Goal: Entertainment & Leisure: Consume media (video, audio)

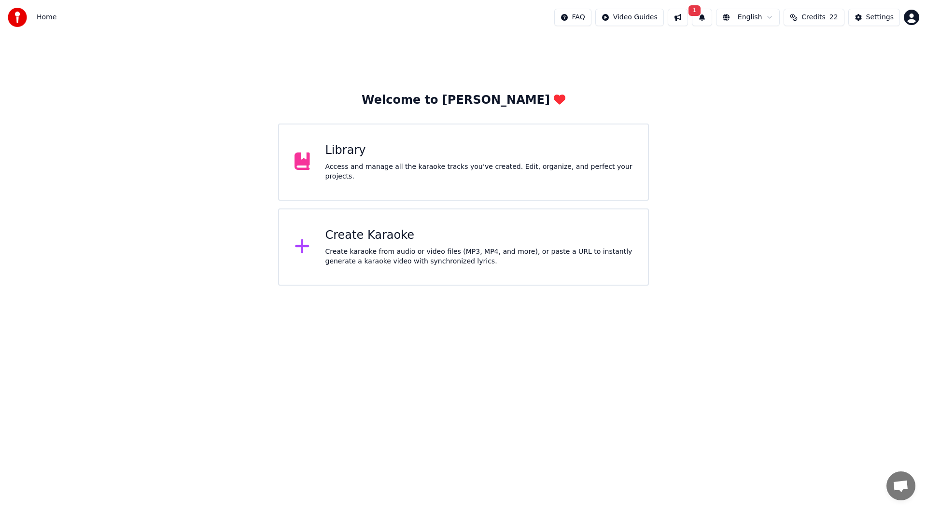
click at [712, 21] on button "1" at bounding box center [702, 17] width 20 height 17
click at [772, 50] on button "Update" at bounding box center [778, 47] width 41 height 17
click at [474, 256] on div "Create karaoke from audio or video files (MP3, MP4, and more), or paste a URL t…" at bounding box center [479, 256] width 308 height 19
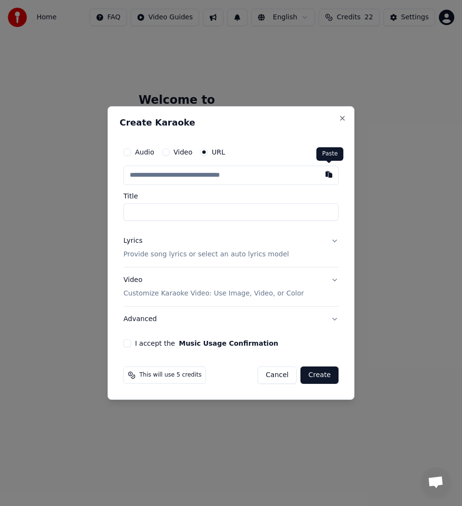
click at [327, 174] on button "button" at bounding box center [329, 174] width 19 height 17
type input "**********"
click at [130, 213] on input "**********" at bounding box center [231, 211] width 215 height 17
type input "**********"
click at [133, 249] on div "Lyrics Provide song lyrics or select an auto lyrics model" at bounding box center [207, 247] width 166 height 23
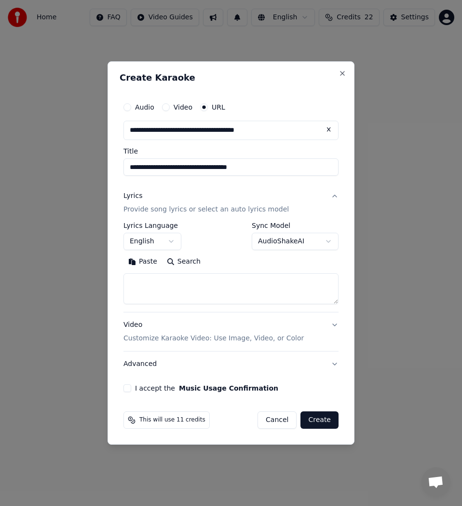
click at [189, 262] on button "Search" at bounding box center [183, 261] width 43 height 15
click at [138, 262] on button "Paste" at bounding box center [143, 261] width 39 height 15
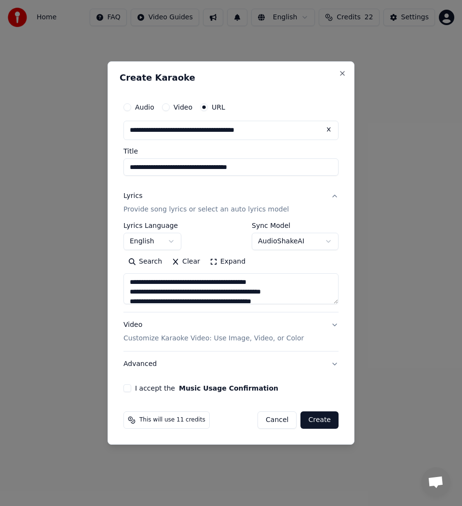
click at [228, 258] on button "Expand" at bounding box center [227, 261] width 45 height 15
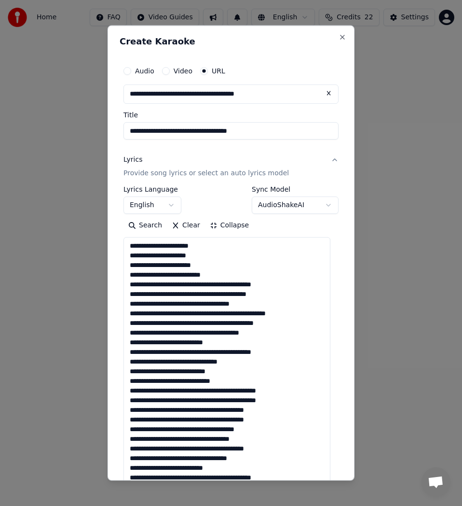
scroll to position [20, 0]
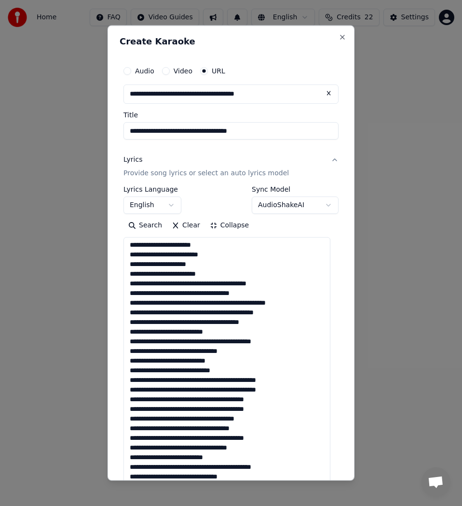
drag, startPoint x: 147, startPoint y: 285, endPoint x: 128, endPoint y: 285, distance: 18.3
drag, startPoint x: 184, startPoint y: 285, endPoint x: 146, endPoint y: 285, distance: 38.1
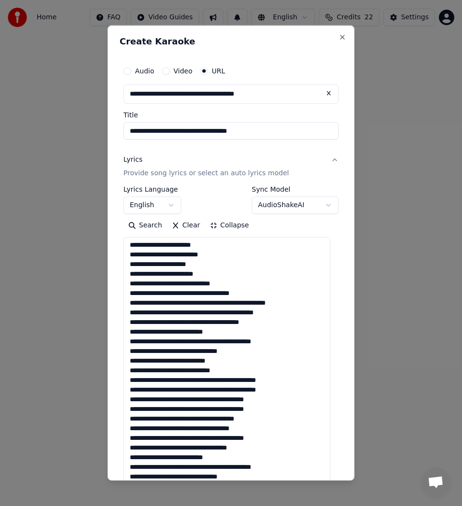
scroll to position [30, 0]
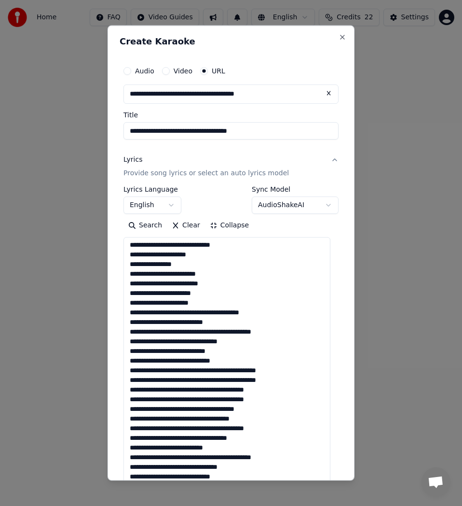
drag, startPoint x: 185, startPoint y: 314, endPoint x: 150, endPoint y: 314, distance: 34.8
drag, startPoint x: 185, startPoint y: 313, endPoint x: 171, endPoint y: 313, distance: 13.5
drag, startPoint x: 210, startPoint y: 311, endPoint x: 191, endPoint y: 313, distance: 18.9
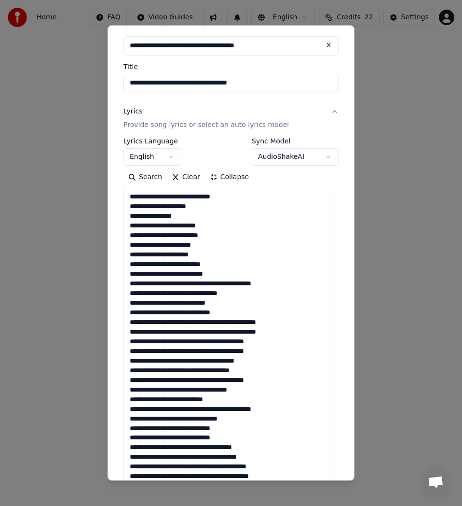
scroll to position [97, 0]
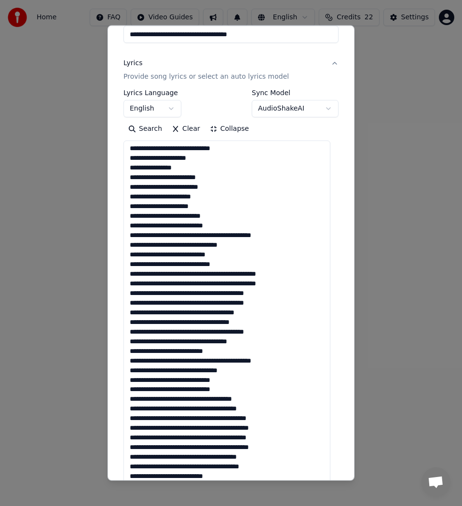
drag, startPoint x: 155, startPoint y: 217, endPoint x: 146, endPoint y: 215, distance: 9.3
click at [146, 215] on textarea at bounding box center [227, 457] width 207 height 635
click at [191, 217] on textarea at bounding box center [227, 457] width 207 height 635
click at [200, 215] on textarea at bounding box center [227, 457] width 207 height 635
click at [191, 217] on textarea at bounding box center [227, 457] width 207 height 635
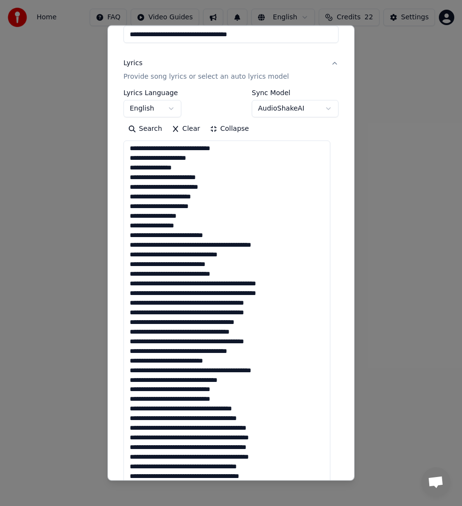
click at [226, 235] on textarea at bounding box center [227, 457] width 207 height 635
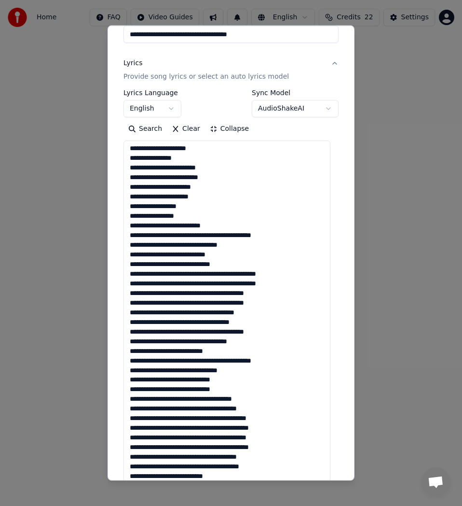
click at [218, 237] on textarea at bounding box center [227, 457] width 207 height 635
click at [228, 236] on textarea at bounding box center [227, 457] width 207 height 635
click at [232, 234] on textarea at bounding box center [227, 457] width 207 height 635
click at [216, 237] on textarea at bounding box center [227, 457] width 207 height 635
click at [218, 237] on textarea at bounding box center [227, 457] width 207 height 635
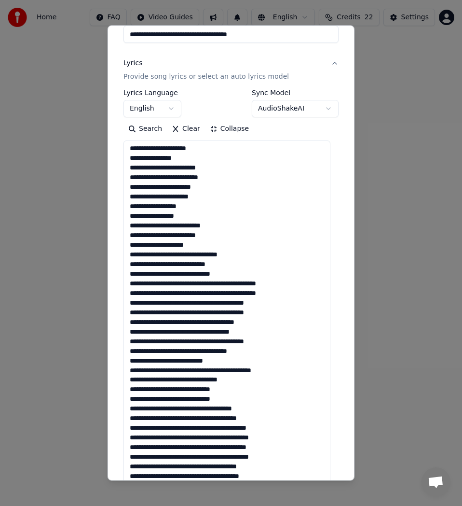
click at [189, 256] on textarea at bounding box center [227, 457] width 207 height 635
click at [193, 257] on textarea at bounding box center [227, 457] width 207 height 635
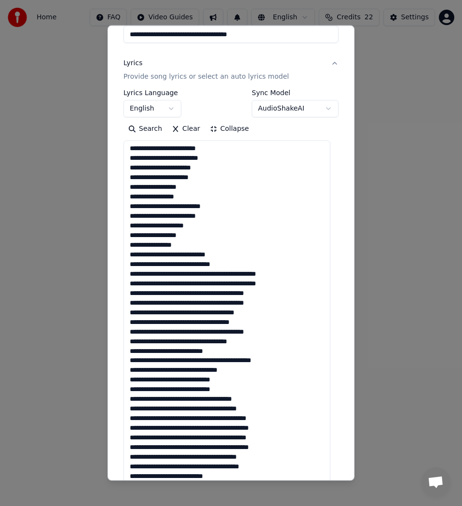
scroll to position [145, 0]
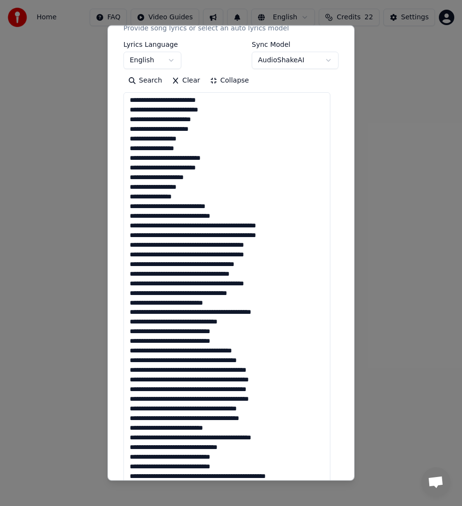
drag, startPoint x: 224, startPoint y: 206, endPoint x: 229, endPoint y: 211, distance: 7.2
click at [224, 206] on textarea at bounding box center [227, 409] width 207 height 635
click at [136, 217] on textarea at bounding box center [227, 409] width 207 height 635
click at [141, 218] on textarea at bounding box center [227, 409] width 207 height 635
drag, startPoint x: 143, startPoint y: 218, endPoint x: 129, endPoint y: 217, distance: 13.6
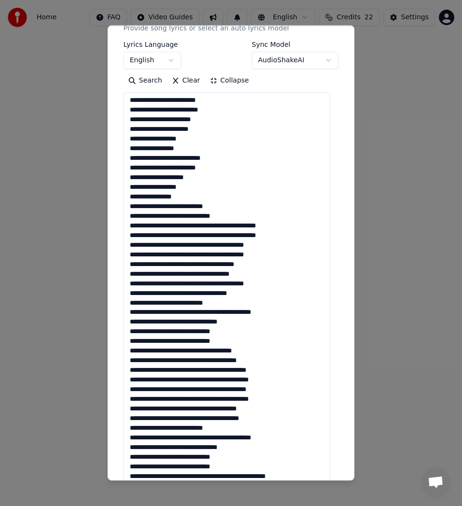
click at [129, 217] on textarea at bounding box center [227, 409] width 207 height 635
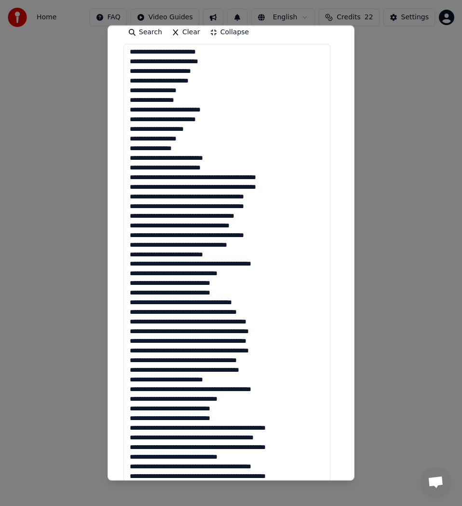
click at [213, 177] on textarea at bounding box center [227, 361] width 207 height 635
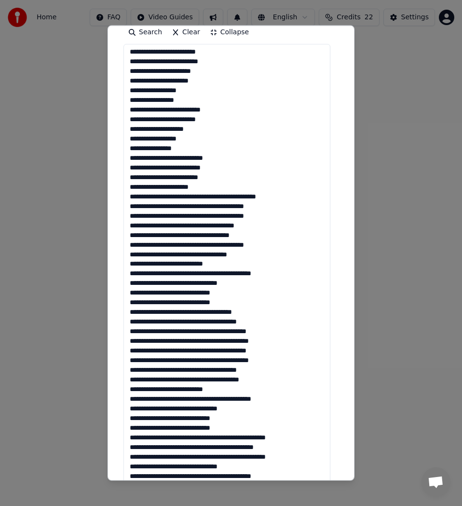
click at [200, 197] on textarea at bounding box center [227, 361] width 207 height 635
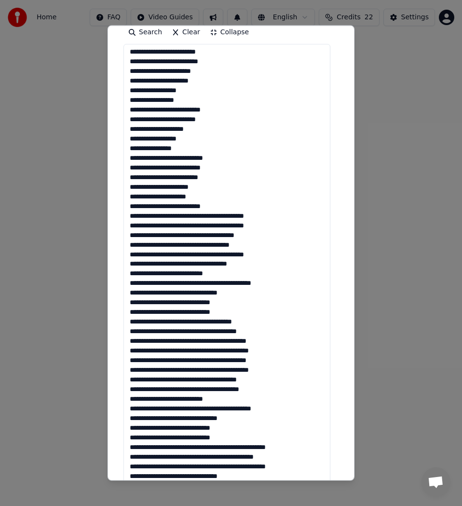
click at [222, 206] on textarea at bounding box center [227, 361] width 207 height 635
click at [215, 215] on textarea at bounding box center [227, 361] width 207 height 635
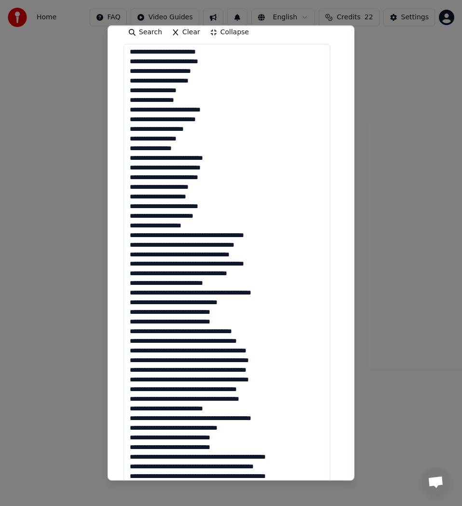
click at [199, 225] on textarea at bounding box center [227, 361] width 207 height 635
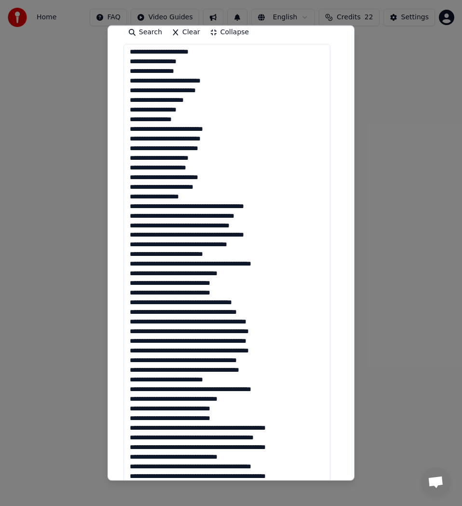
click at [185, 207] on textarea at bounding box center [227, 361] width 207 height 635
drag, startPoint x: 196, startPoint y: 207, endPoint x: 186, endPoint y: 207, distance: 9.7
click at [186, 207] on textarea at bounding box center [227, 361] width 207 height 635
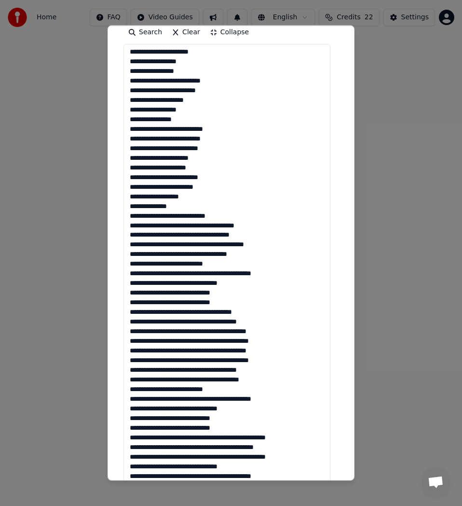
click at [192, 227] on textarea at bounding box center [227, 361] width 207 height 635
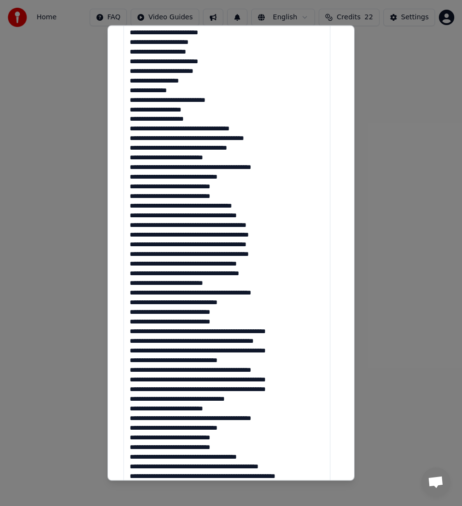
scroll to position [193, 0]
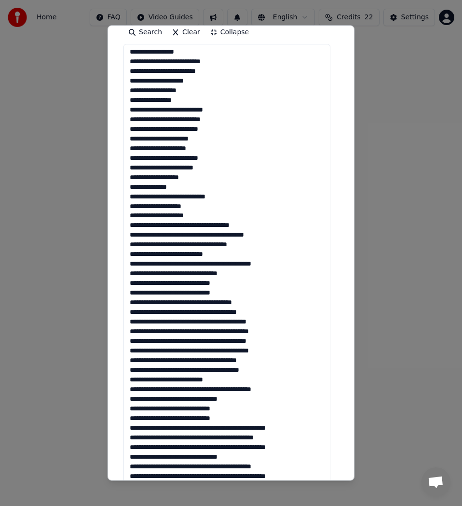
click at [175, 225] on textarea at bounding box center [227, 361] width 207 height 635
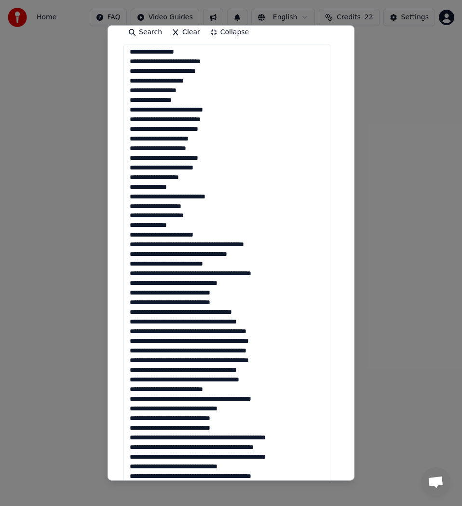
click at [216, 235] on textarea at bounding box center [227, 361] width 207 height 635
click at [217, 245] on textarea at bounding box center [227, 361] width 207 height 635
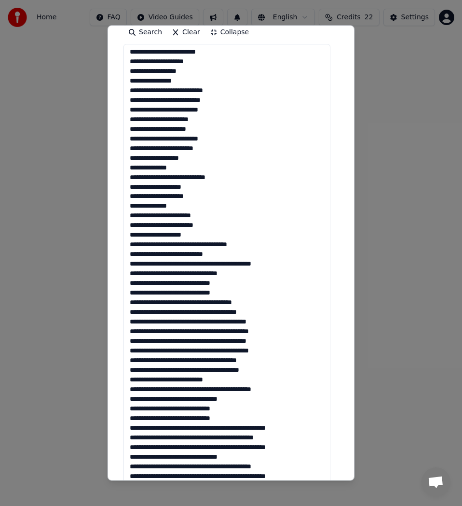
scroll to position [241, 0]
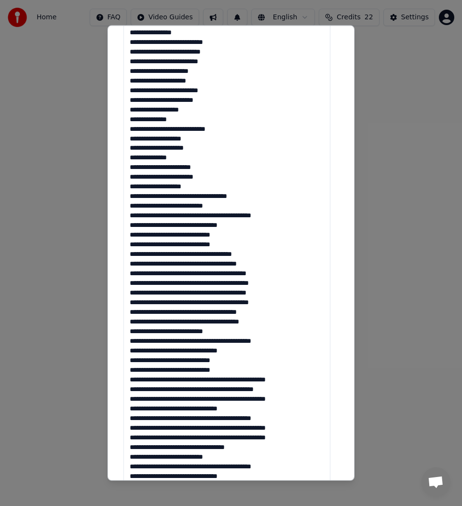
click at [205, 184] on textarea at bounding box center [227, 313] width 207 height 635
click at [216, 196] on textarea at bounding box center [227, 313] width 207 height 635
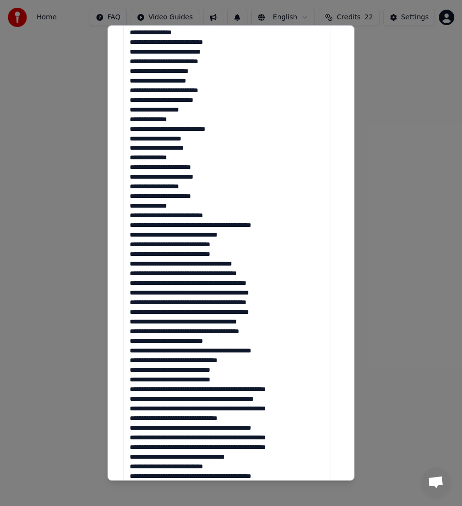
scroll to position [165, 0]
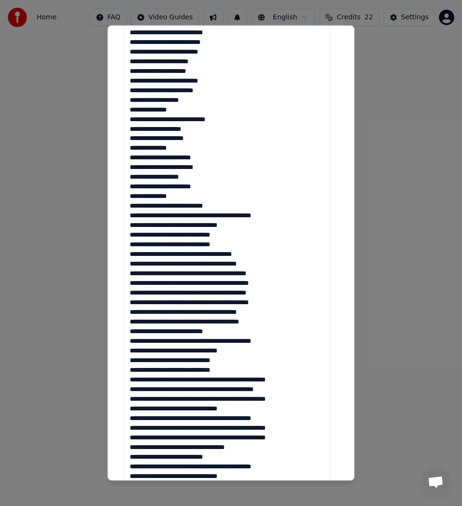
click at [226, 206] on textarea at bounding box center [227, 313] width 207 height 635
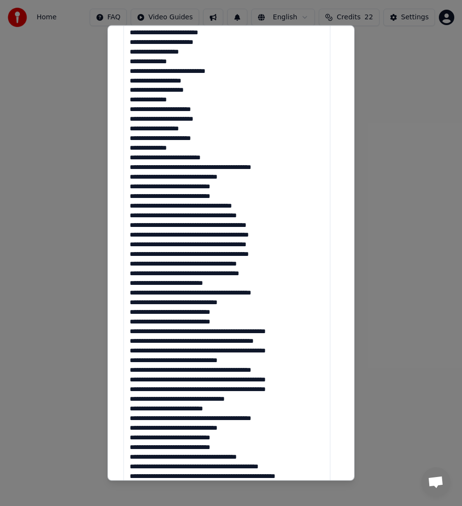
click at [218, 167] on textarea at bounding box center [227, 264] width 207 height 635
click at [215, 168] on textarea at bounding box center [227, 264] width 207 height 635
click at [236, 168] on textarea at bounding box center [227, 264] width 207 height 635
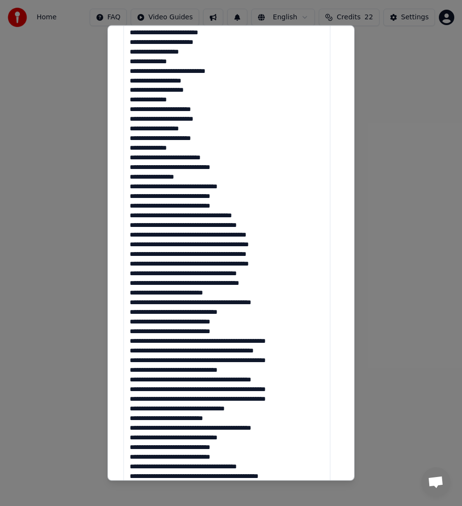
click at [195, 175] on textarea at bounding box center [227, 264] width 207 height 635
click at [191, 186] on textarea at bounding box center [227, 264] width 207 height 635
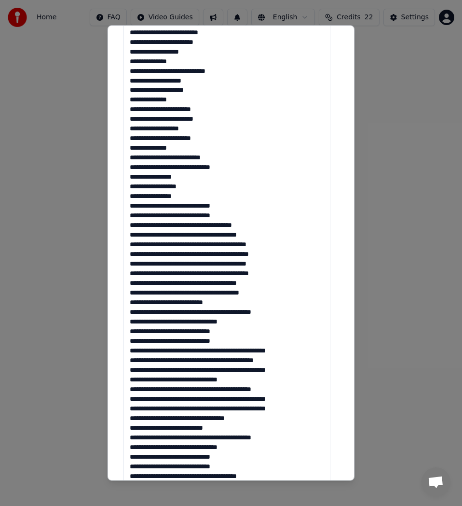
click at [191, 188] on textarea at bounding box center [227, 264] width 207 height 635
click at [193, 197] on textarea at bounding box center [227, 264] width 207 height 635
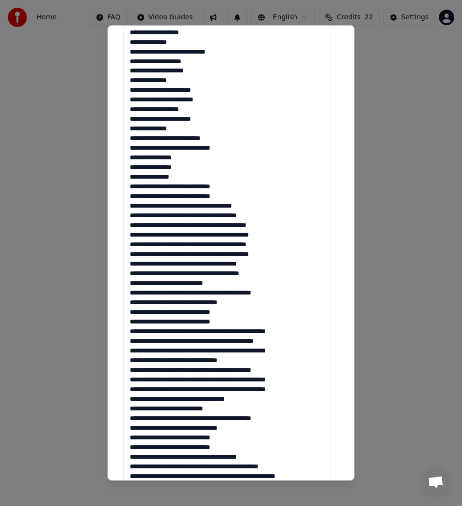
click at [231, 187] on textarea at bounding box center [227, 264] width 207 height 635
drag, startPoint x: 142, startPoint y: 198, endPoint x: 133, endPoint y: 197, distance: 8.7
click at [133, 197] on textarea at bounding box center [227, 264] width 207 height 635
click at [143, 197] on textarea at bounding box center [227, 264] width 207 height 635
click at [139, 197] on textarea at bounding box center [227, 264] width 207 height 635
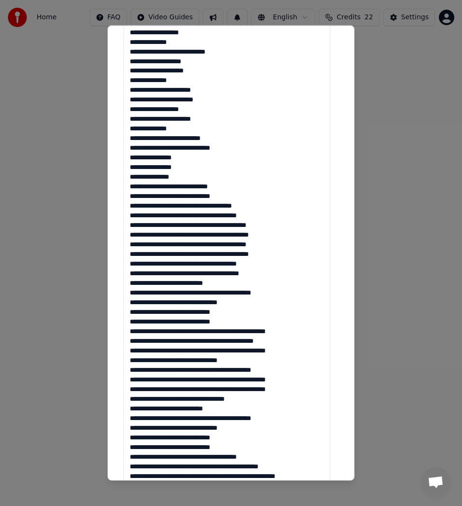
scroll to position [338, 0]
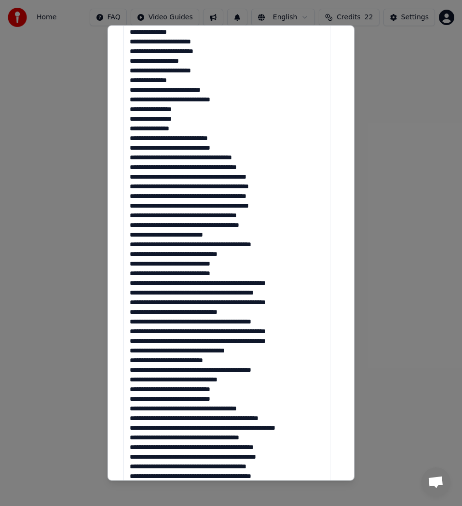
click at [185, 159] on textarea at bounding box center [227, 216] width 207 height 635
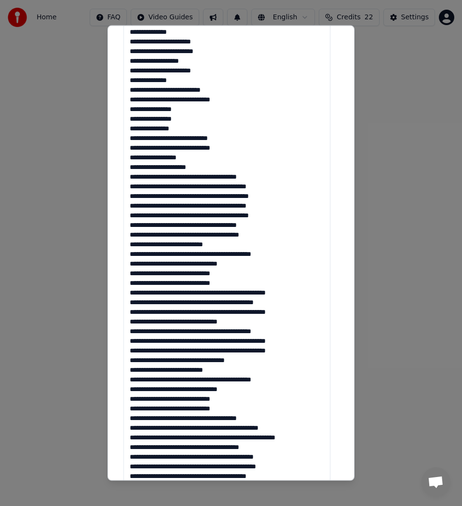
click at [185, 176] on textarea at bounding box center [227, 216] width 207 height 635
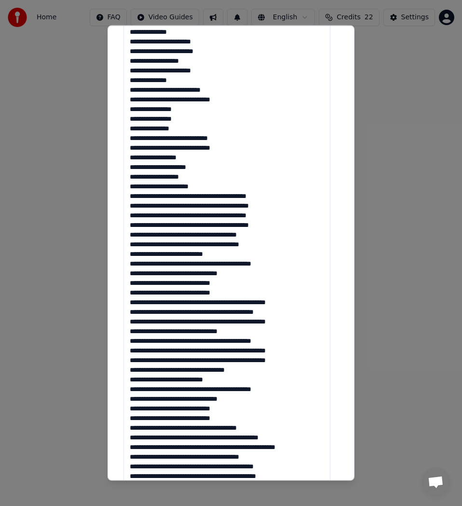
click at [202, 186] on textarea at bounding box center [227, 216] width 207 height 635
click at [202, 197] on textarea at bounding box center [227, 216] width 207 height 635
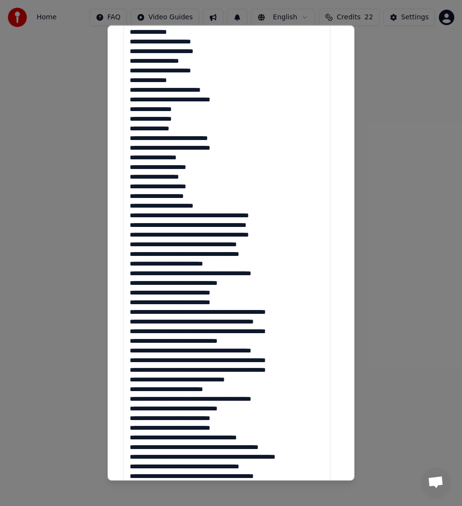
click at [211, 205] on textarea at bounding box center [227, 216] width 207 height 635
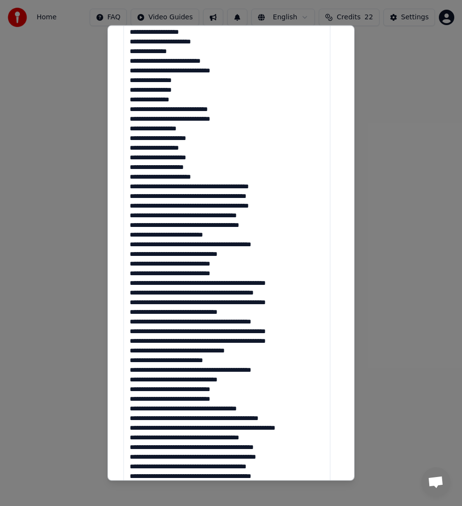
click at [196, 190] on textarea at bounding box center [227, 216] width 207 height 635
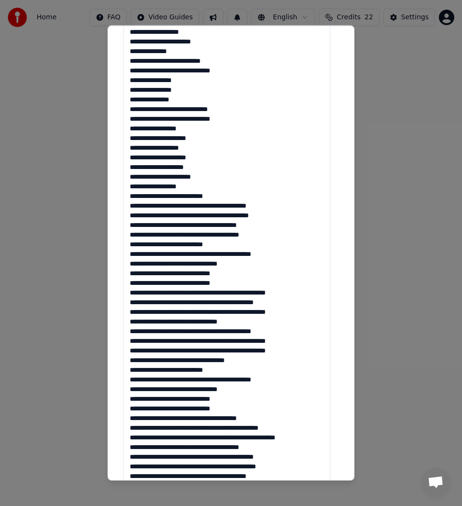
click at [224, 193] on textarea at bounding box center [227, 216] width 207 height 635
click at [214, 207] on textarea at bounding box center [227, 216] width 207 height 635
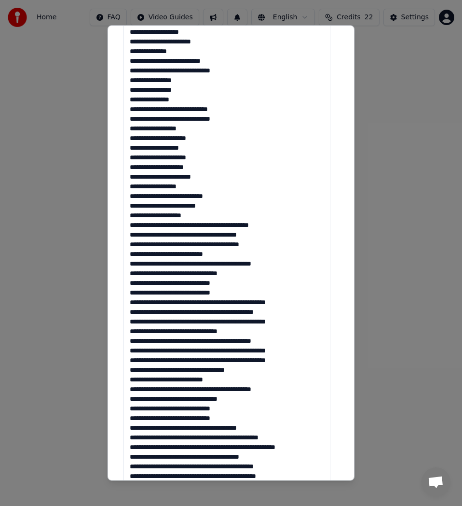
click at [198, 214] on textarea at bounding box center [227, 216] width 207 height 635
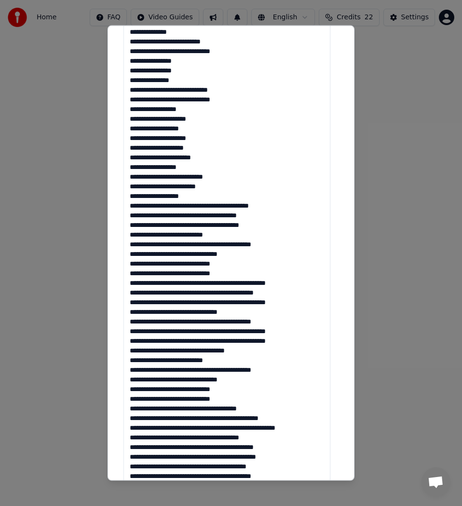
click at [213, 208] on textarea at bounding box center [227, 216] width 207 height 635
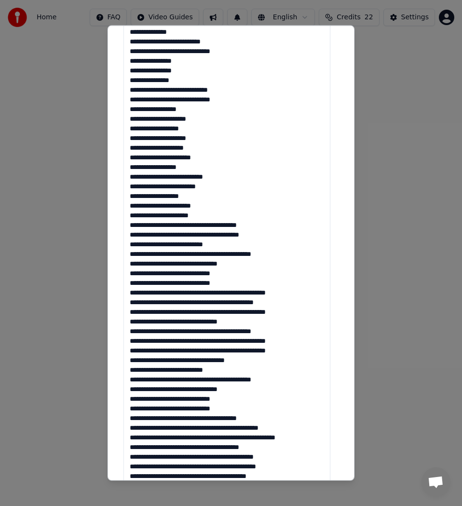
click at [211, 217] on textarea at bounding box center [227, 216] width 207 height 635
click at [207, 226] on textarea at bounding box center [227, 216] width 207 height 635
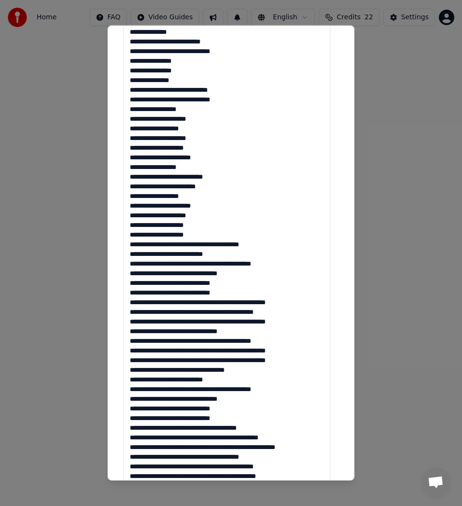
click at [207, 235] on textarea at bounding box center [227, 216] width 207 height 635
click at [226, 244] on textarea at bounding box center [227, 216] width 207 height 635
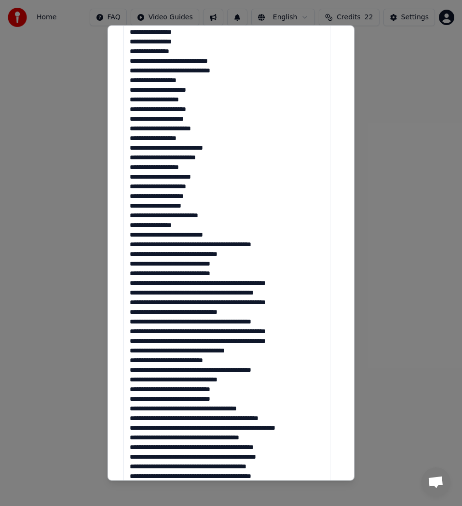
scroll to position [386, 0]
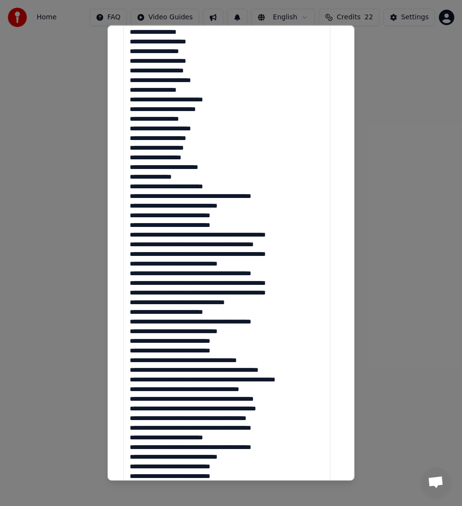
click at [216, 198] on textarea at bounding box center [227, 168] width 207 height 635
click at [222, 199] on textarea at bounding box center [227, 168] width 207 height 635
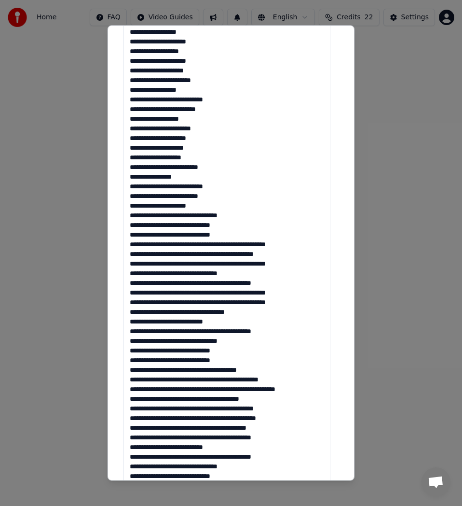
click at [143, 206] on textarea at bounding box center [227, 168] width 207 height 635
click at [189, 215] on textarea at bounding box center [227, 168] width 207 height 635
click at [193, 213] on textarea at bounding box center [227, 168] width 207 height 635
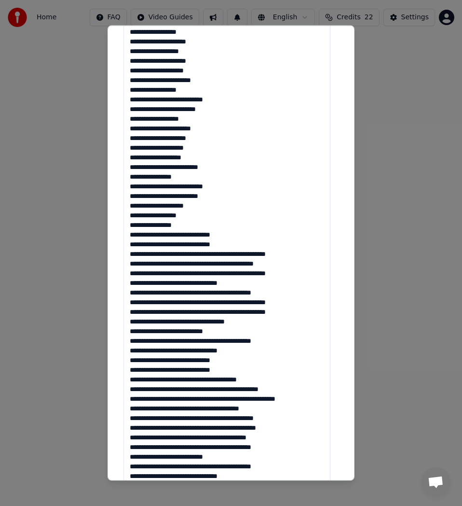
click at [193, 218] on textarea at bounding box center [227, 168] width 207 height 635
click at [192, 225] on textarea at bounding box center [227, 168] width 207 height 635
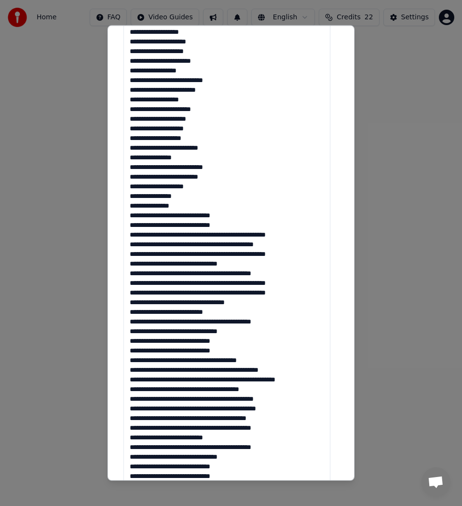
scroll to position [434, 0]
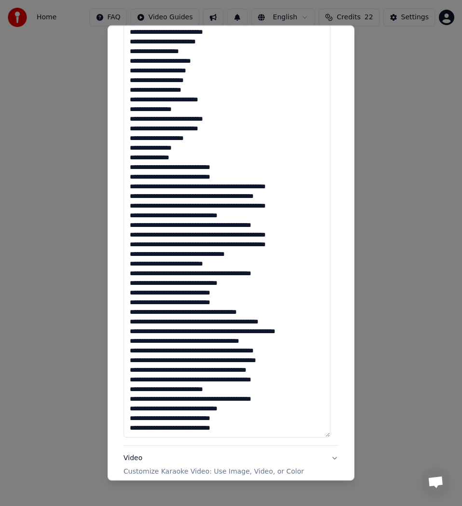
click at [235, 167] on textarea at bounding box center [227, 120] width 207 height 635
click at [231, 175] on textarea at bounding box center [227, 120] width 207 height 635
drag, startPoint x: 144, startPoint y: 186, endPoint x: 131, endPoint y: 186, distance: 12.6
click at [131, 186] on textarea at bounding box center [227, 120] width 207 height 635
click at [234, 186] on textarea at bounding box center [227, 120] width 207 height 635
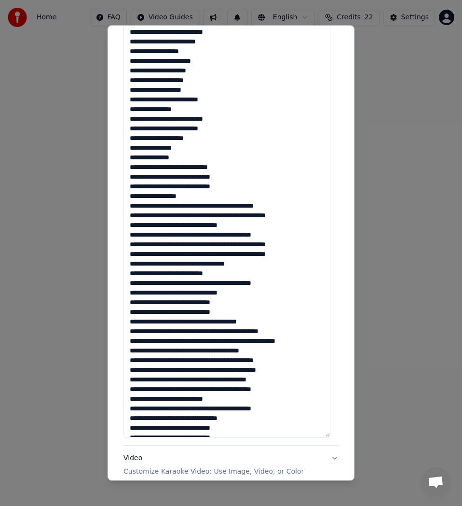
click at [187, 195] on textarea at bounding box center [227, 120] width 207 height 635
click at [168, 205] on textarea at bounding box center [227, 120] width 207 height 635
click at [237, 207] on textarea at bounding box center [227, 120] width 207 height 635
click at [238, 209] on textarea at bounding box center [227, 120] width 207 height 635
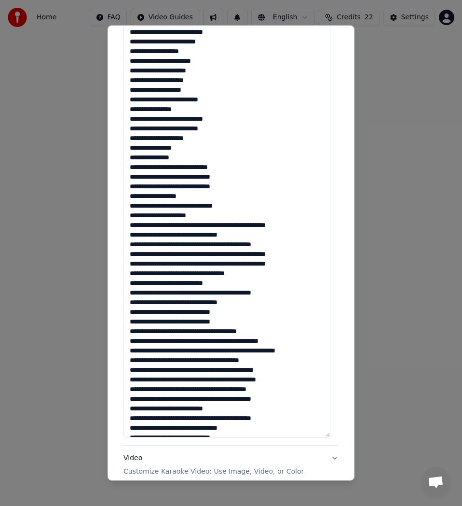
click at [241, 205] on textarea at bounding box center [227, 120] width 207 height 635
click at [209, 227] on textarea at bounding box center [227, 120] width 207 height 635
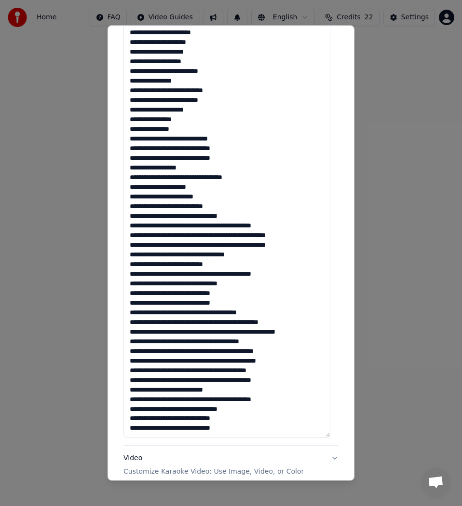
scroll to position [483, 0]
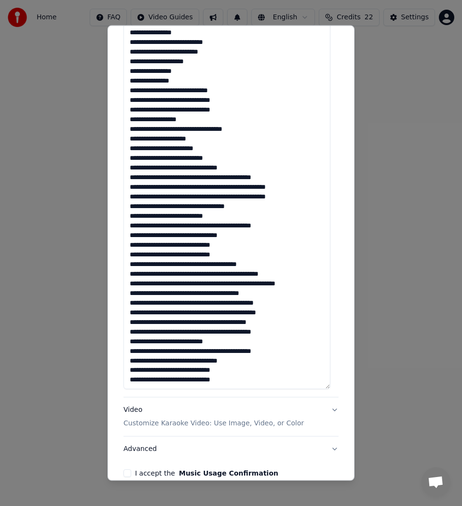
drag, startPoint x: 145, startPoint y: 167, endPoint x: 129, endPoint y: 165, distance: 16.5
click at [129, 165] on textarea at bounding box center [227, 71] width 207 height 635
click at [193, 168] on textarea at bounding box center [227, 71] width 207 height 635
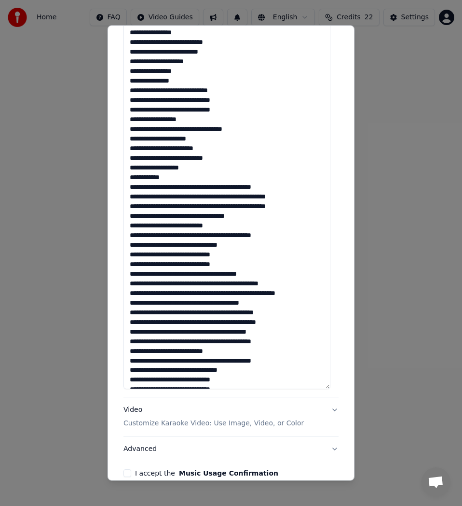
click at [215, 186] on textarea at bounding box center [227, 71] width 207 height 635
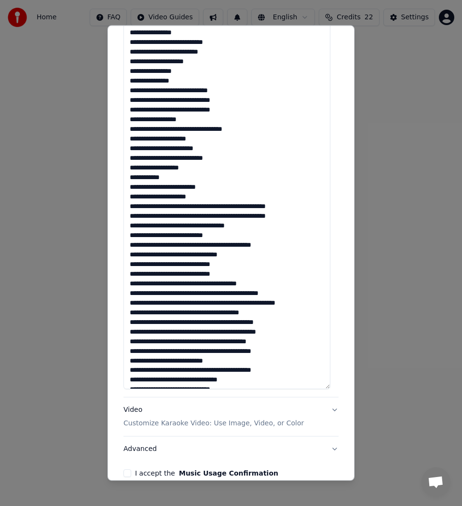
click at [200, 198] on textarea at bounding box center [227, 71] width 207 height 635
click at [179, 208] on textarea at bounding box center [227, 71] width 207 height 635
drag, startPoint x: 215, startPoint y: 206, endPoint x: 222, endPoint y: 218, distance: 13.7
click at [215, 206] on textarea at bounding box center [227, 71] width 207 height 635
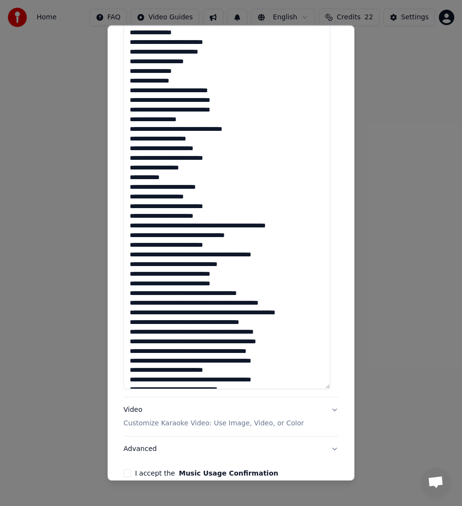
click at [212, 216] on textarea at bounding box center [227, 71] width 207 height 635
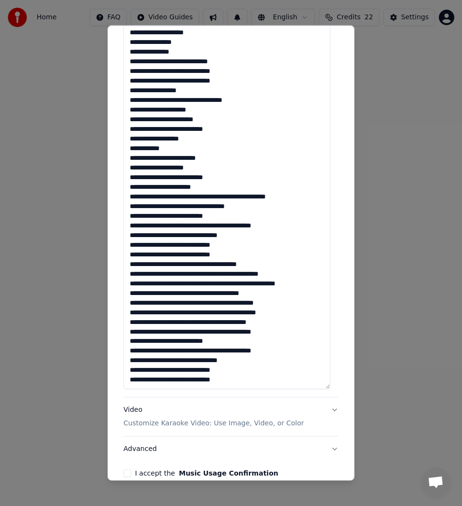
click at [195, 197] on textarea at bounding box center [227, 71] width 207 height 635
click at [235, 198] on textarea at bounding box center [227, 71] width 207 height 635
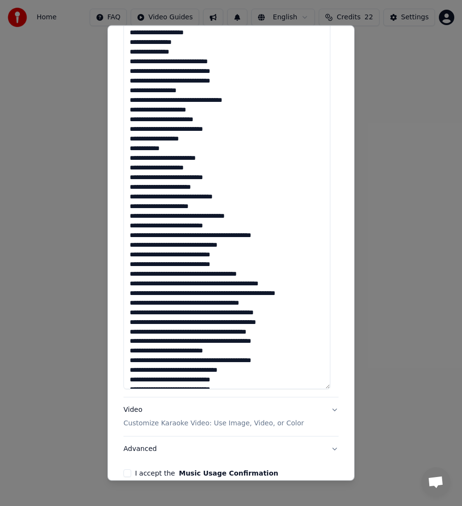
click at [210, 203] on textarea at bounding box center [227, 71] width 207 height 635
click at [194, 216] on textarea at bounding box center [227, 71] width 207 height 635
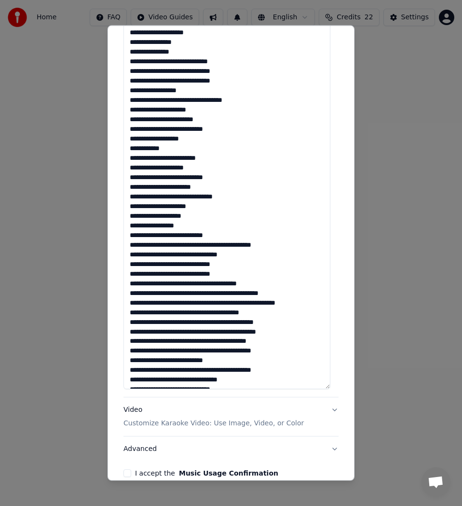
drag, startPoint x: 143, startPoint y: 226, endPoint x: 128, endPoint y: 226, distance: 15.4
click at [128, 226] on textarea at bounding box center [227, 71] width 207 height 635
click at [196, 217] on textarea at bounding box center [227, 71] width 207 height 635
click at [225, 233] on textarea at bounding box center [227, 71] width 207 height 635
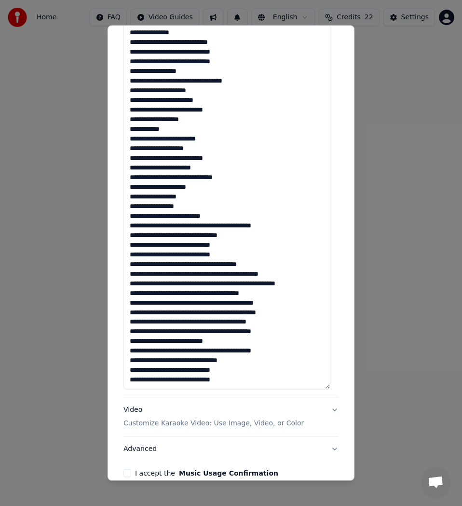
scroll to position [531, 0]
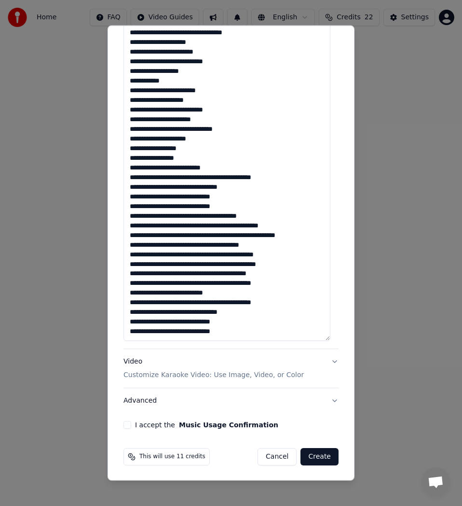
click at [215, 177] on textarea at bounding box center [227, 23] width 207 height 635
click at [232, 179] on textarea at bounding box center [227, 23] width 207 height 635
click at [222, 176] on textarea at bounding box center [227, 23] width 207 height 635
click at [220, 177] on textarea at bounding box center [227, 23] width 207 height 635
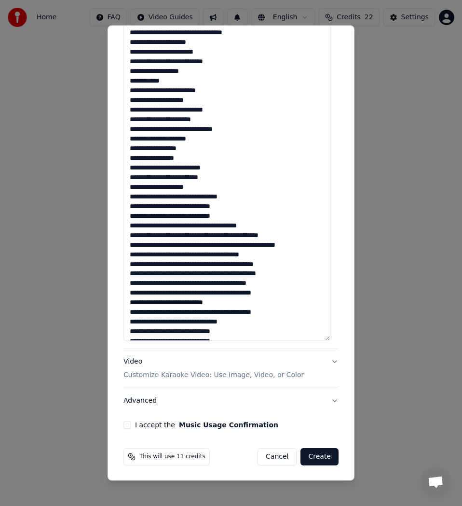
click at [207, 188] on textarea at bounding box center [227, 23] width 207 height 635
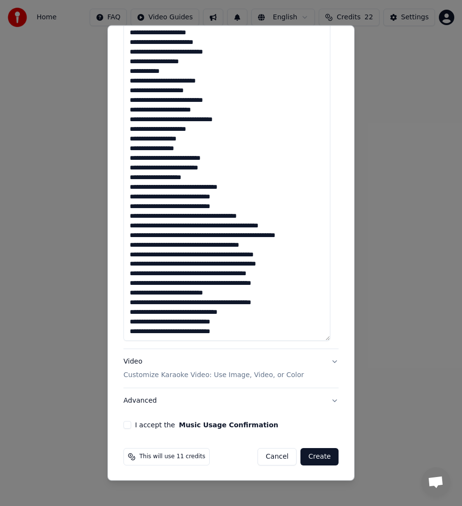
click at [192, 188] on textarea at bounding box center [227, 23] width 207 height 635
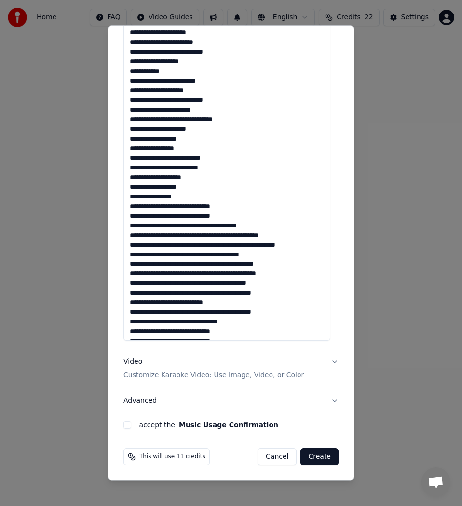
click at [189, 188] on textarea at bounding box center [227, 23] width 207 height 635
click at [189, 196] on textarea at bounding box center [227, 23] width 207 height 635
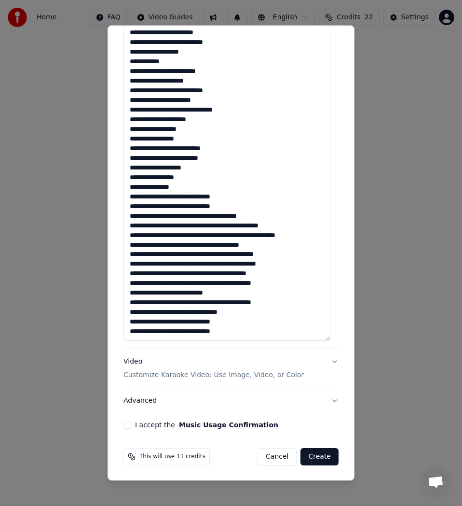
scroll to position [532, 0]
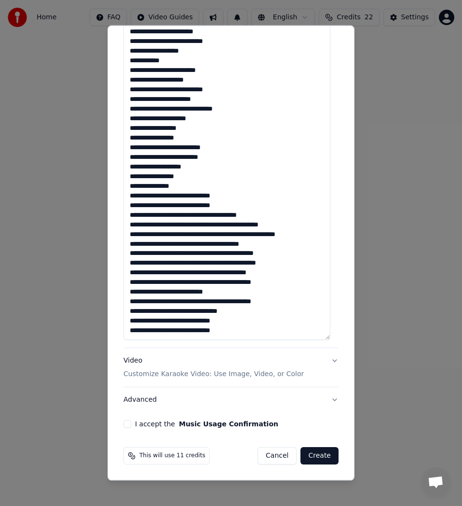
click at [232, 195] on textarea at bounding box center [227, 22] width 207 height 635
click at [227, 207] on textarea at bounding box center [227, 22] width 207 height 635
click at [225, 216] on textarea at bounding box center [227, 22] width 207 height 635
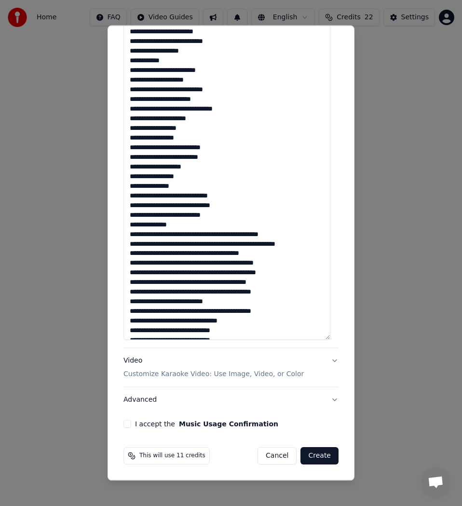
click at [186, 223] on textarea at bounding box center [227, 22] width 207 height 635
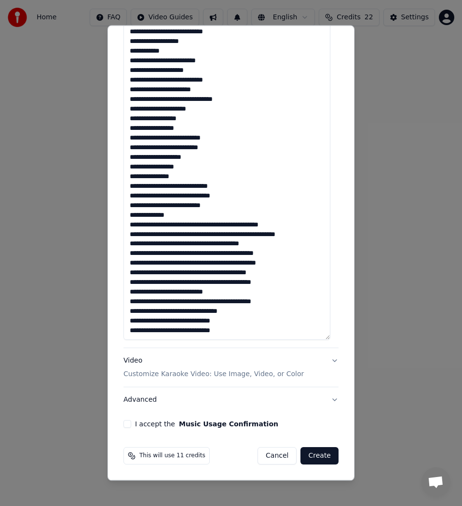
click at [187, 224] on textarea at bounding box center [227, 22] width 207 height 635
click at [193, 225] on textarea at bounding box center [227, 22] width 207 height 635
click at [191, 225] on textarea at bounding box center [227, 22] width 207 height 635
click at [217, 225] on textarea at bounding box center [227, 22] width 207 height 635
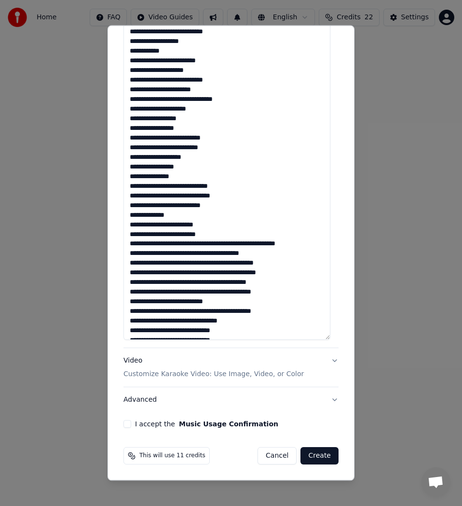
click at [218, 236] on textarea at bounding box center [227, 22] width 207 height 635
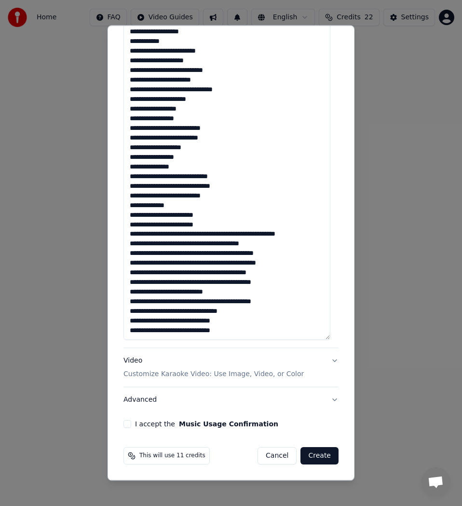
click at [208, 234] on textarea at bounding box center [227, 22] width 207 height 635
click at [207, 236] on textarea at bounding box center [227, 22] width 207 height 635
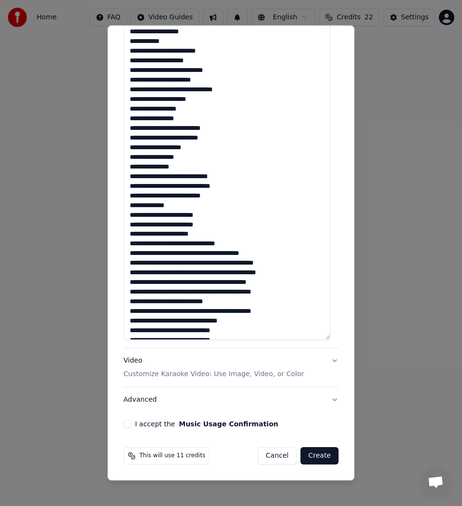
scroll to position [406, 0]
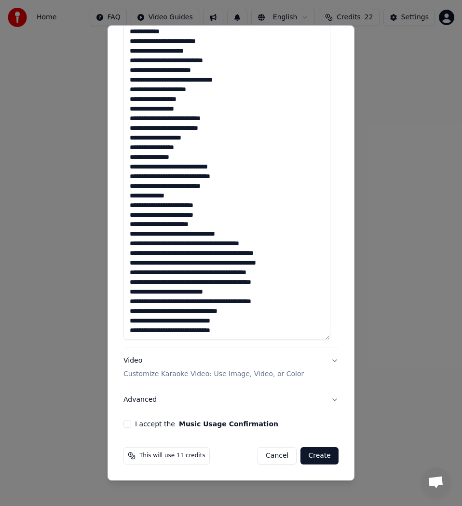
click at [188, 241] on textarea at bounding box center [227, 22] width 207 height 635
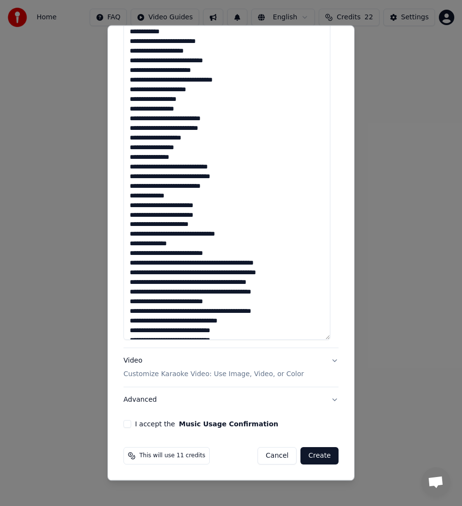
click at [227, 252] on textarea at bounding box center [227, 22] width 207 height 635
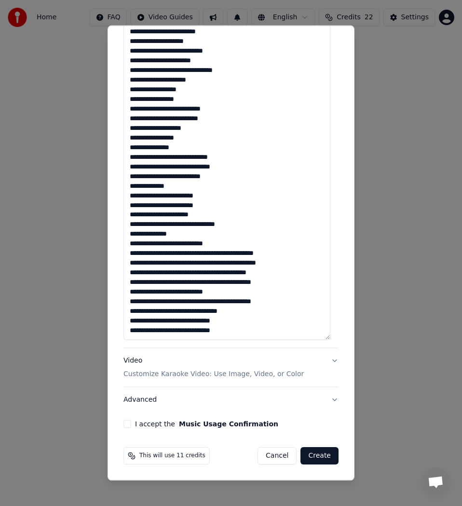
click at [224, 255] on textarea at bounding box center [227, 22] width 207 height 635
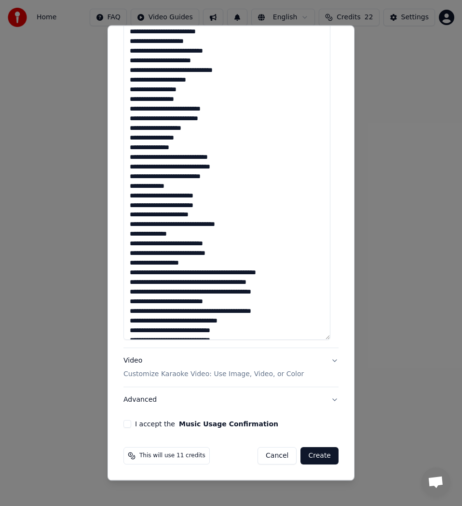
scroll to position [425, 0]
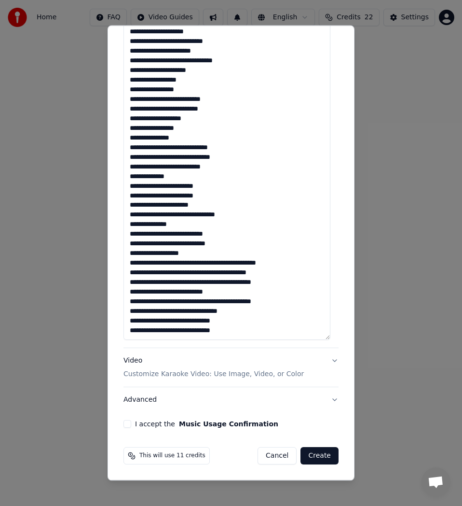
click at [208, 264] on textarea at bounding box center [227, 22] width 207 height 635
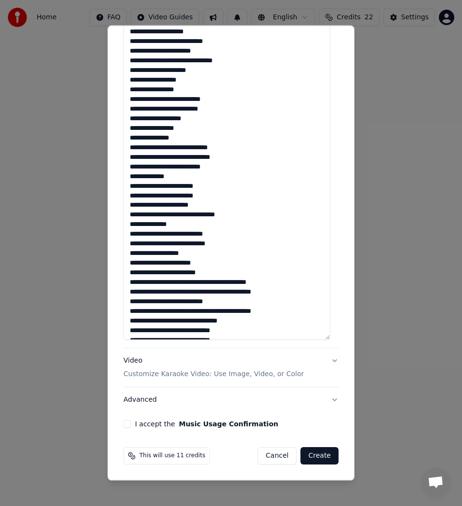
drag, startPoint x: 147, startPoint y: 272, endPoint x: 131, endPoint y: 273, distance: 16.0
click at [131, 273] on textarea at bounding box center [227, 22] width 207 height 635
click at [147, 275] on textarea at bounding box center [227, 22] width 207 height 635
drag, startPoint x: 147, startPoint y: 275, endPoint x: 135, endPoint y: 275, distance: 11.6
click at [135, 275] on textarea at bounding box center [227, 22] width 207 height 635
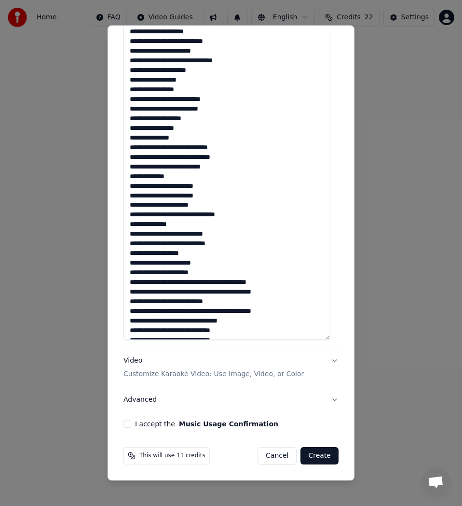
drag, startPoint x: 182, startPoint y: 275, endPoint x: 171, endPoint y: 273, distance: 10.7
click at [171, 273] on textarea at bounding box center [227, 22] width 207 height 635
click at [189, 271] on textarea at bounding box center [227, 22] width 207 height 635
click at [224, 247] on textarea at bounding box center [227, 22] width 207 height 635
click at [235, 213] on textarea at bounding box center [227, 22] width 207 height 635
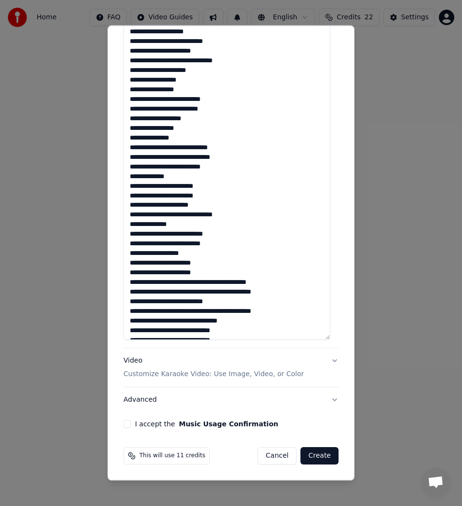
click at [189, 275] on textarea at bounding box center [227, 22] width 207 height 635
click at [199, 284] on textarea at bounding box center [227, 22] width 207 height 635
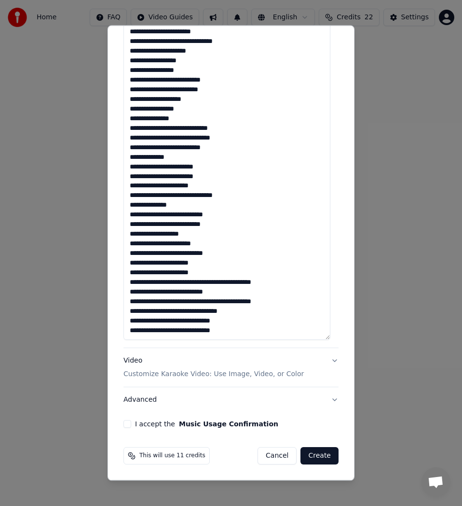
click at [201, 272] on textarea at bounding box center [227, 22] width 207 height 635
drag, startPoint x: 148, startPoint y: 281, endPoint x: 130, endPoint y: 281, distance: 17.9
click at [130, 281] on textarea at bounding box center [227, 22] width 207 height 635
click at [186, 281] on textarea at bounding box center [227, 22] width 207 height 635
drag, startPoint x: 198, startPoint y: 283, endPoint x: 186, endPoint y: 283, distance: 11.6
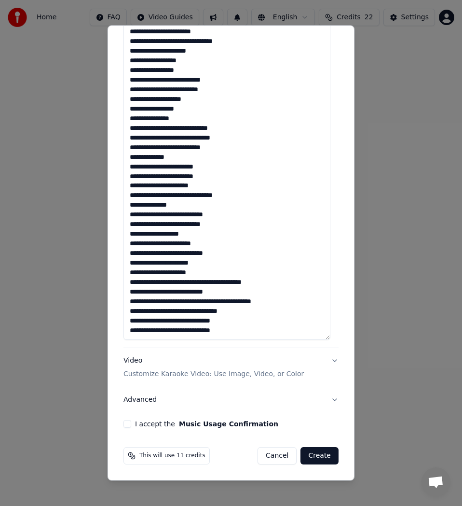
click at [186, 283] on textarea at bounding box center [227, 22] width 207 height 635
drag, startPoint x: 196, startPoint y: 283, endPoint x: 186, endPoint y: 283, distance: 10.1
click at [186, 283] on textarea at bounding box center [227, 22] width 207 height 635
click at [224, 243] on textarea at bounding box center [227, 22] width 207 height 635
click at [222, 251] on textarea at bounding box center [227, 22] width 207 height 635
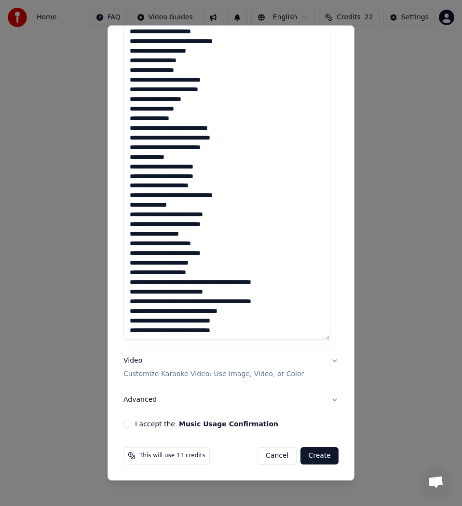
click at [186, 283] on textarea at bounding box center [227, 22] width 207 height 635
click at [179, 293] on textarea at bounding box center [227, 22] width 207 height 635
click at [179, 292] on textarea at bounding box center [227, 22] width 207 height 635
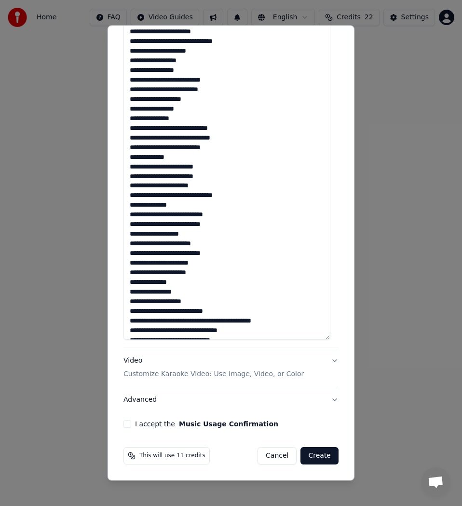
scroll to position [464, 0]
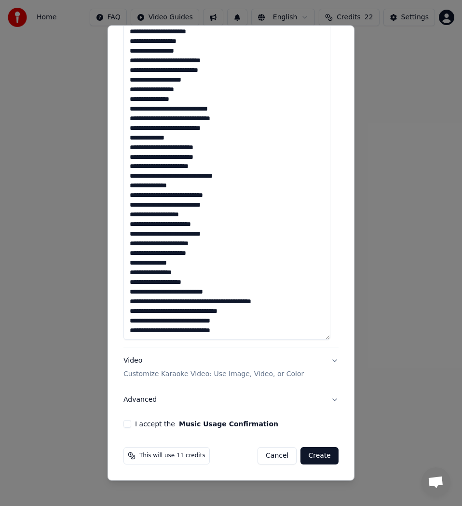
click at [224, 292] on textarea at bounding box center [227, 22] width 207 height 635
click at [215, 303] on textarea at bounding box center [227, 22] width 207 height 635
click at [220, 302] on textarea at bounding box center [227, 22] width 207 height 635
click at [143, 313] on textarea at bounding box center [227, 22] width 207 height 635
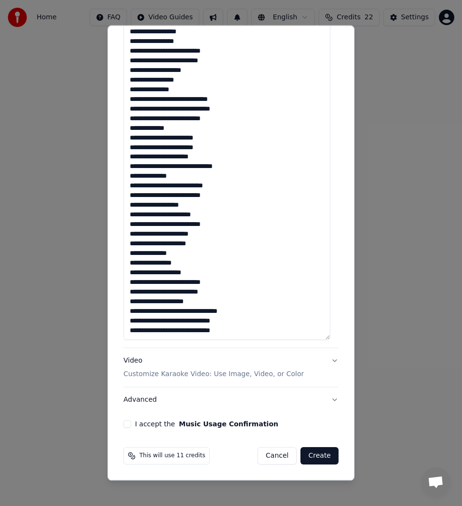
click at [205, 303] on textarea at bounding box center [227, 22] width 207 height 635
click at [193, 311] on textarea at bounding box center [227, 22] width 207 height 635
click at [191, 312] on textarea at bounding box center [227, 22] width 207 height 635
click at [188, 322] on textarea at bounding box center [227, 22] width 207 height 635
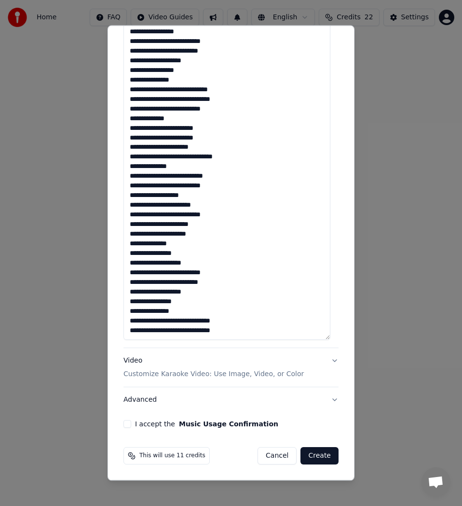
click at [183, 333] on textarea at bounding box center [227, 22] width 207 height 635
type textarea "**********"
click at [128, 423] on button "I accept the Music Usage Confirmation" at bounding box center [128, 424] width 8 height 8
click at [155, 401] on button "Advanced" at bounding box center [231, 399] width 215 height 25
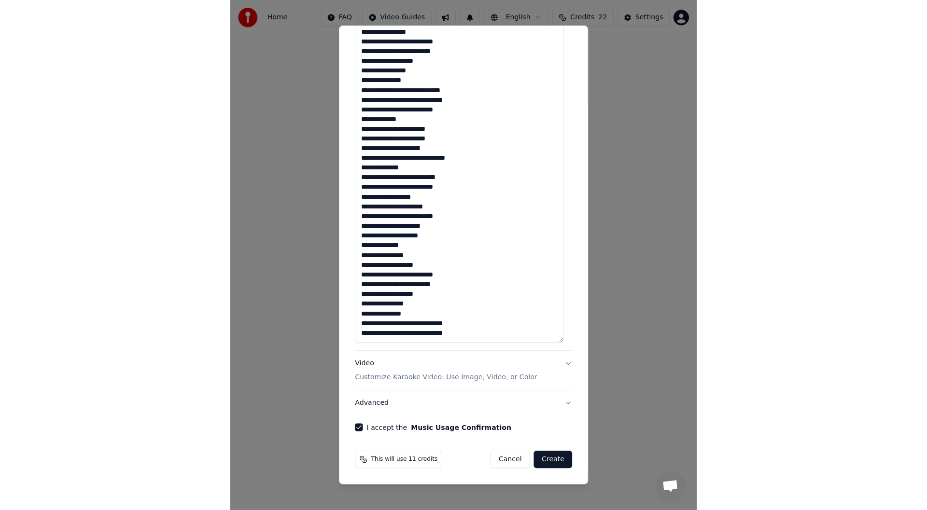
scroll to position [0, 0]
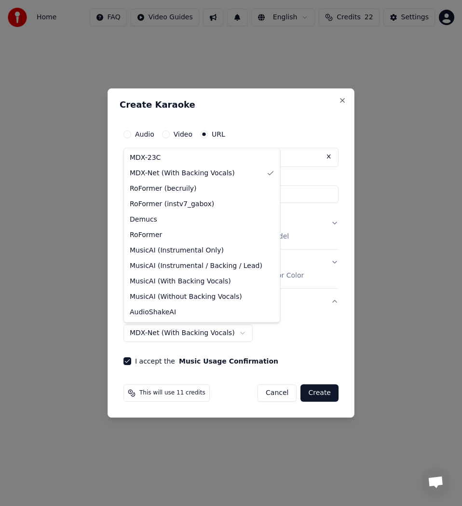
click at [233, 319] on body "**********" at bounding box center [231, 159] width 462 height 319
select select "******"
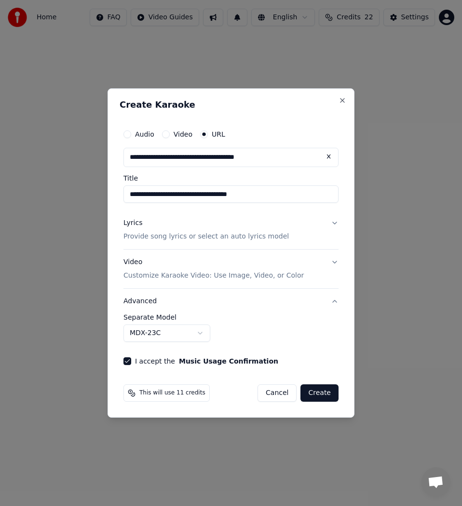
click at [323, 394] on button "Create" at bounding box center [320, 392] width 38 height 17
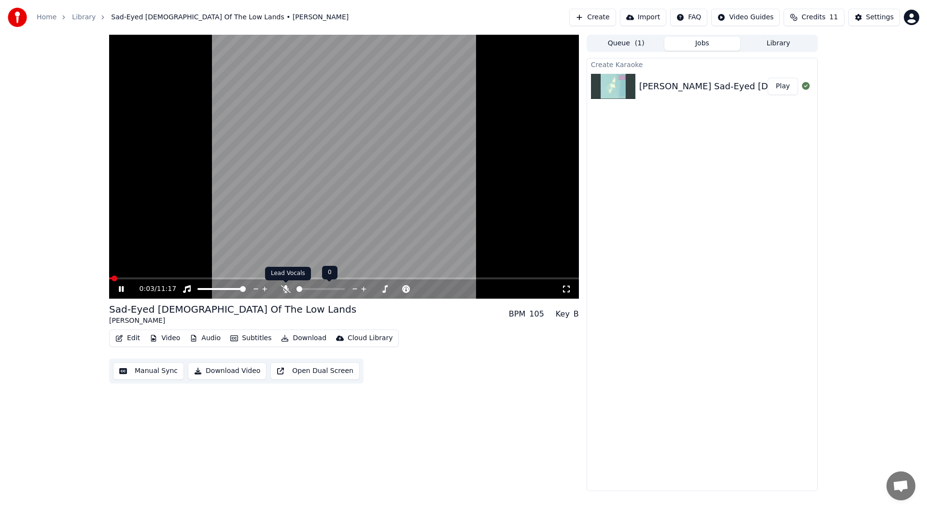
click at [284, 291] on icon at bounding box center [286, 289] width 10 height 8
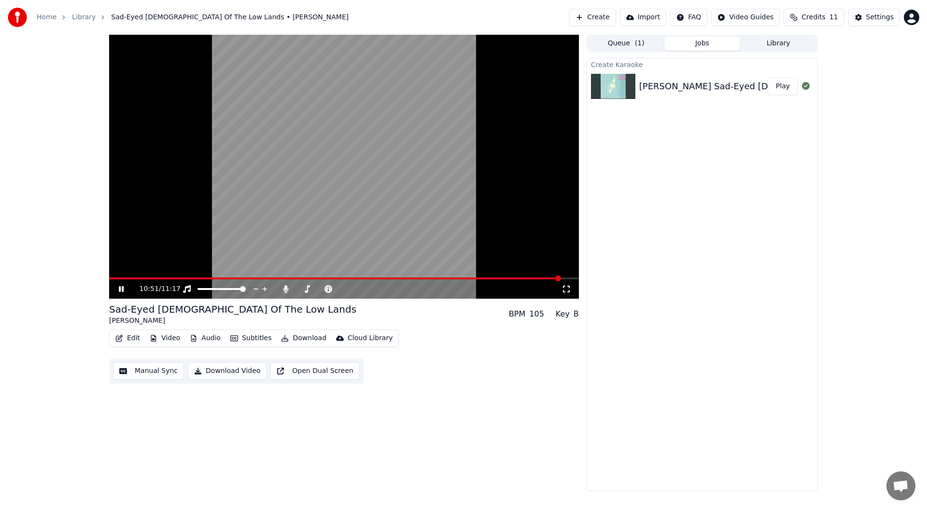
click at [122, 289] on icon at bounding box center [121, 289] width 5 height 6
click at [129, 337] on button "Edit" at bounding box center [128, 339] width 32 height 14
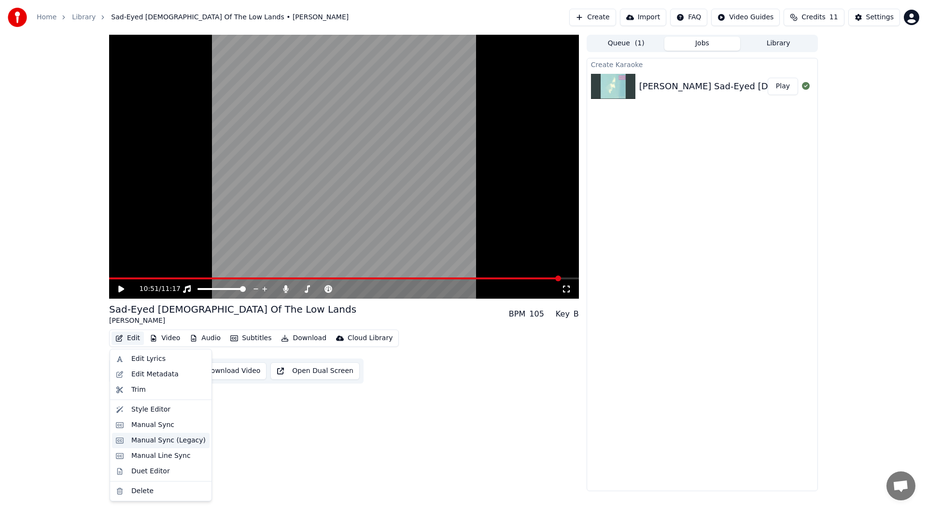
click at [179, 443] on div "Manual Sync (Legacy)" at bounding box center [168, 441] width 74 height 10
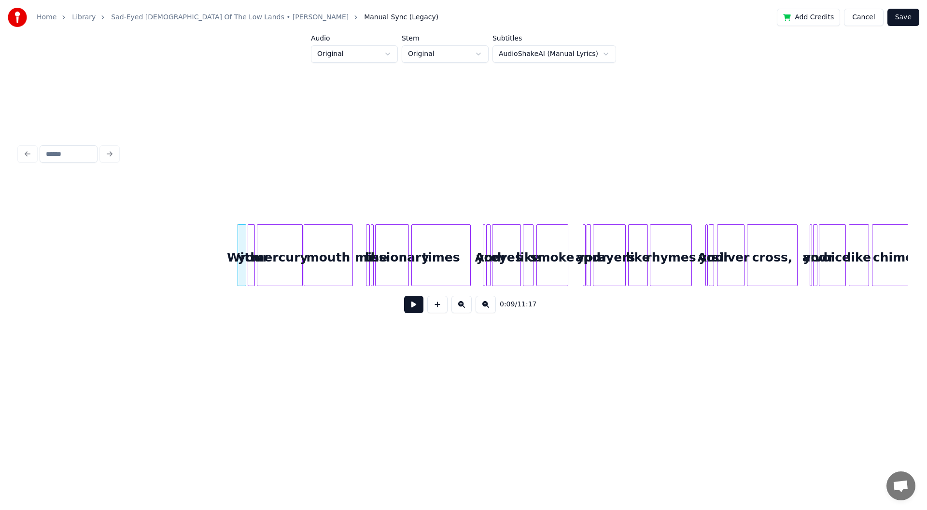
click at [462, 310] on button at bounding box center [461, 304] width 20 height 17
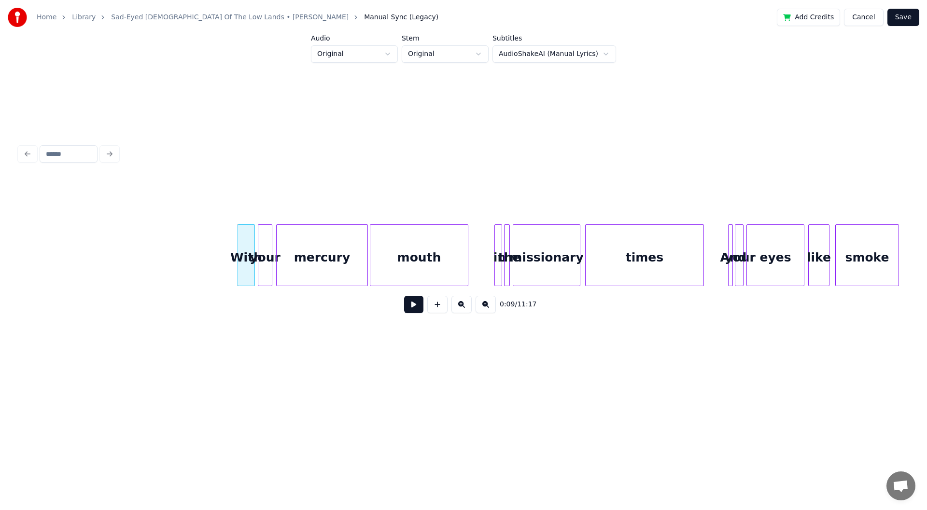
click at [462, 310] on button at bounding box center [461, 304] width 20 height 17
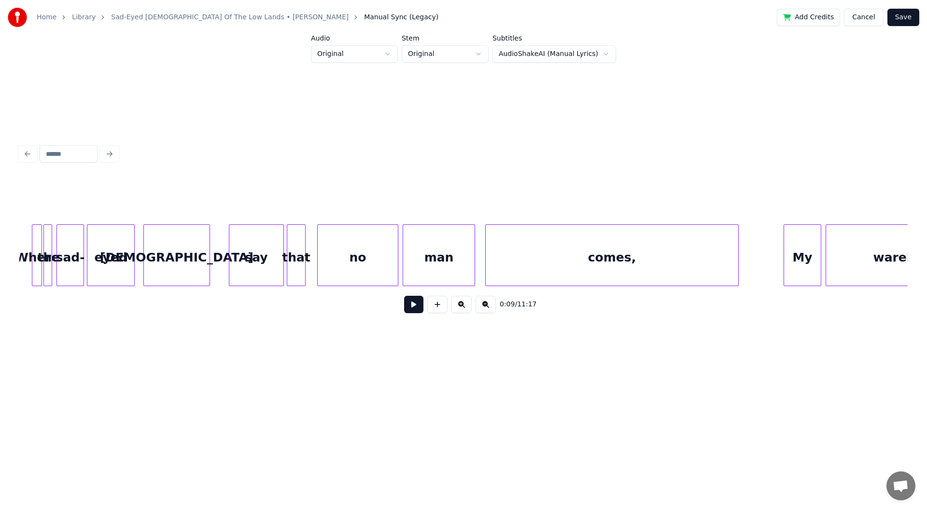
scroll to position [0, 6931]
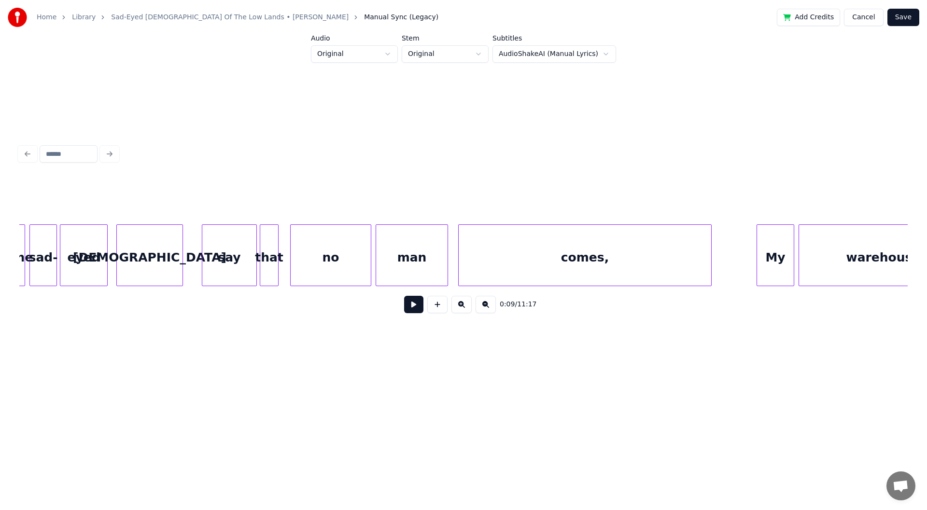
click at [137, 273] on div "[DEMOGRAPHIC_DATA]" at bounding box center [150, 258] width 66 height 66
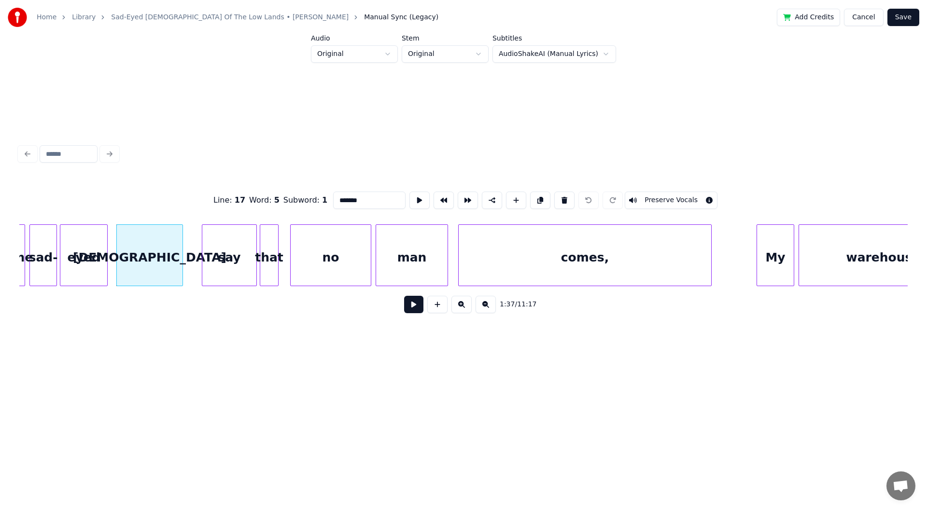
click at [413, 308] on button at bounding box center [413, 304] width 19 height 17
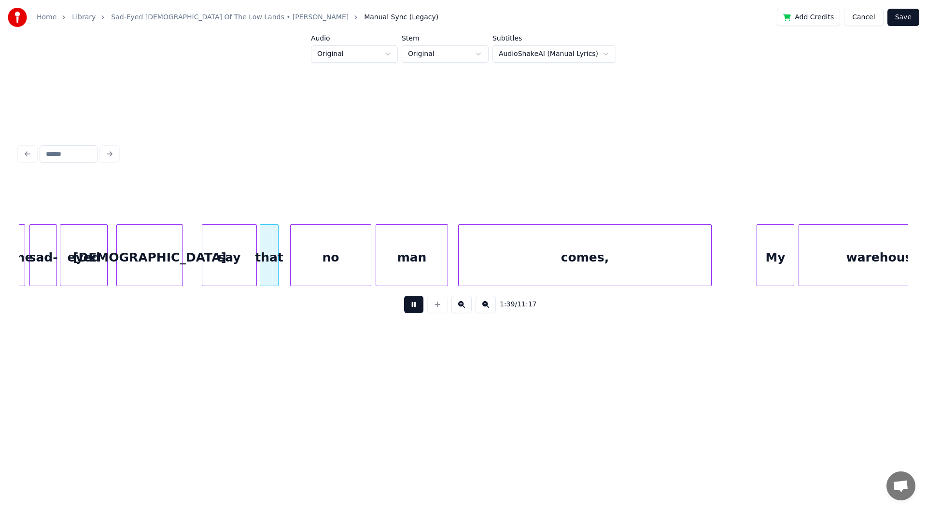
click at [413, 308] on button at bounding box center [413, 304] width 19 height 17
click at [152, 251] on div "[DEMOGRAPHIC_DATA]" at bounding box center [150, 258] width 66 height 66
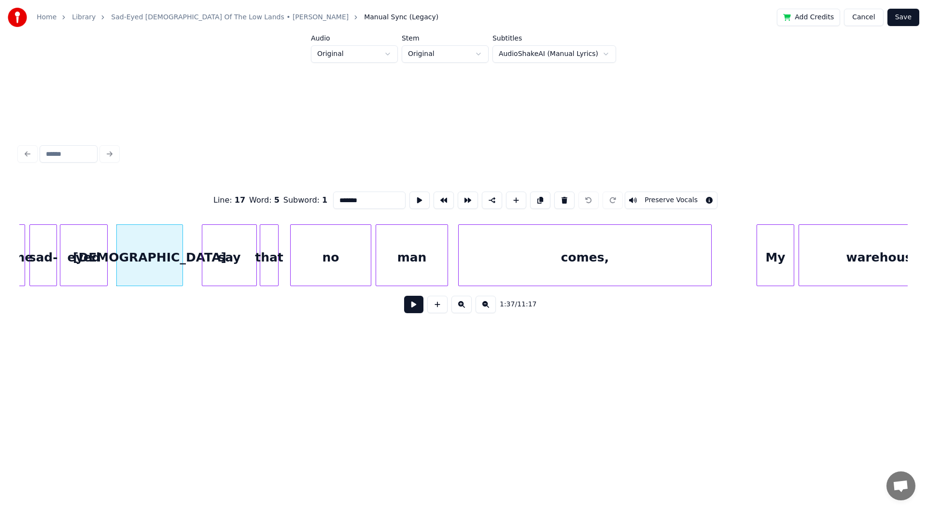
click at [387, 198] on input "*******" at bounding box center [369, 200] width 72 height 17
type input "********"
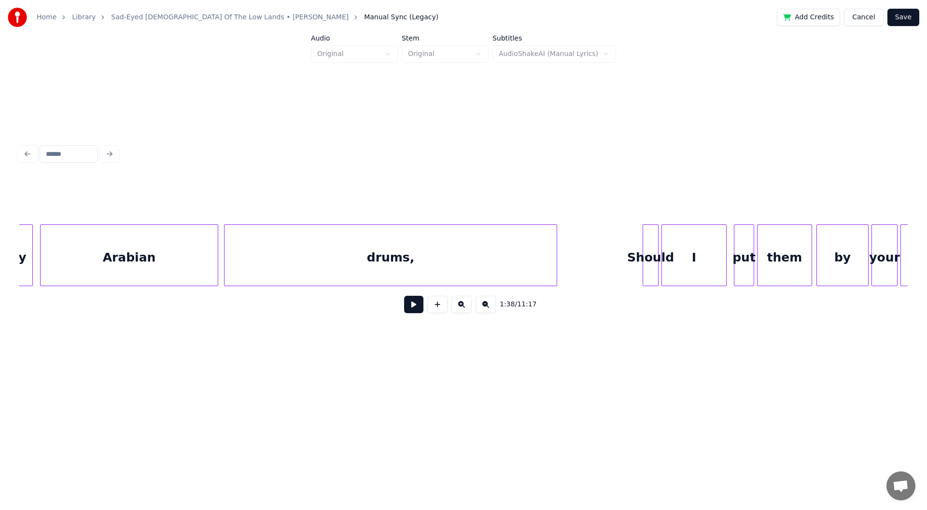
scroll to position [0, 7937]
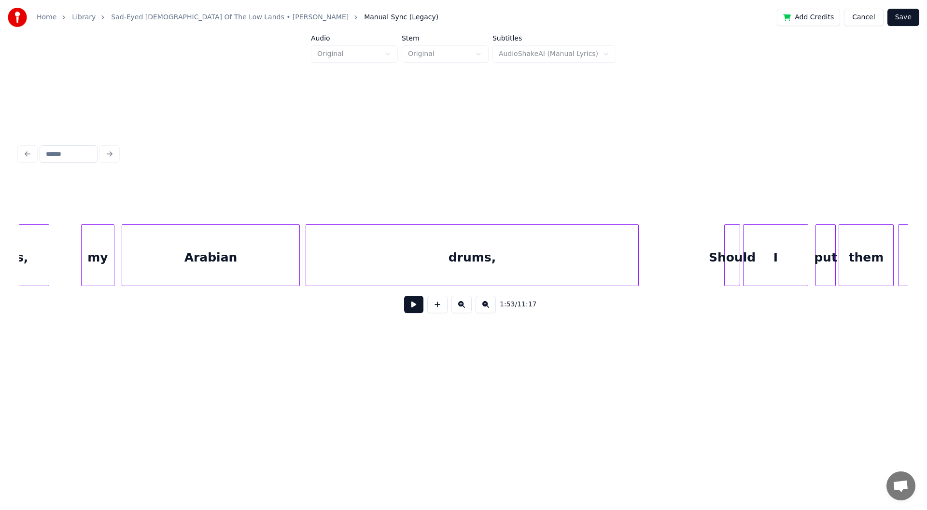
click at [407, 307] on button at bounding box center [413, 304] width 19 height 17
click at [411, 308] on button at bounding box center [413, 304] width 19 height 17
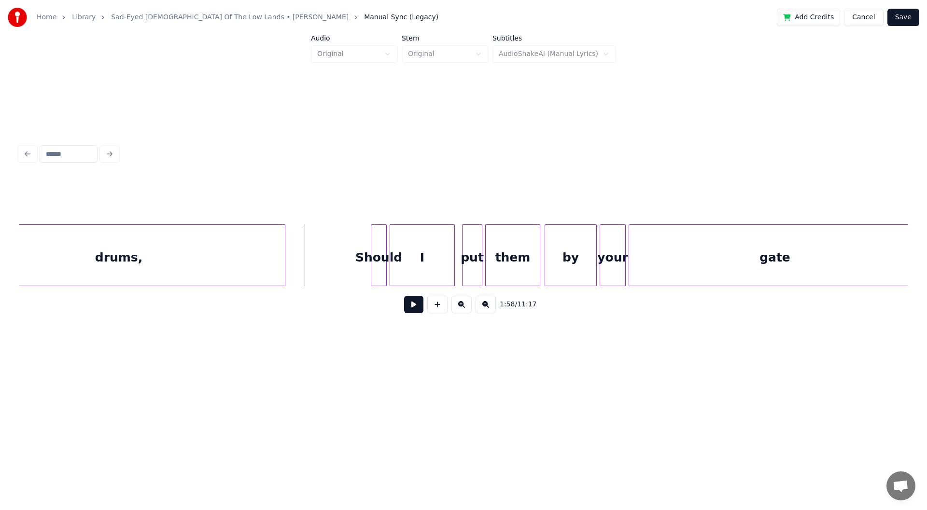
scroll to position [0, 8453]
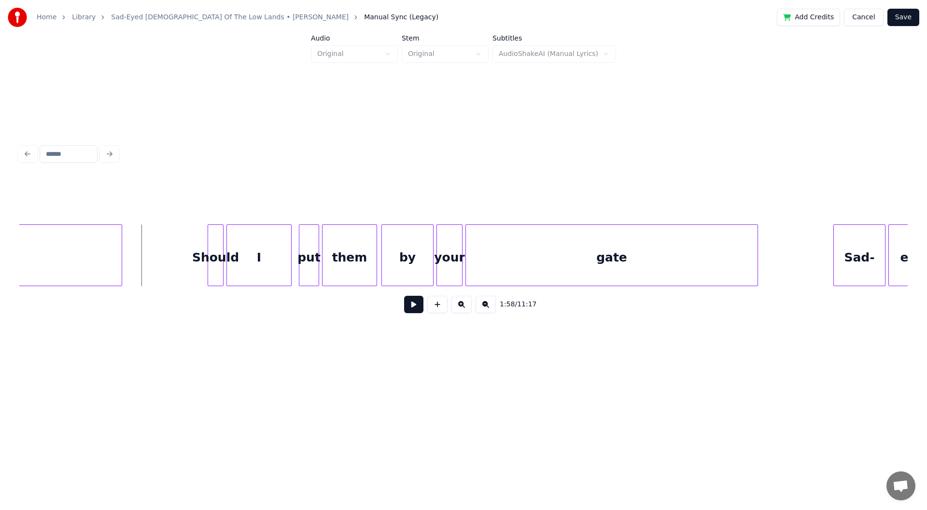
click at [269, 256] on div "I" at bounding box center [259, 258] width 64 height 66
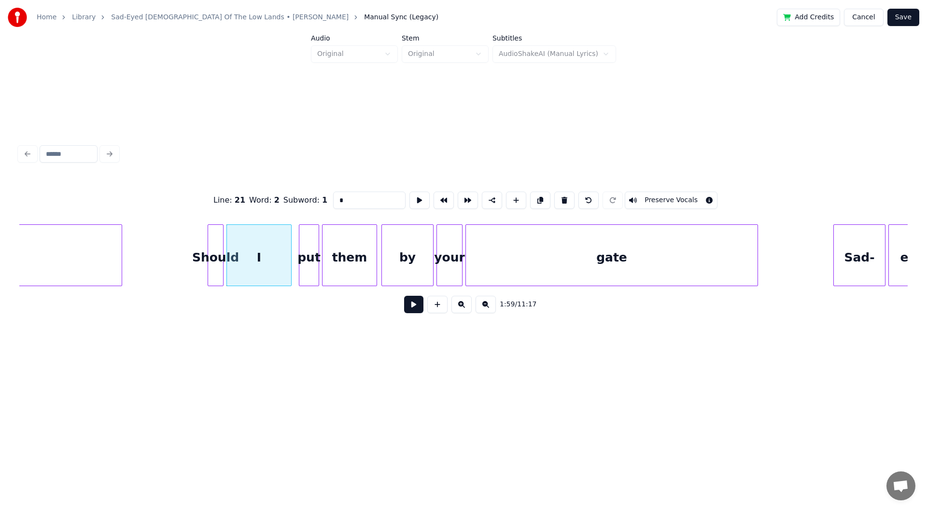
click at [359, 195] on input "*" at bounding box center [369, 200] width 72 height 17
type input "***"
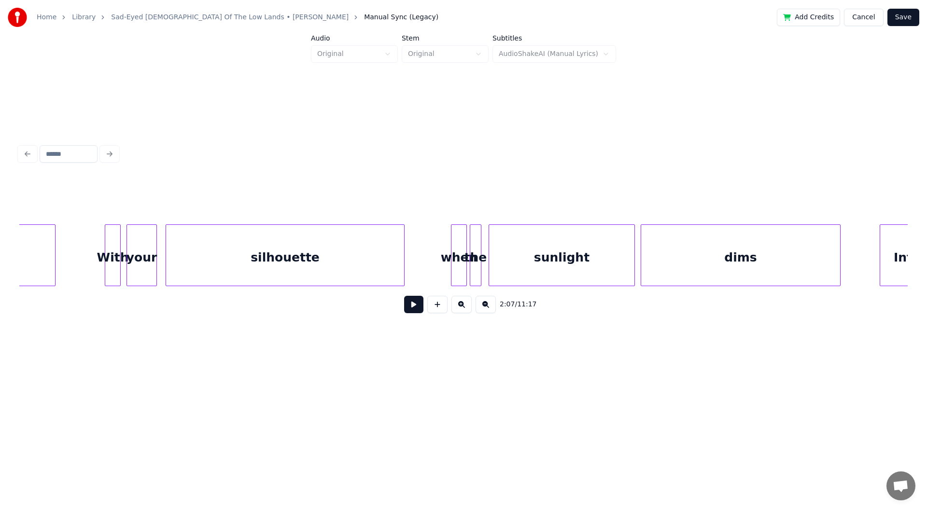
scroll to position [0, 12875]
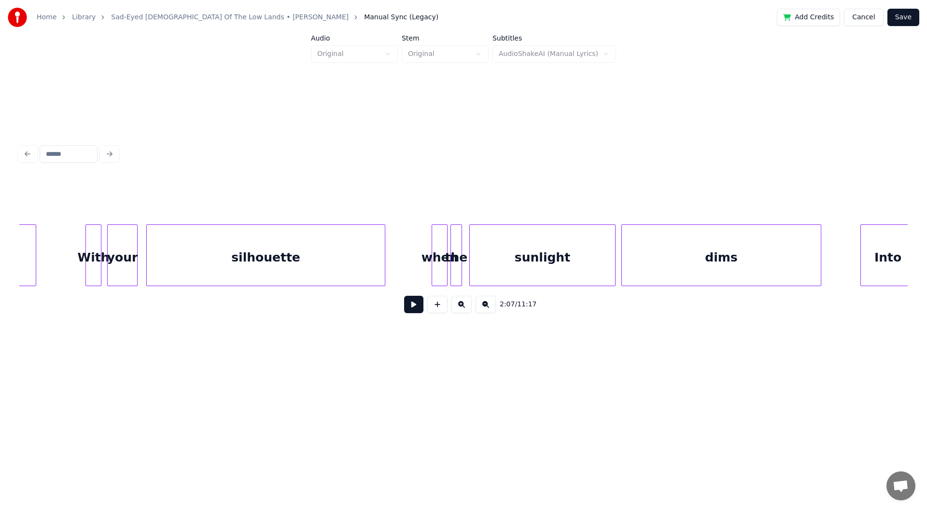
click at [160, 253] on div "silhouette" at bounding box center [266, 258] width 238 height 66
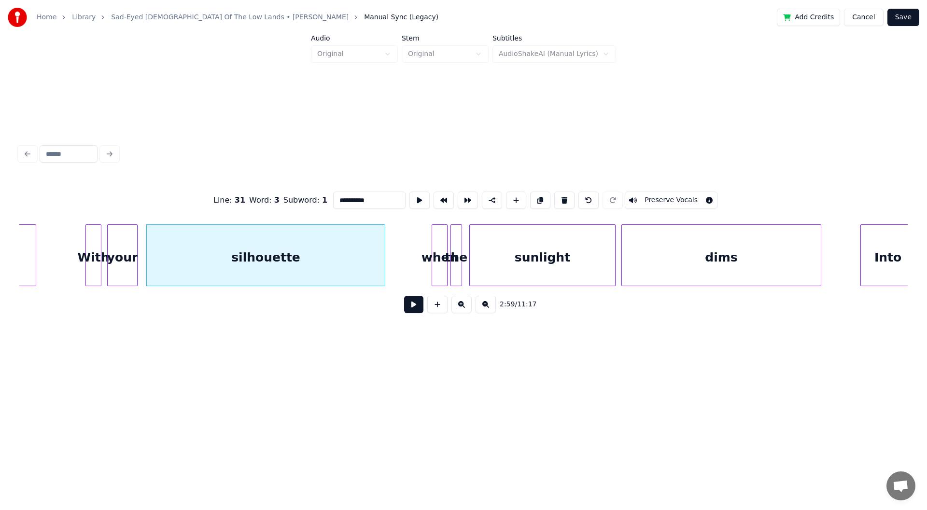
click at [411, 307] on button at bounding box center [413, 304] width 19 height 17
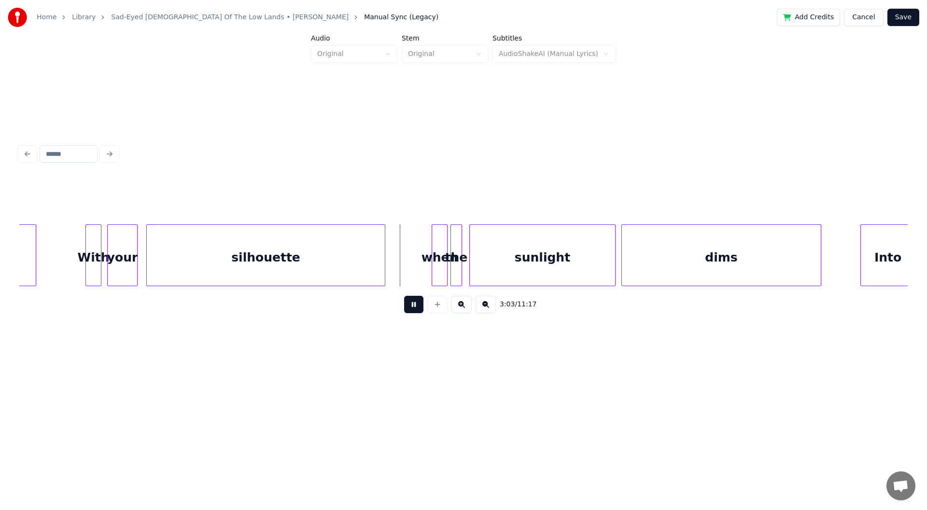
click at [411, 307] on button at bounding box center [413, 304] width 19 height 17
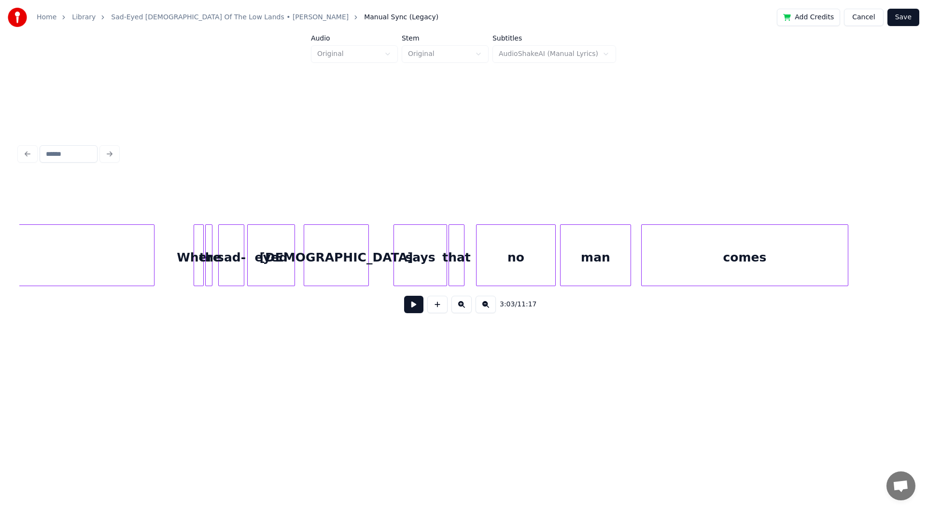
scroll to position [0, 16309]
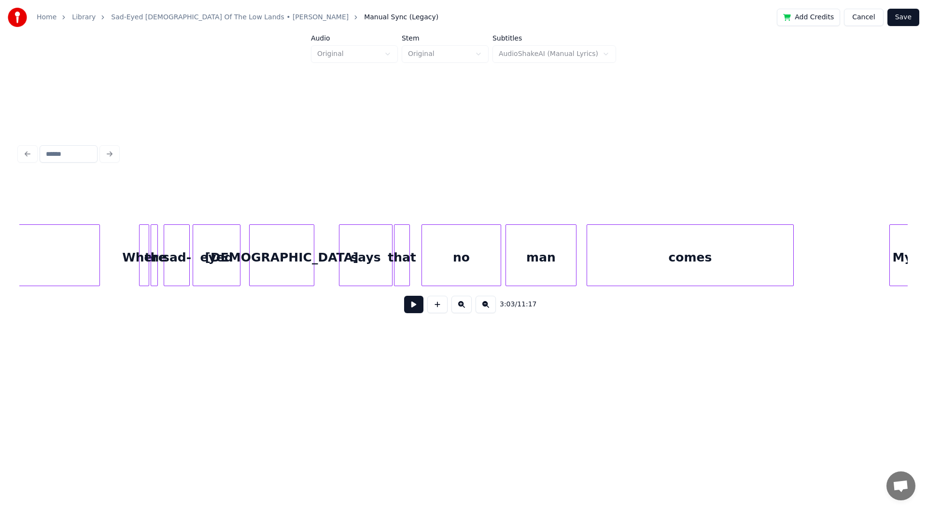
click at [346, 270] on div "says" at bounding box center [365, 258] width 53 height 66
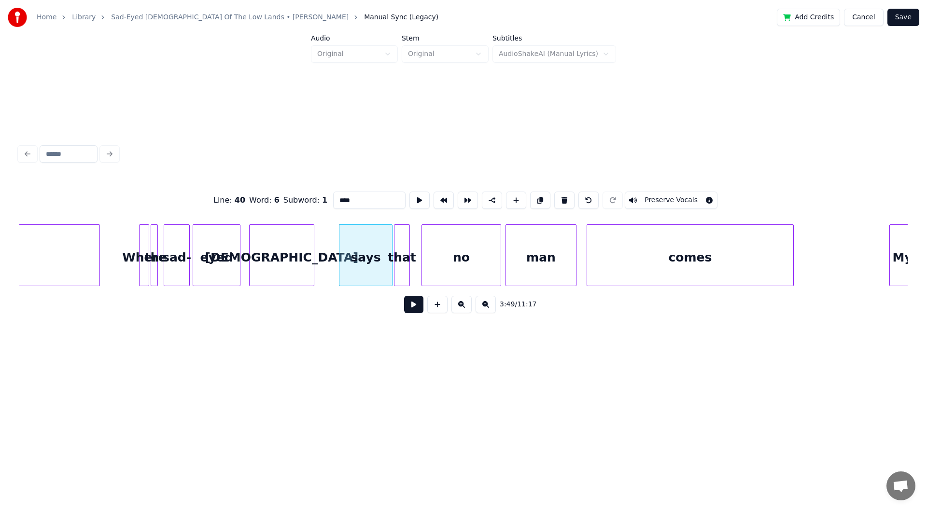
click at [411, 312] on button at bounding box center [413, 304] width 19 height 17
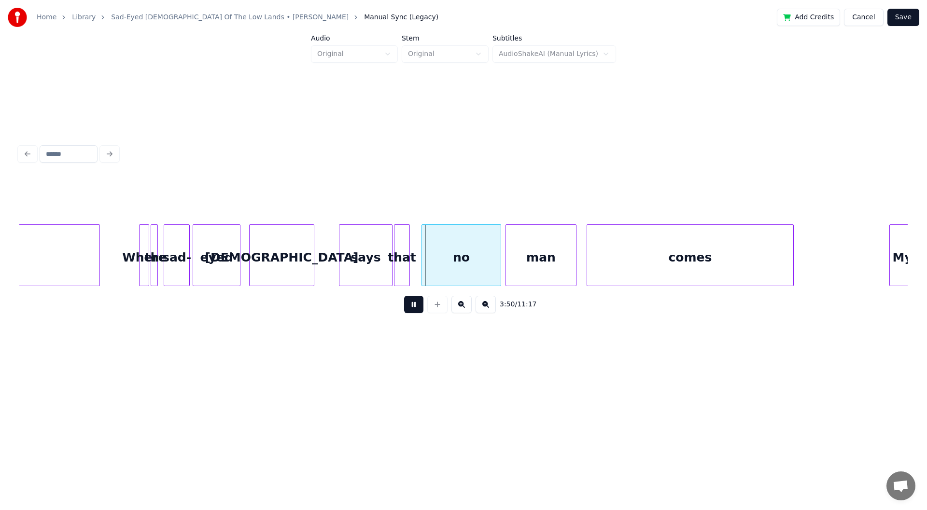
click at [412, 309] on button at bounding box center [413, 304] width 19 height 17
click at [375, 274] on div "says" at bounding box center [365, 258] width 53 height 66
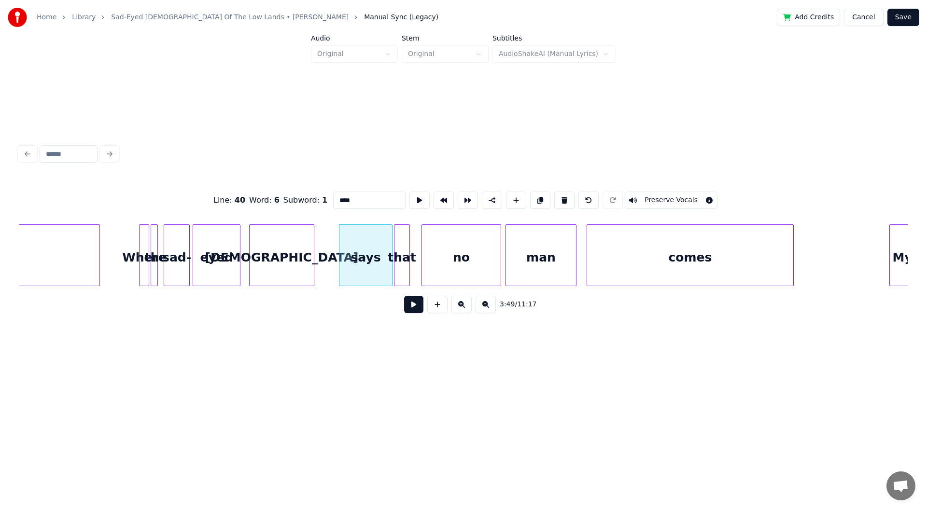
click at [356, 192] on input "****" at bounding box center [369, 200] width 72 height 17
type input "***"
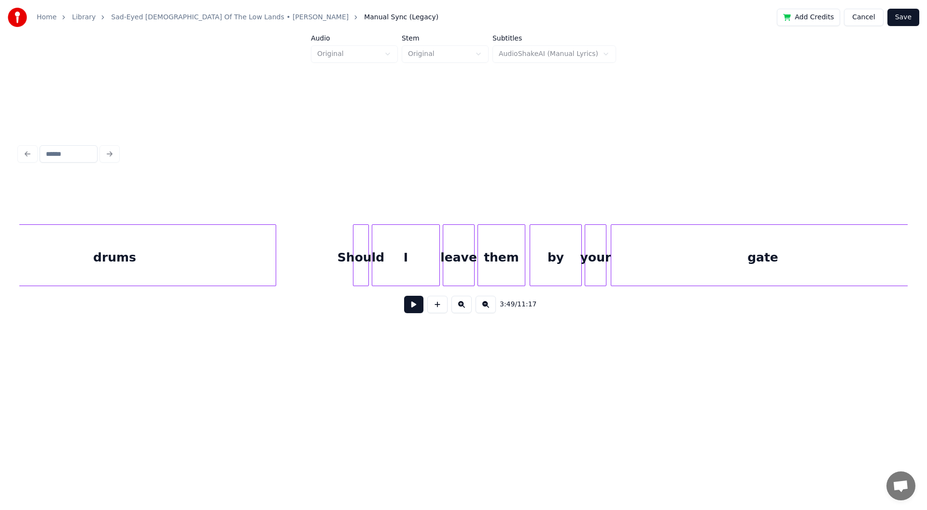
scroll to position [0, 17940]
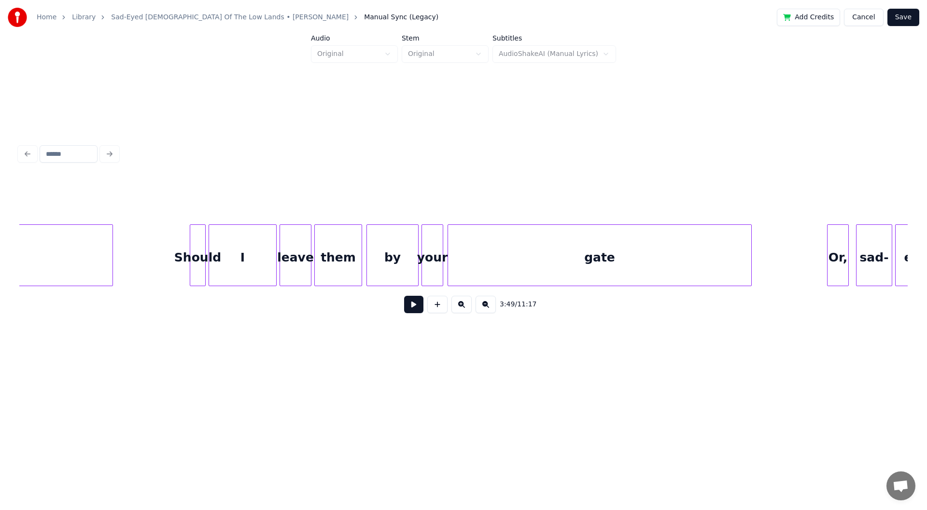
click at [255, 259] on div "I" at bounding box center [242, 258] width 67 height 66
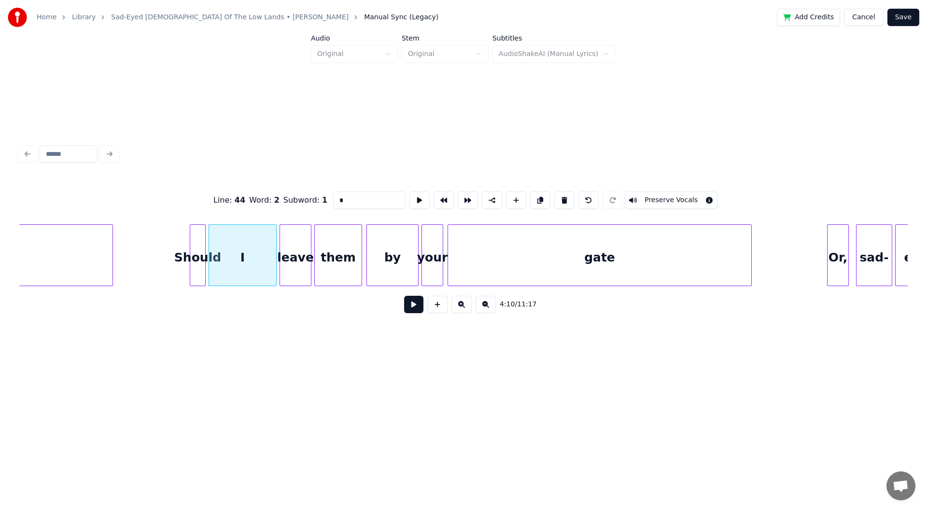
click at [371, 198] on input "*" at bounding box center [369, 200] width 72 height 17
type input "***"
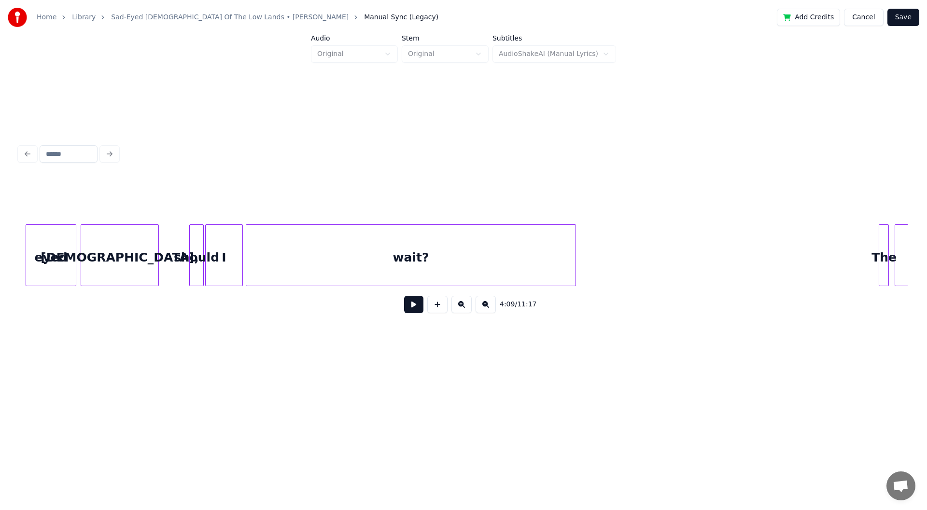
scroll to position [0, 18837]
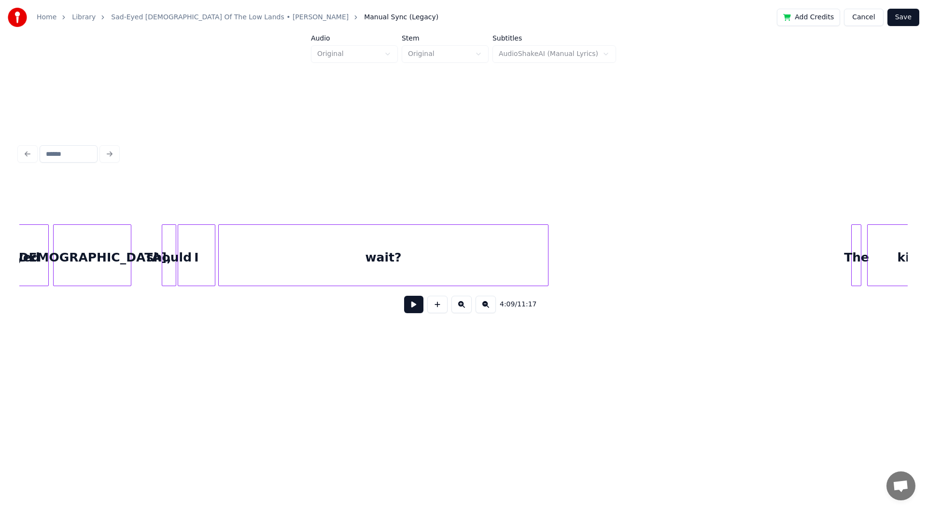
click at [196, 256] on div "I" at bounding box center [196, 258] width 37 height 66
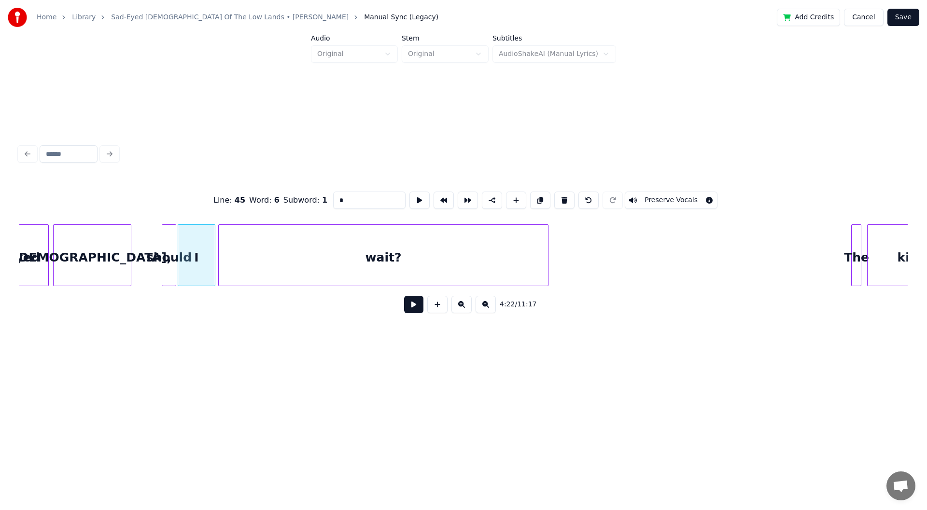
click at [354, 197] on input "*" at bounding box center [369, 200] width 72 height 17
type input "**"
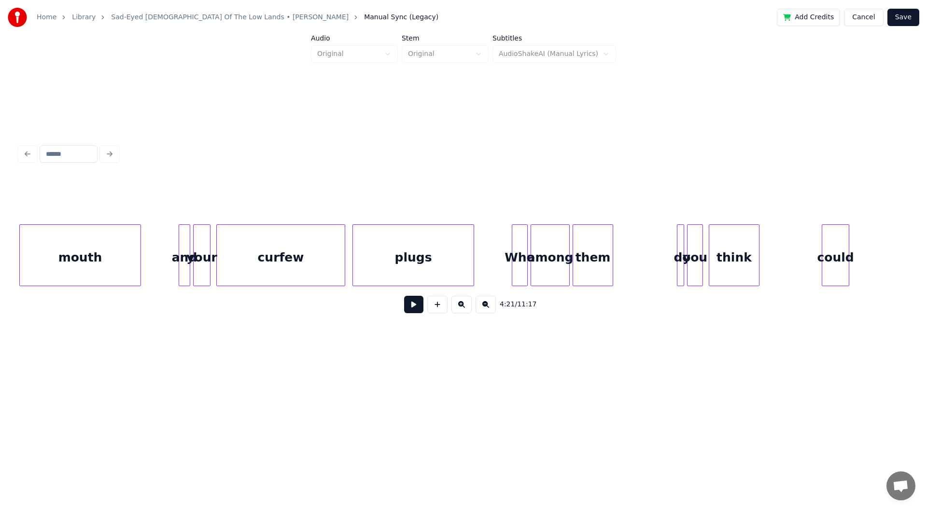
scroll to position [0, 23784]
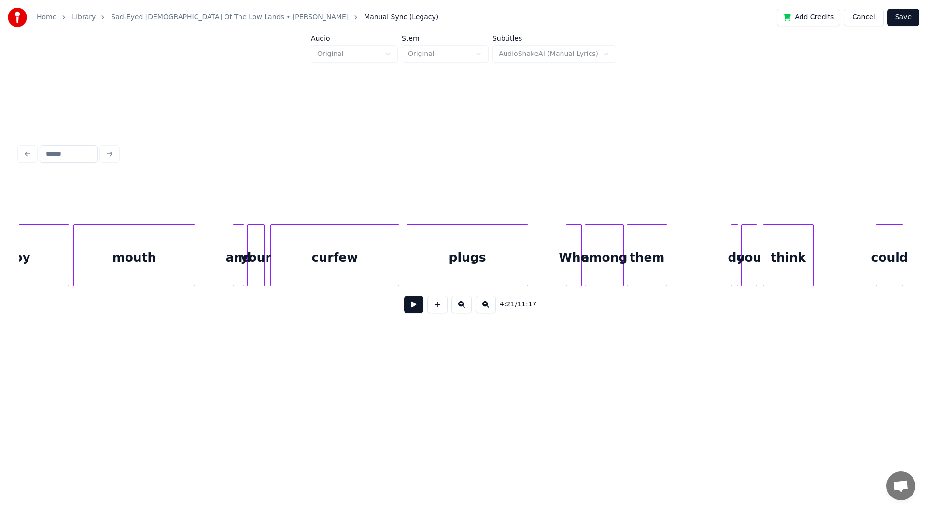
click at [451, 268] on div "plugs" at bounding box center [467, 258] width 121 height 66
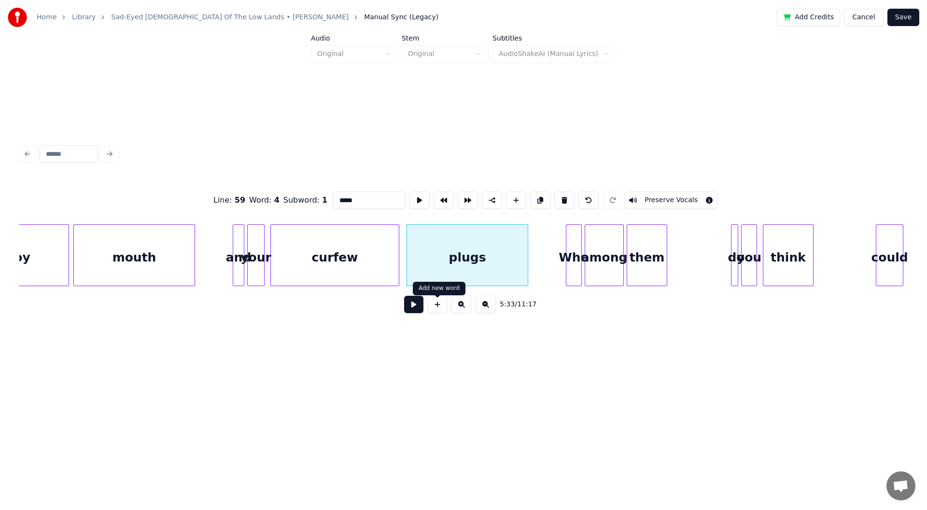
click at [415, 307] on button at bounding box center [413, 304] width 19 height 17
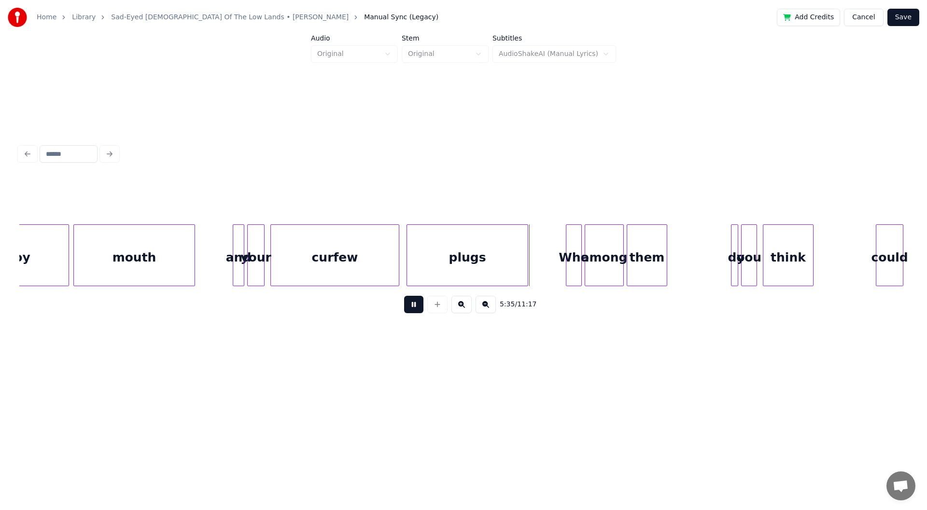
click at [401, 275] on div "curfew plugs Who among them do you think could your and mouth cowboy" at bounding box center [775, 255] width 49081 height 62
drag, startPoint x: 413, startPoint y: 308, endPoint x: 421, endPoint y: 303, distance: 9.4
click at [414, 308] on button at bounding box center [413, 304] width 19 height 17
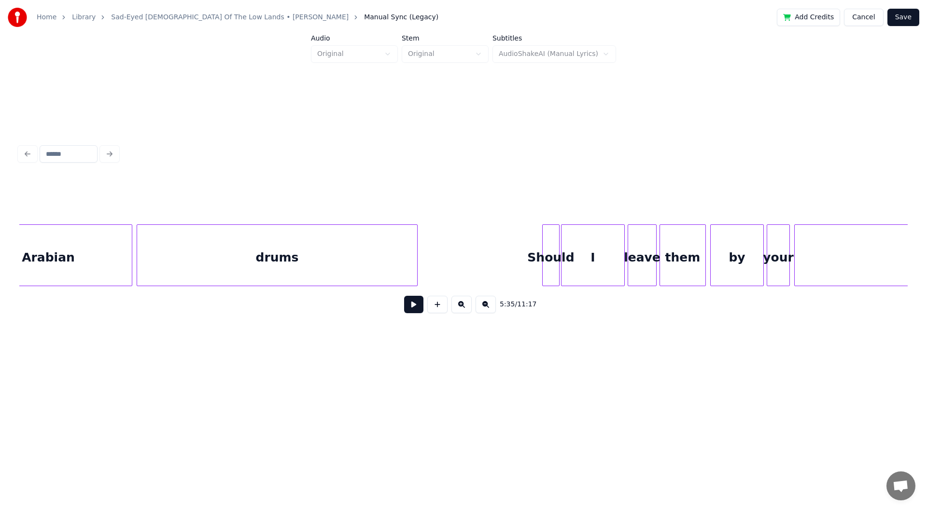
scroll to position [0, 26937]
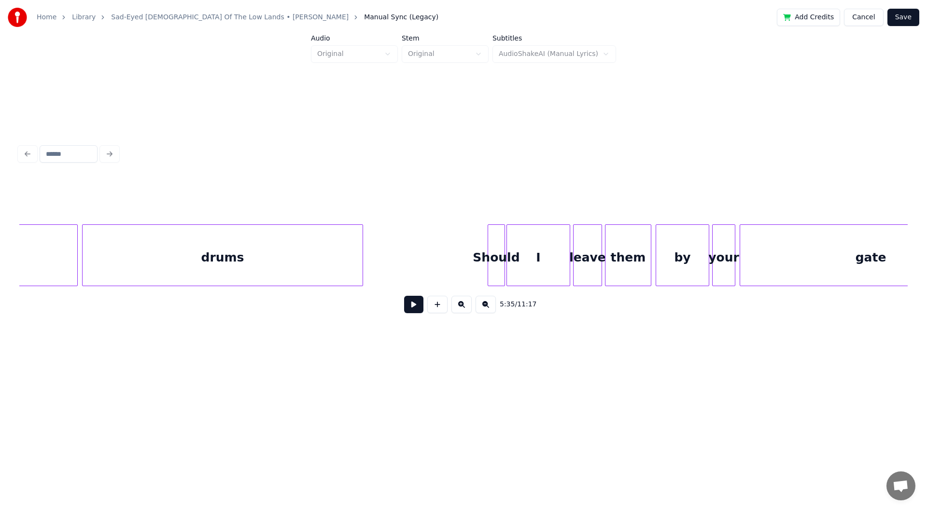
click at [534, 262] on div "I" at bounding box center [538, 258] width 63 height 66
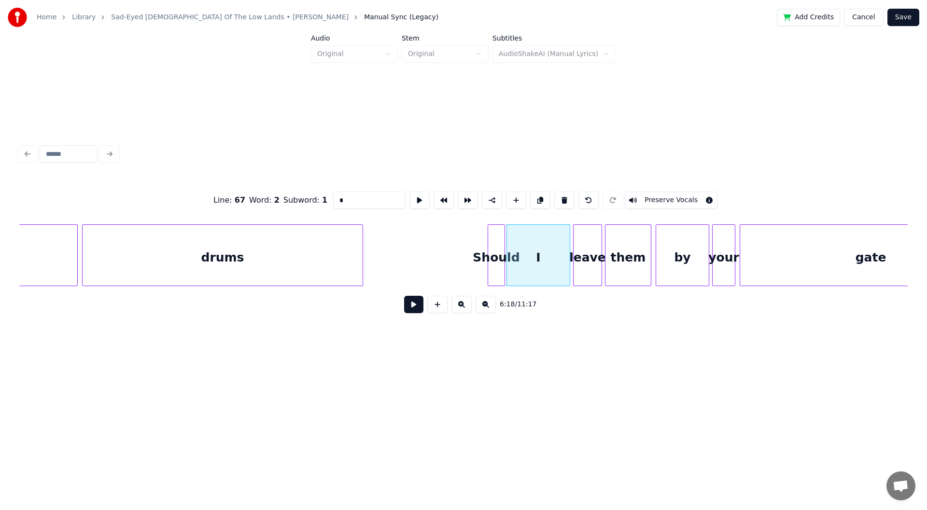
click at [375, 195] on input "*" at bounding box center [369, 200] width 72 height 17
type input "***"
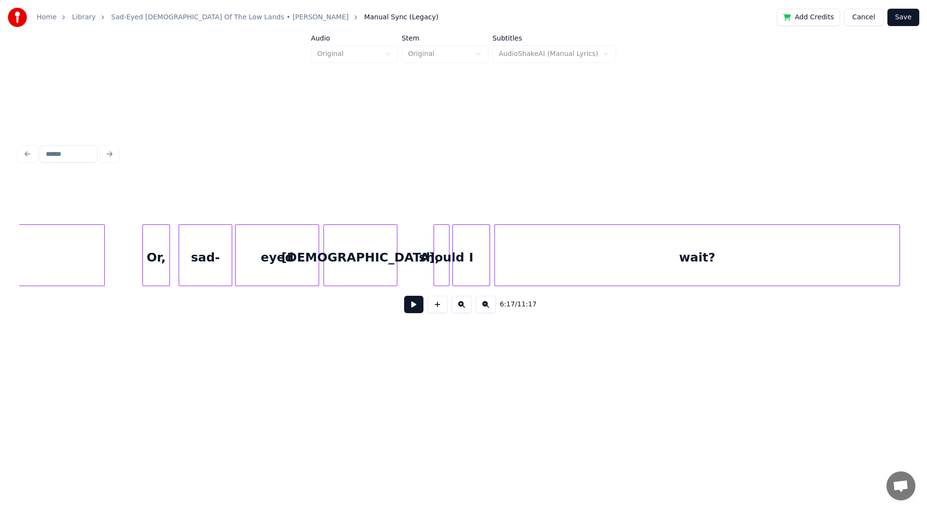
scroll to position [0, 27915]
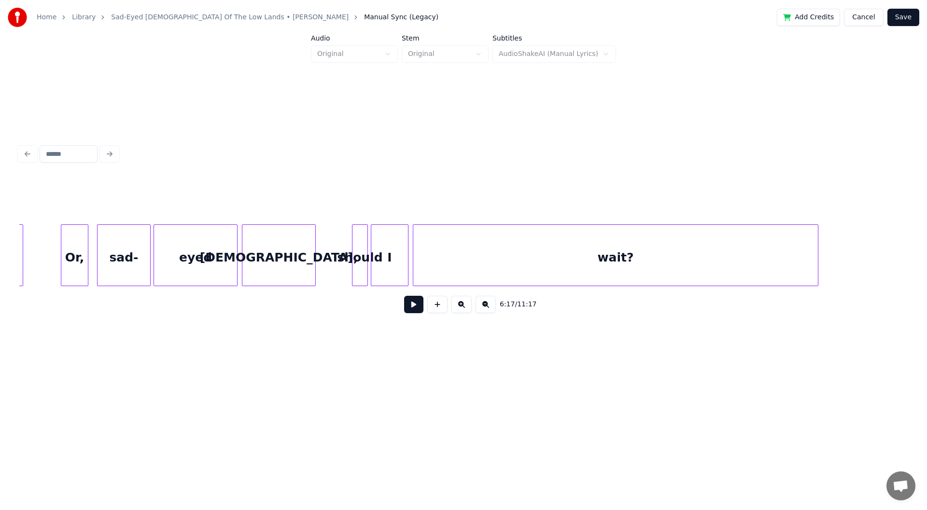
click at [389, 262] on div "I" at bounding box center [389, 258] width 37 height 66
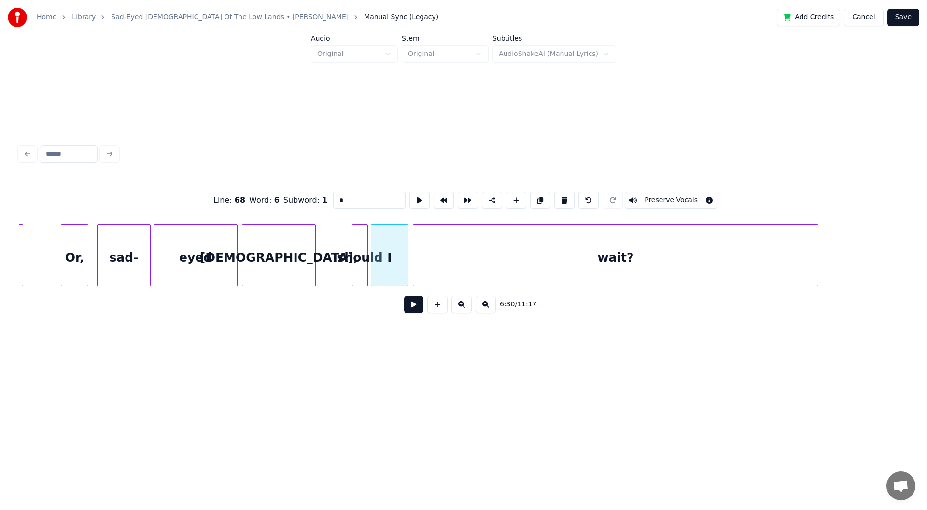
click at [380, 197] on input "*" at bounding box center [369, 200] width 72 height 17
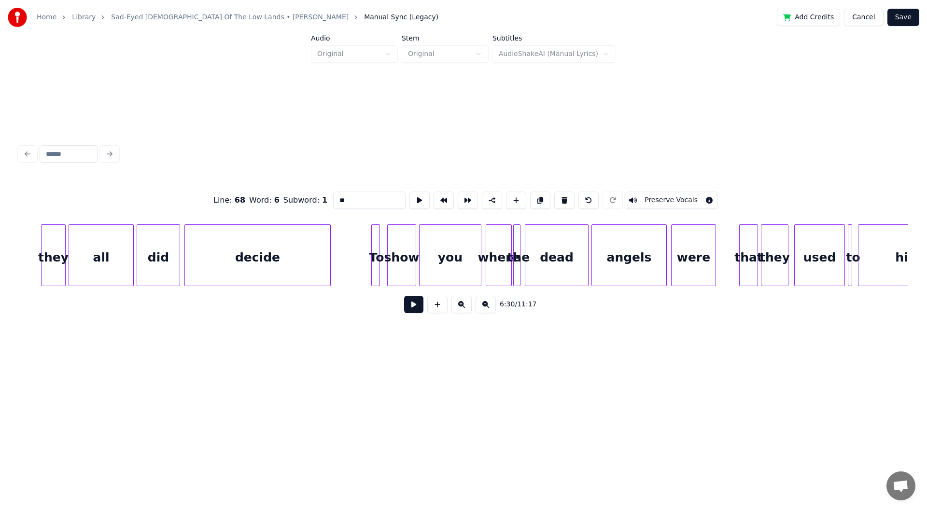
scroll to position [0, 29275]
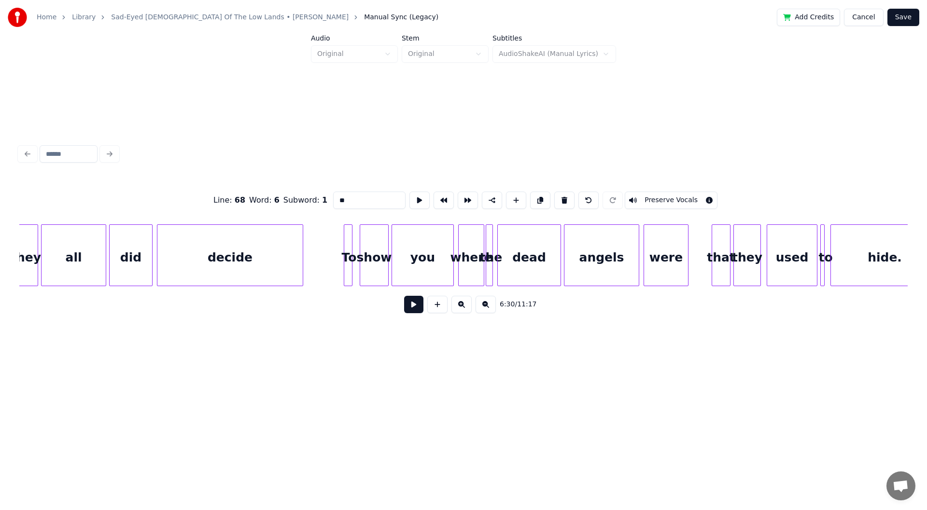
type input "**"
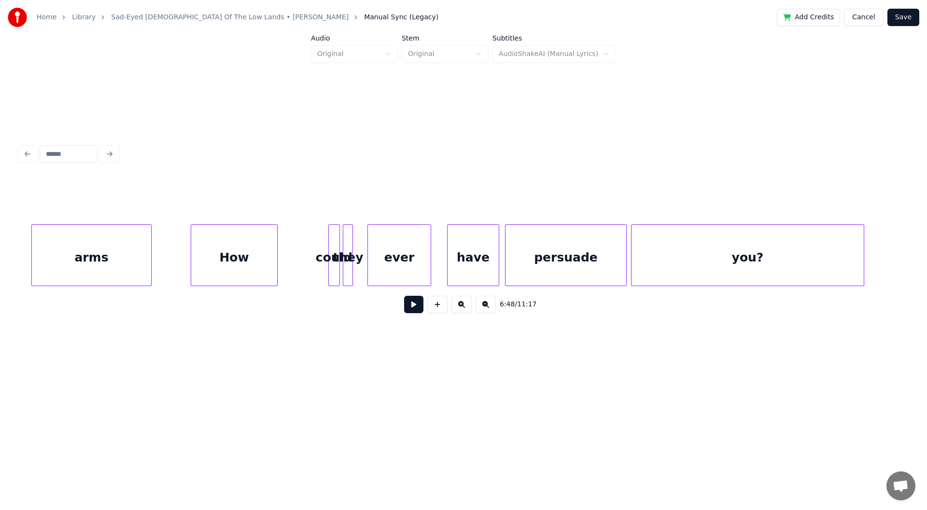
scroll to position [0, 33433]
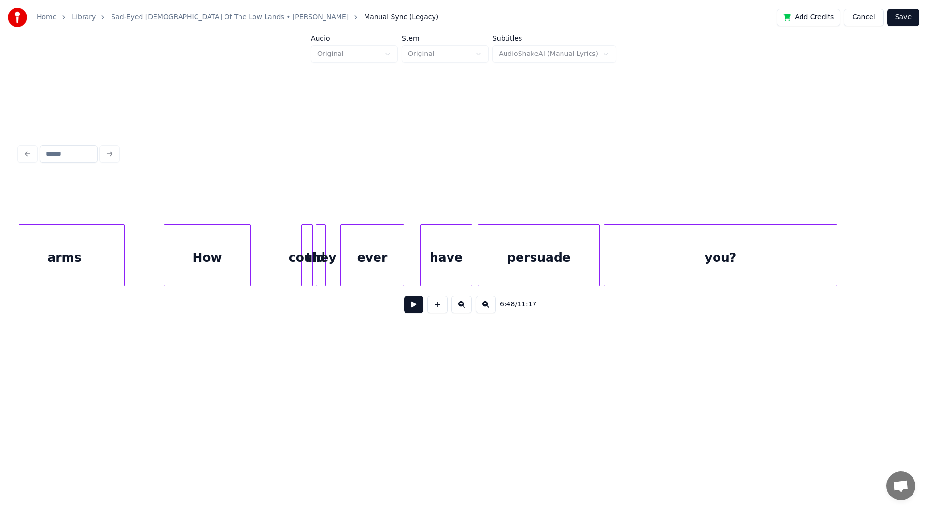
click at [557, 245] on div "persuade" at bounding box center [538, 258] width 121 height 66
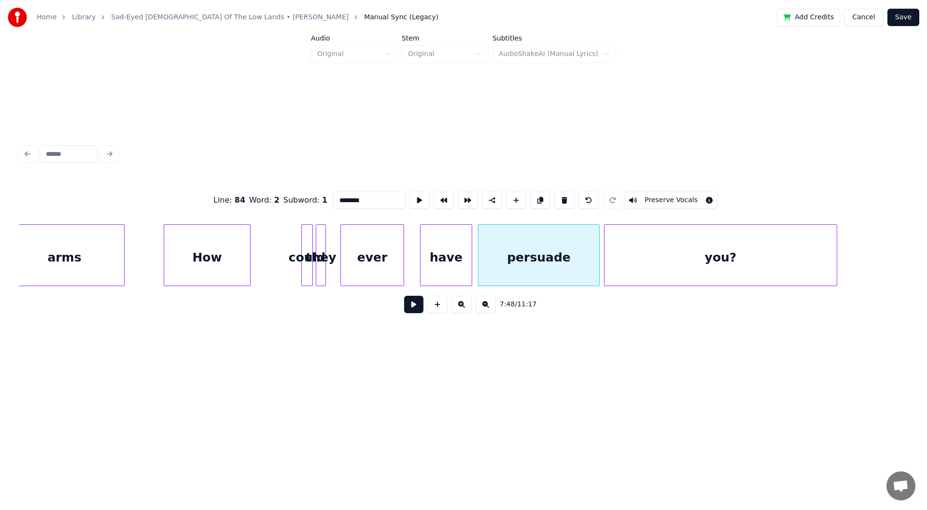
click at [369, 192] on input "********" at bounding box center [369, 200] width 72 height 17
type input "*********"
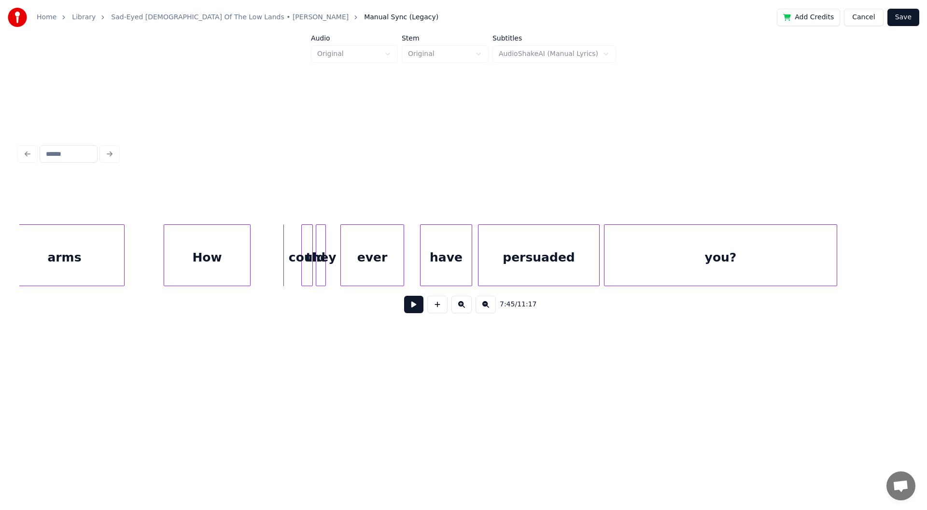
click at [415, 309] on button at bounding box center [413, 304] width 19 height 17
click at [327, 266] on div at bounding box center [326, 255] width 3 height 61
click at [549, 264] on div "persuaded" at bounding box center [538, 258] width 121 height 66
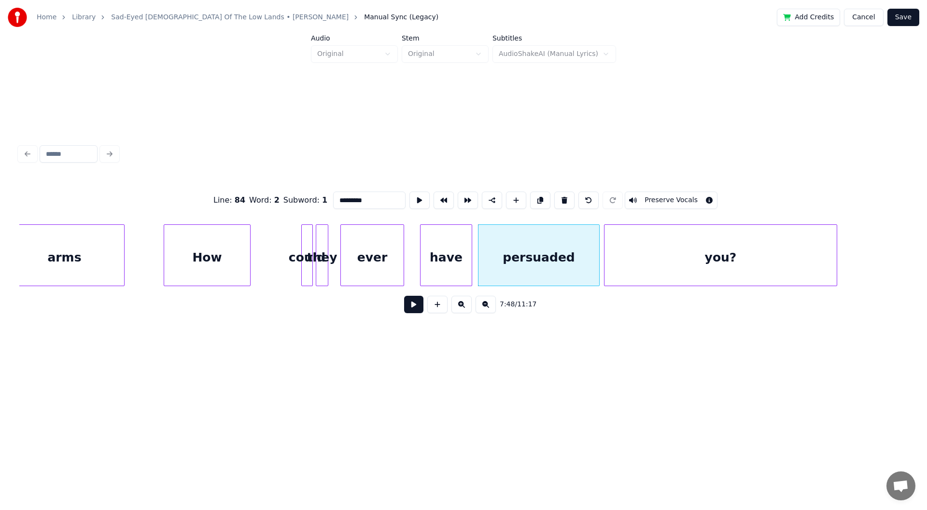
click at [416, 306] on button at bounding box center [413, 304] width 19 height 17
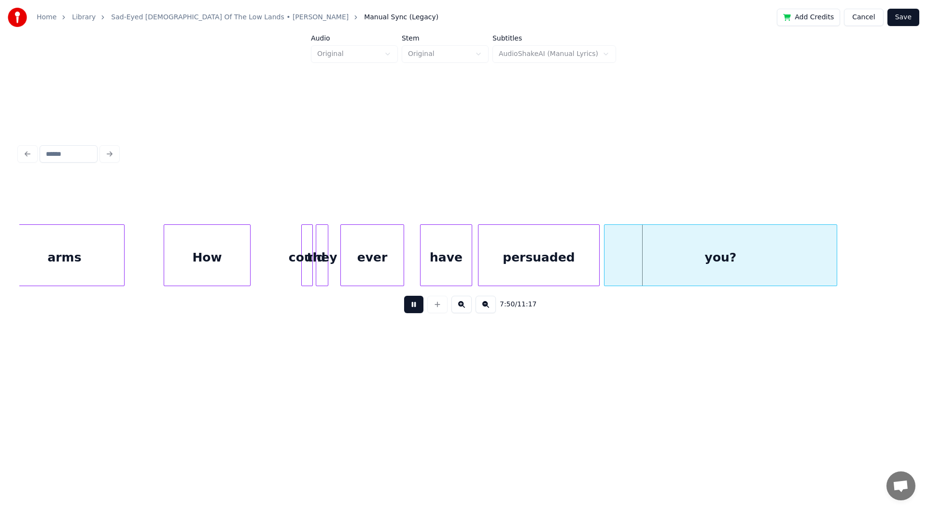
click at [416, 306] on button at bounding box center [413, 304] width 19 height 17
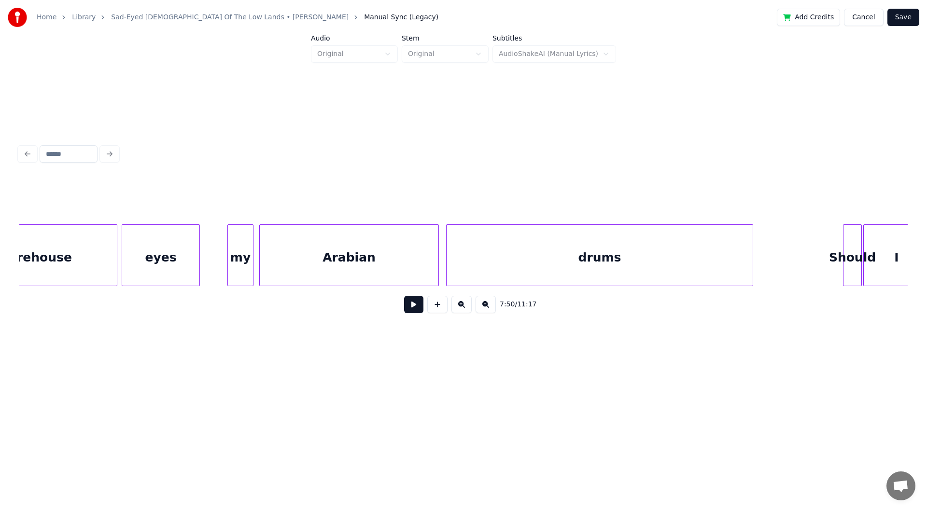
scroll to position [0, 35880]
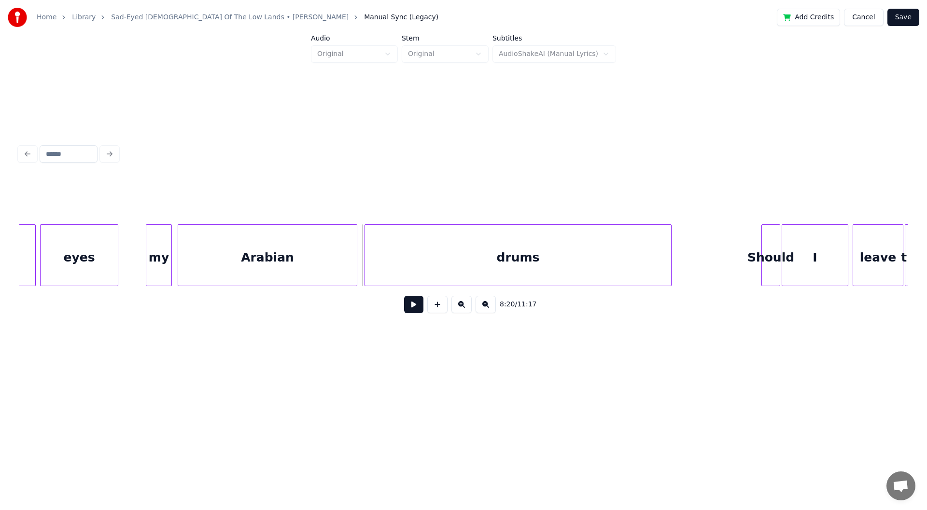
click at [409, 307] on button at bounding box center [413, 304] width 19 height 17
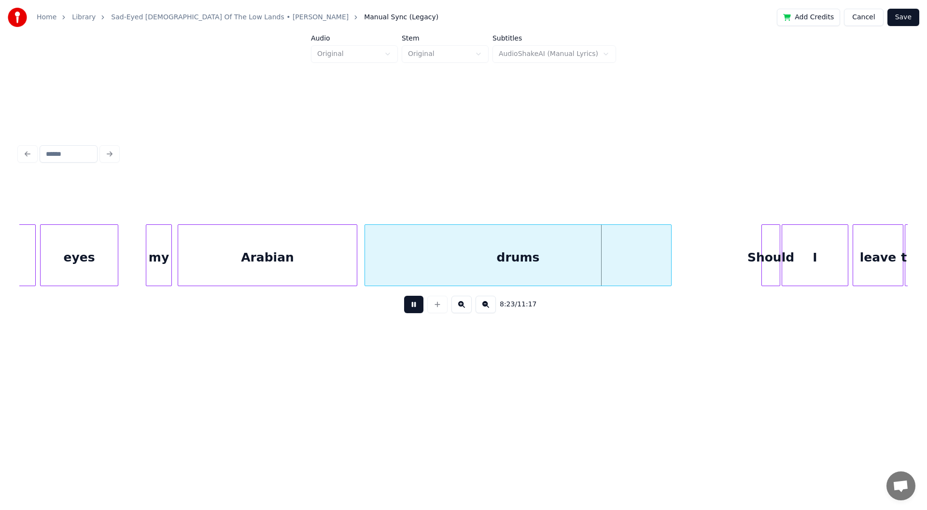
click at [413, 307] on button at bounding box center [413, 304] width 19 height 17
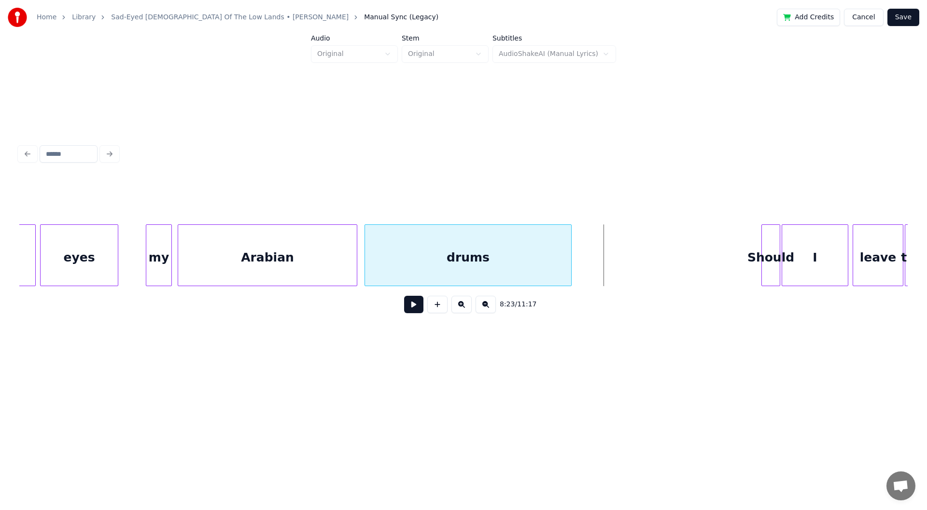
click at [569, 274] on div at bounding box center [569, 255] width 3 height 61
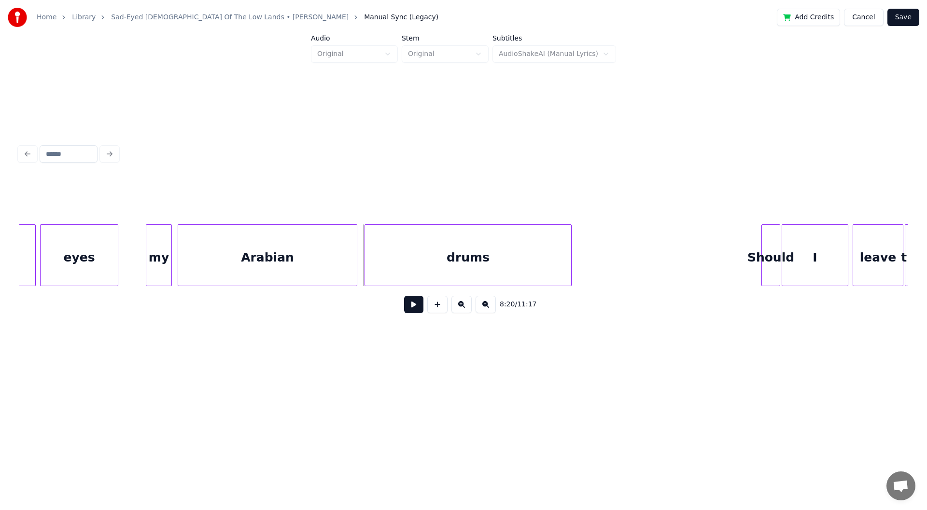
click at [408, 307] on button at bounding box center [413, 304] width 19 height 17
click at [412, 307] on button at bounding box center [413, 304] width 19 height 17
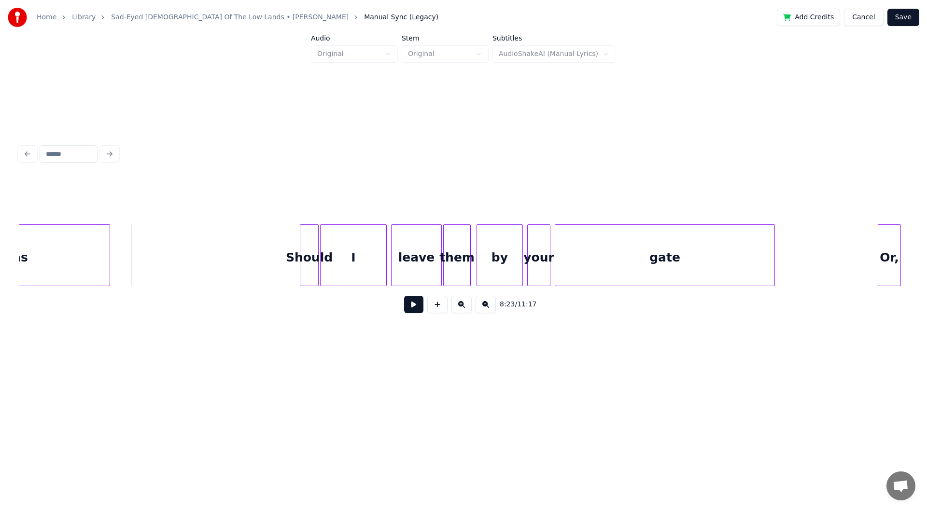
scroll to position [0, 36260]
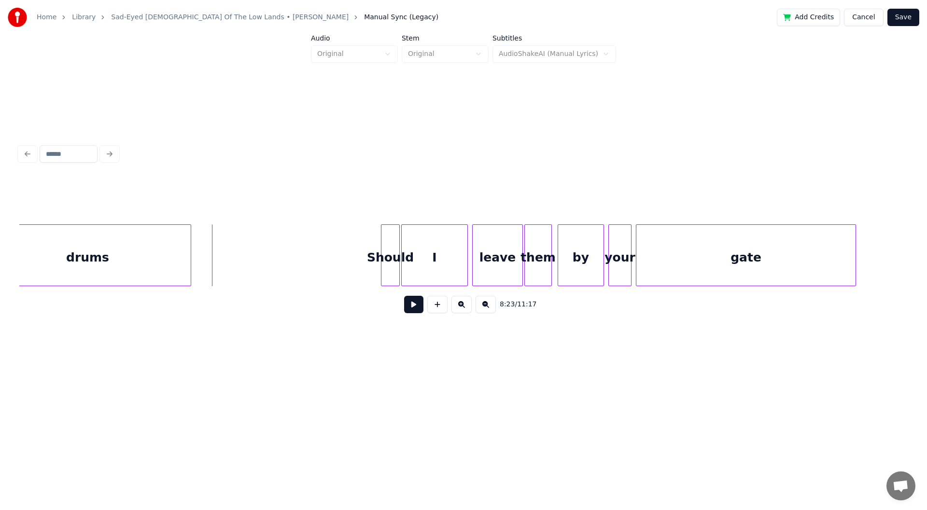
click at [443, 259] on div "I" at bounding box center [435, 258] width 66 height 66
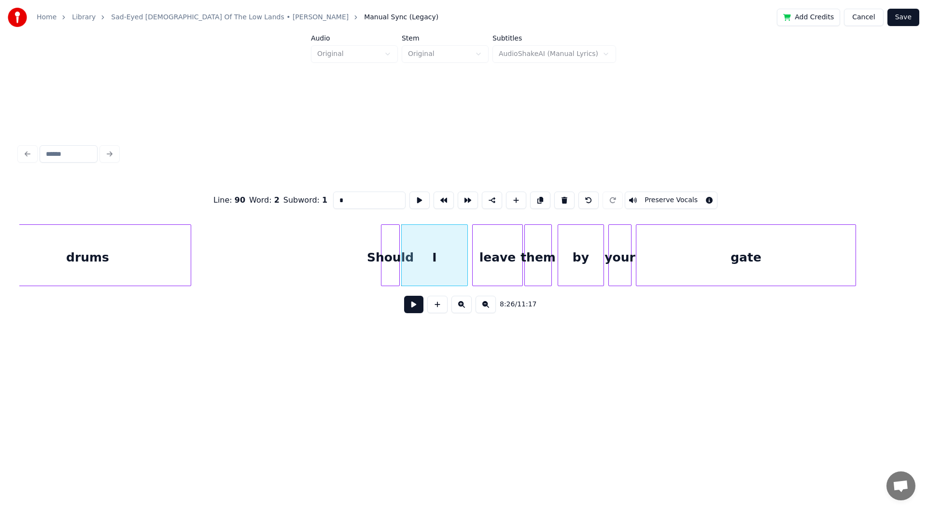
click at [371, 196] on input "*" at bounding box center [369, 200] width 72 height 17
type input "***"
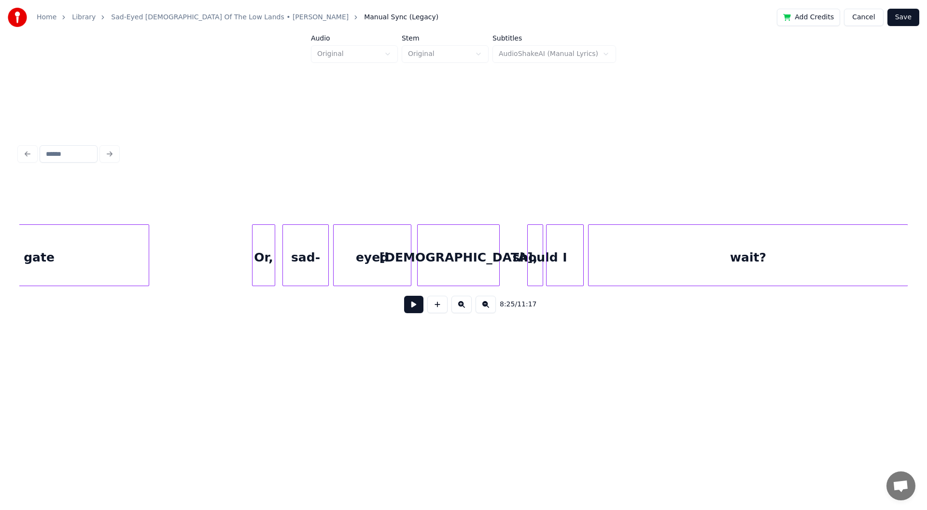
scroll to position [0, 37103]
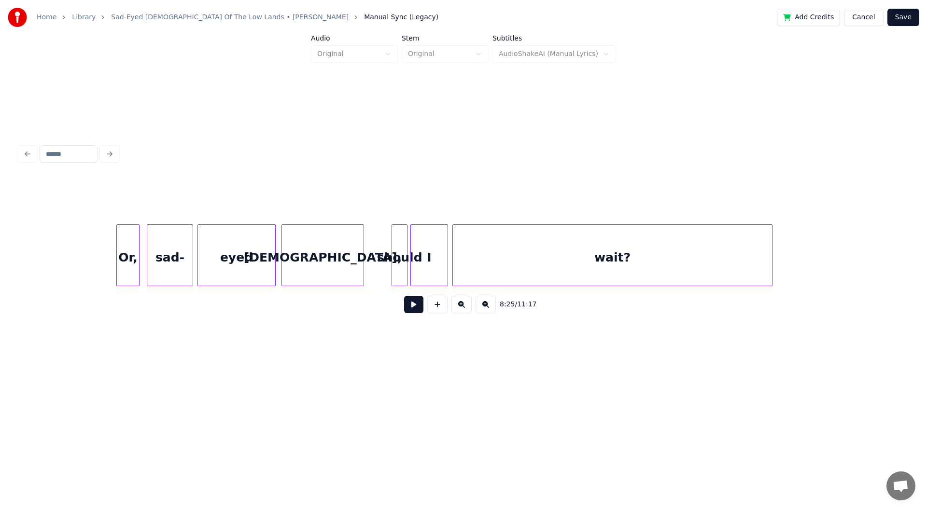
click at [434, 254] on div "I" at bounding box center [429, 258] width 37 height 66
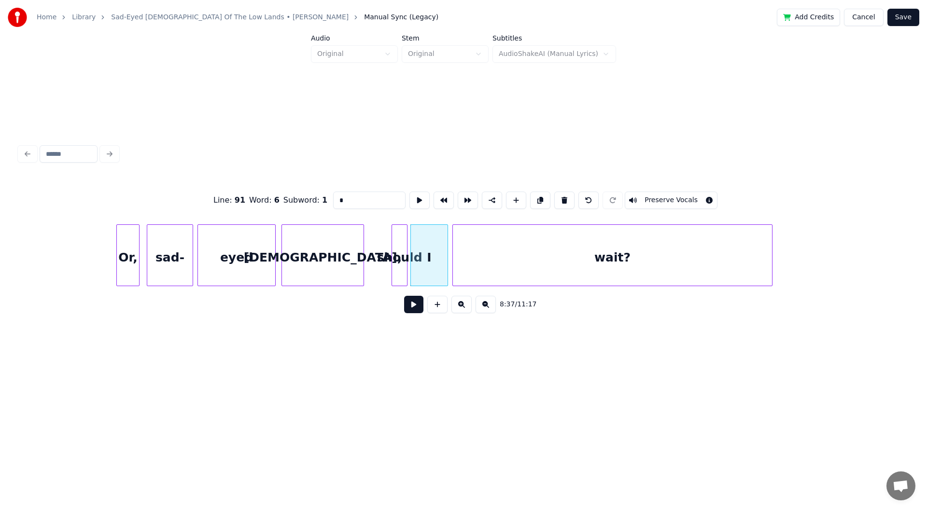
click at [384, 197] on input "*" at bounding box center [369, 200] width 72 height 17
type input "**"
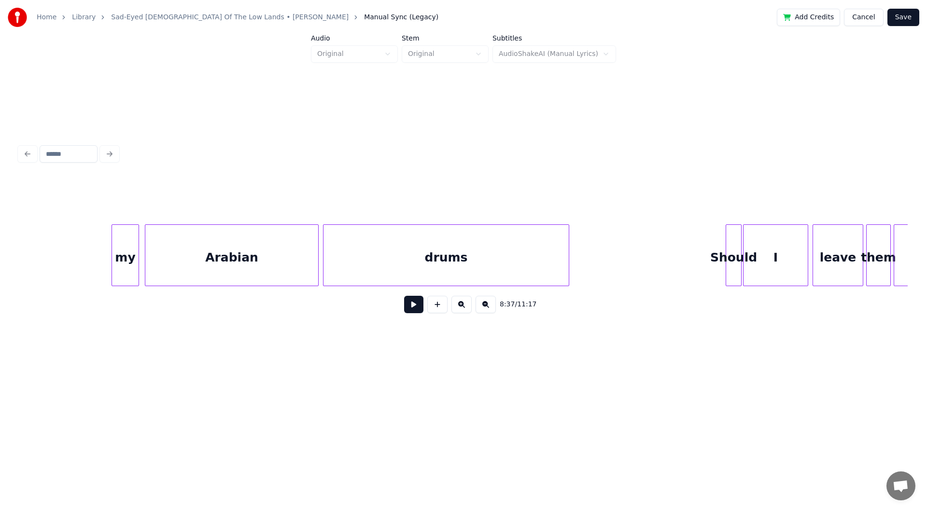
scroll to position [0, 45176]
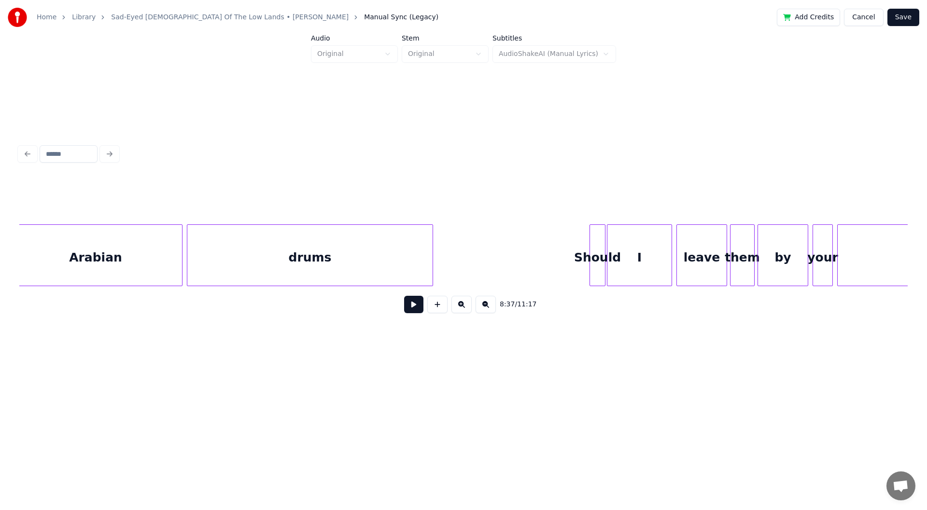
click at [642, 254] on div "I" at bounding box center [639, 258] width 64 height 66
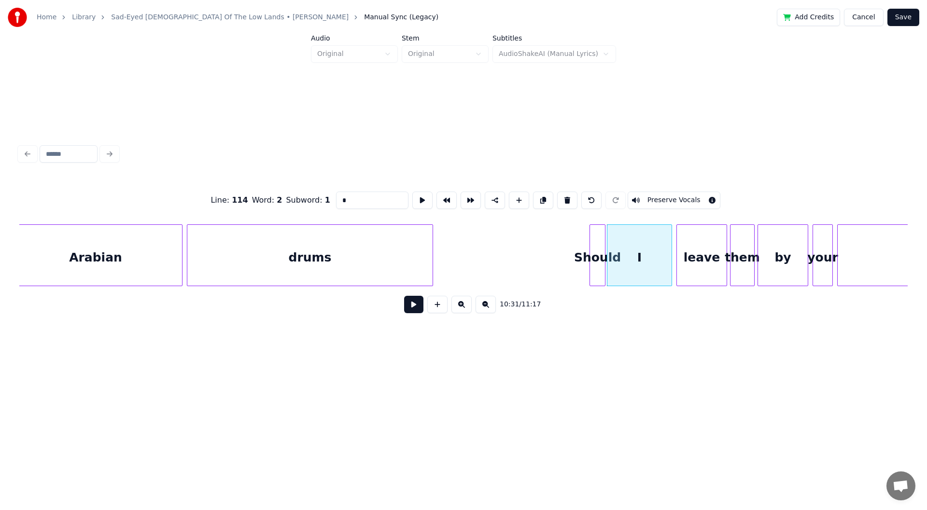
click at [369, 195] on input "*" at bounding box center [372, 200] width 72 height 17
type input "***"
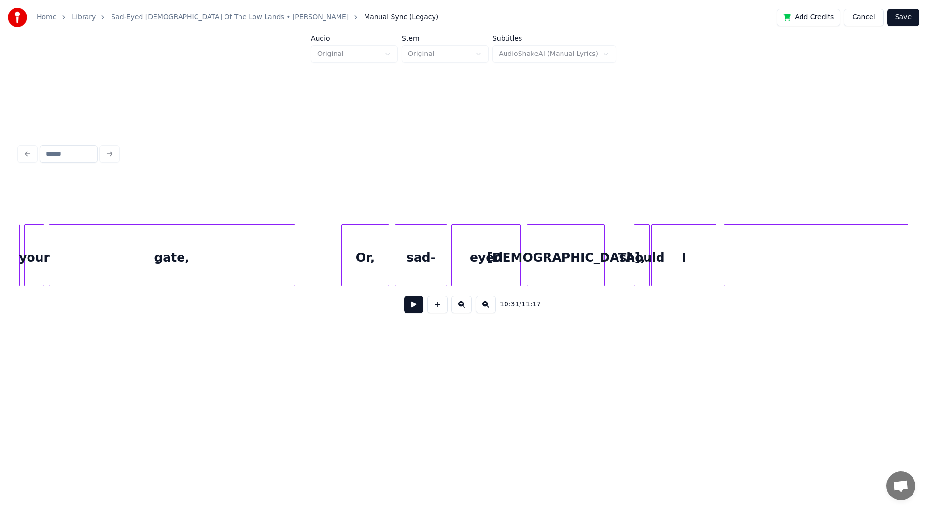
scroll to position [0, 46073]
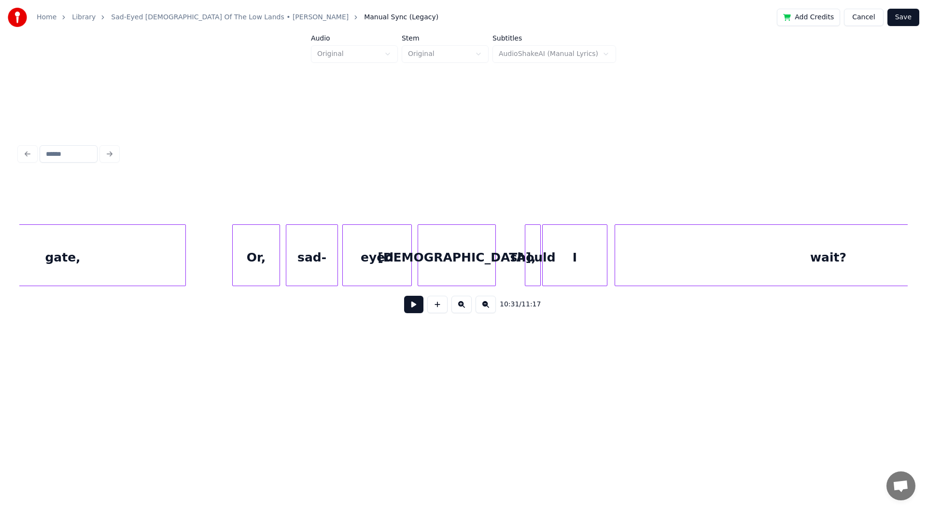
click at [596, 255] on div "I" at bounding box center [575, 258] width 64 height 66
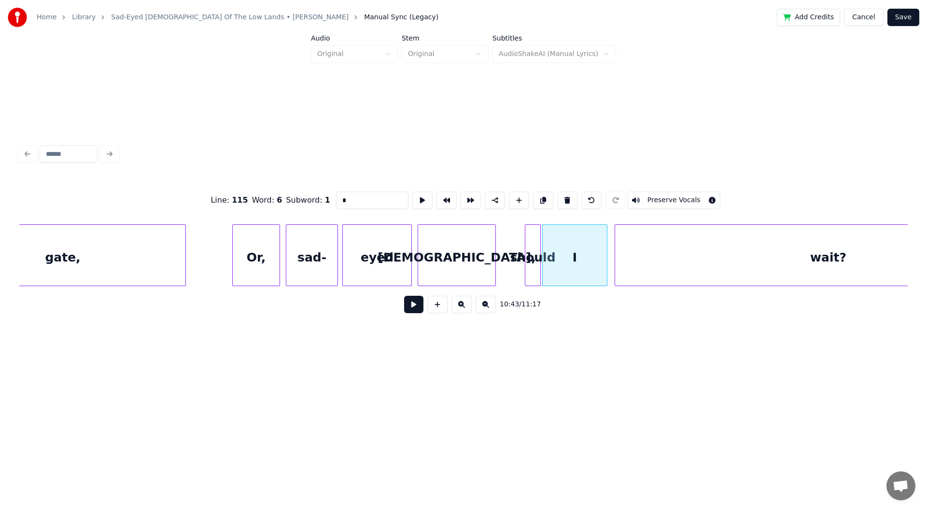
click at [385, 192] on input "*" at bounding box center [372, 200] width 72 height 17
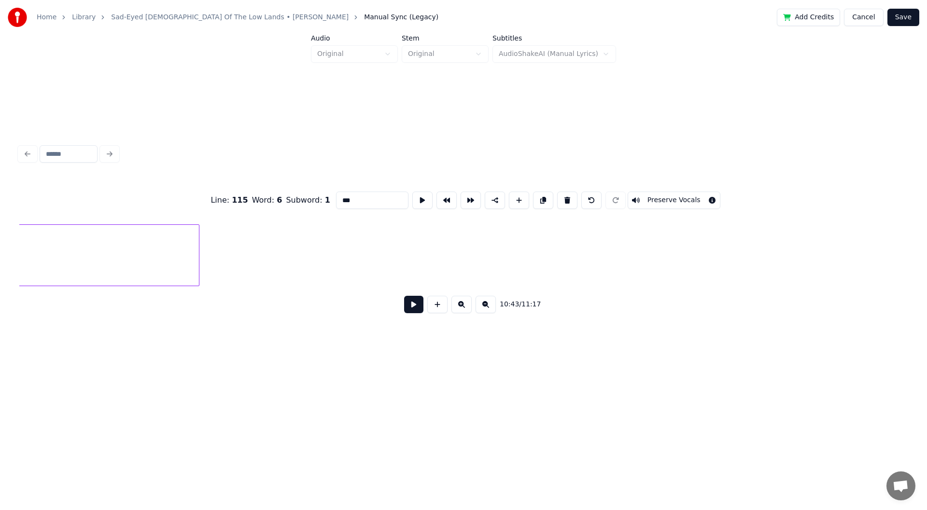
scroll to position [0, 46942]
type input "***"
click at [908, 19] on button "Save" at bounding box center [903, 17] width 32 height 17
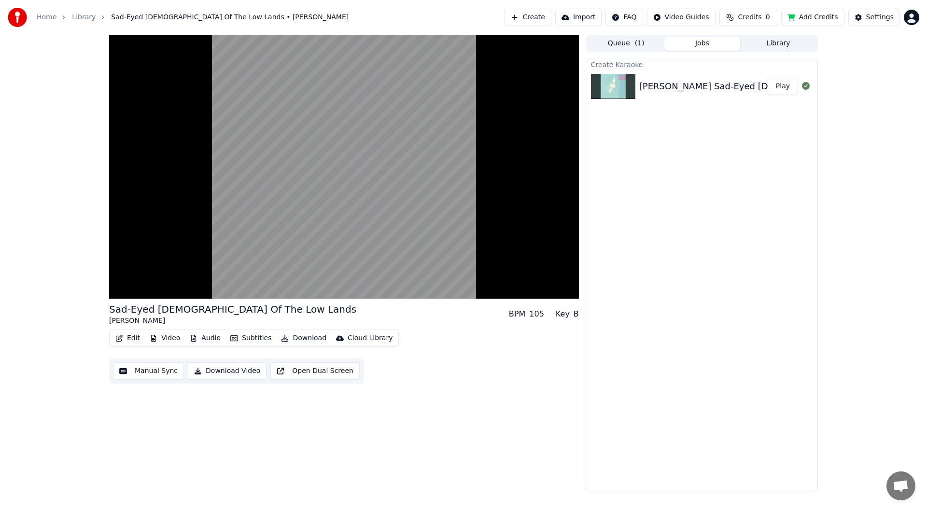
click at [768, 16] on button "Credits 0" at bounding box center [748, 17] width 58 height 17
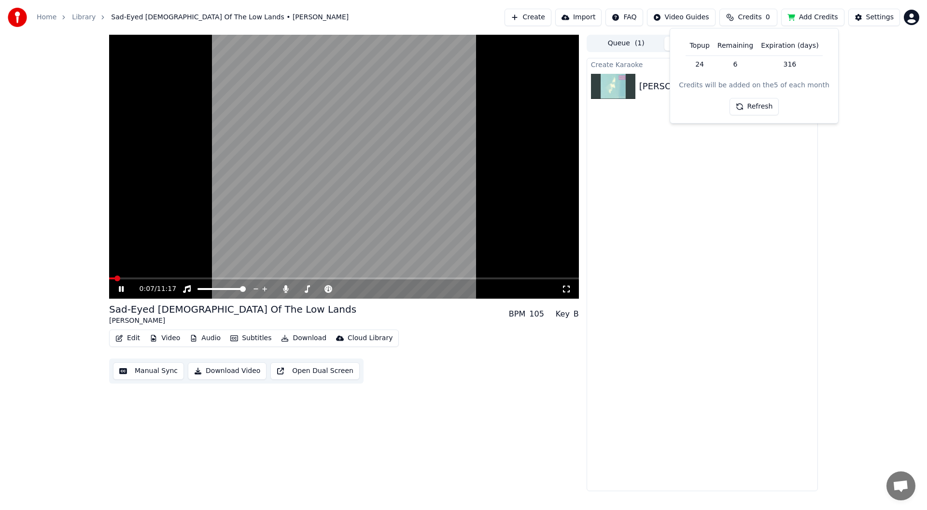
click at [124, 291] on icon at bounding box center [121, 289] width 5 height 6
click at [128, 337] on button "Edit" at bounding box center [128, 339] width 32 height 14
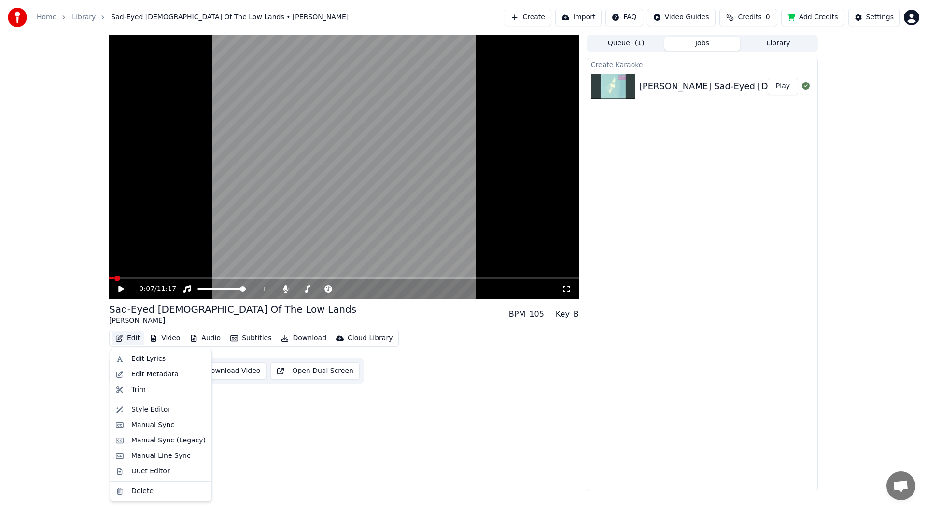
click at [794, 266] on div "Create Karaoke [PERSON_NAME] Sad-Eyed [DEMOGRAPHIC_DATA] Of The Low Lands Play" at bounding box center [702, 275] width 231 height 434
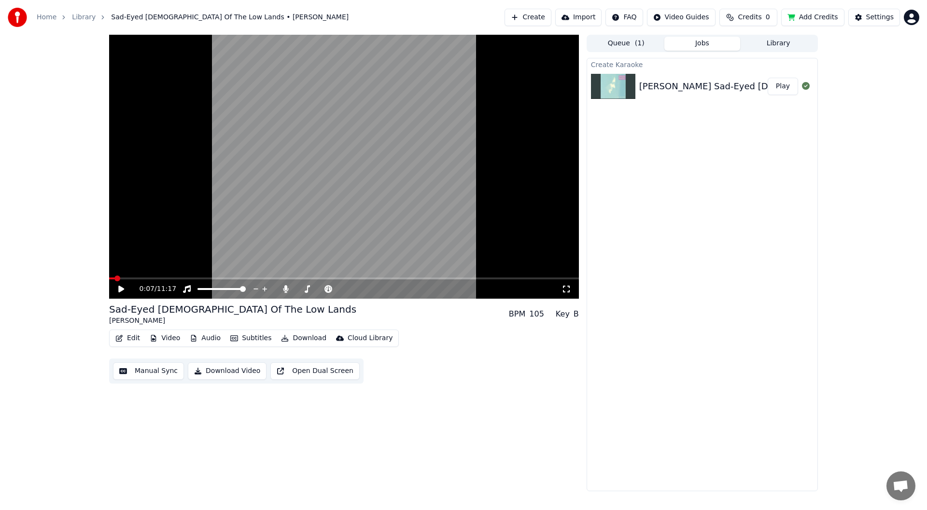
click at [904, 490] on span "Open de chat" at bounding box center [901, 487] width 16 height 14
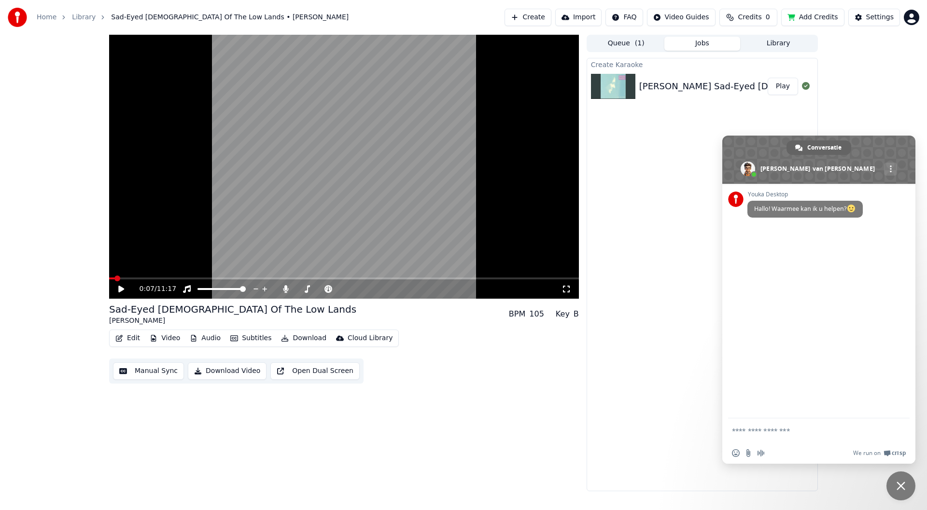
click at [797, 428] on textarea "Typ een bericht..." at bounding box center [809, 431] width 154 height 24
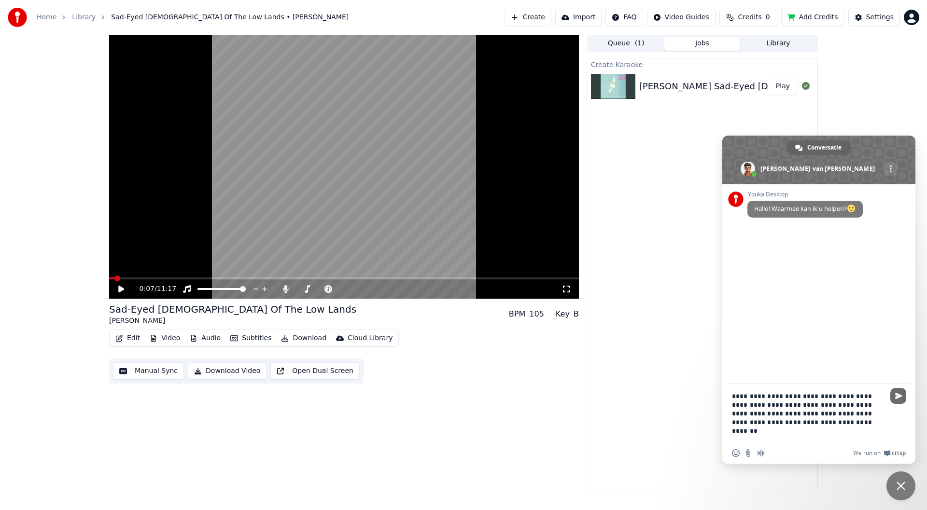
type textarea "**********"
click at [897, 398] on span "Stuur" at bounding box center [898, 395] width 7 height 7
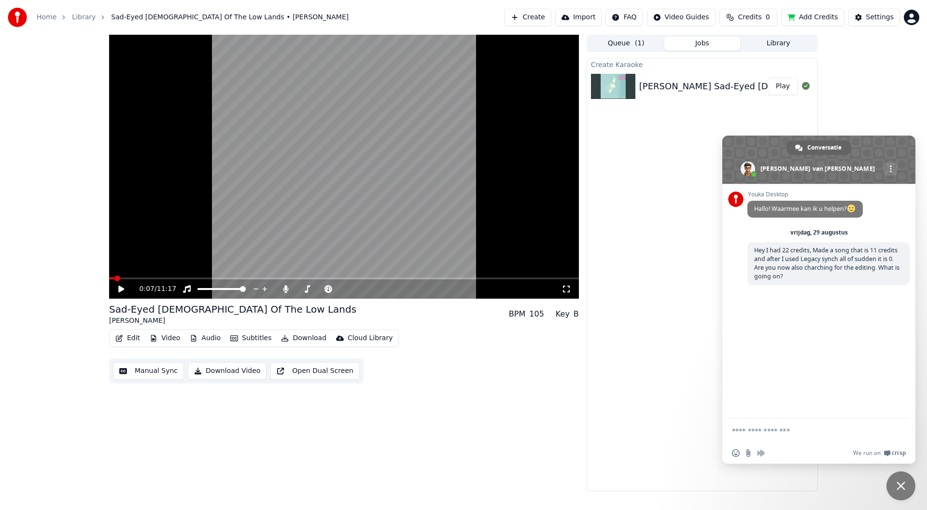
click at [761, 18] on span "Credits" at bounding box center [750, 18] width 24 height 10
click at [609, 243] on div "Create Karaoke [PERSON_NAME] Sad-Eyed [DEMOGRAPHIC_DATA] Of The Low Lands Play" at bounding box center [702, 275] width 231 height 434
click at [286, 293] on icon at bounding box center [285, 289] width 5 height 8
click at [170, 341] on button "Video" at bounding box center [165, 339] width 38 height 14
click at [183, 408] on div "Add Logo" at bounding box center [179, 410] width 31 height 10
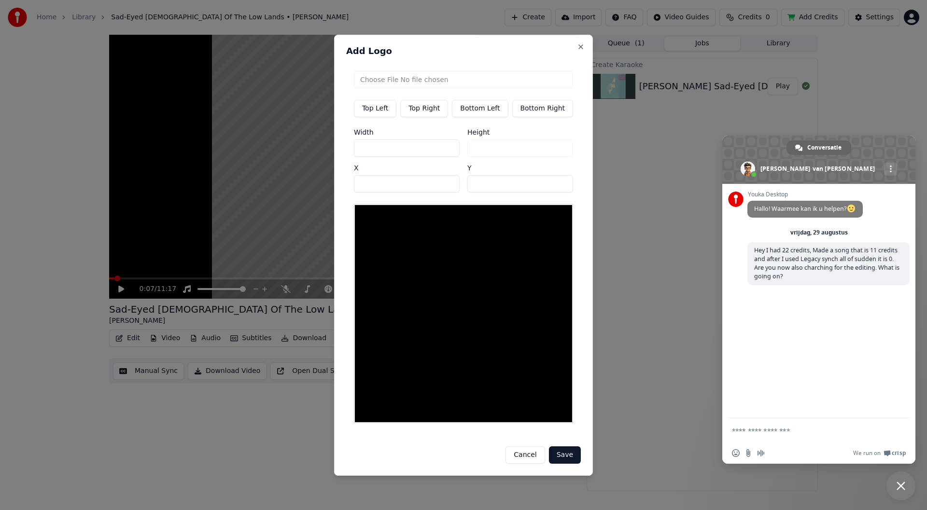
click at [421, 112] on button "Top Right" at bounding box center [424, 107] width 48 height 17
type input "***"
drag, startPoint x: 441, startPoint y: 75, endPoint x: 441, endPoint y: 82, distance: 6.8
click at [441, 74] on div "Top Left Top Right Bottom Left Bottom Right Width *** Height *** X *** Y **" at bounding box center [463, 247] width 235 height 368
click at [441, 83] on input "file" at bounding box center [463, 78] width 219 height 17
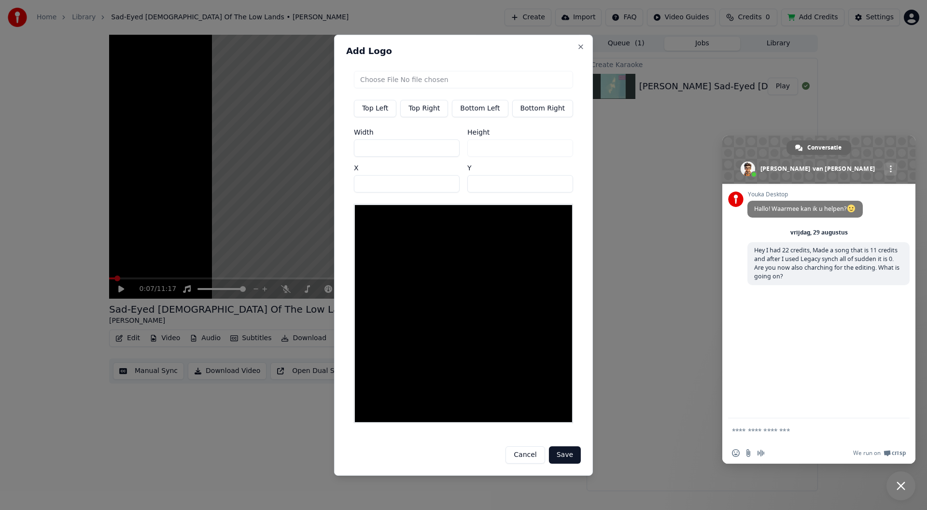
type input "**********"
type input "***"
drag, startPoint x: 380, startPoint y: 156, endPoint x: 370, endPoint y: 156, distance: 10.1
click at [370, 156] on input "***" at bounding box center [407, 147] width 106 height 17
type input "**"
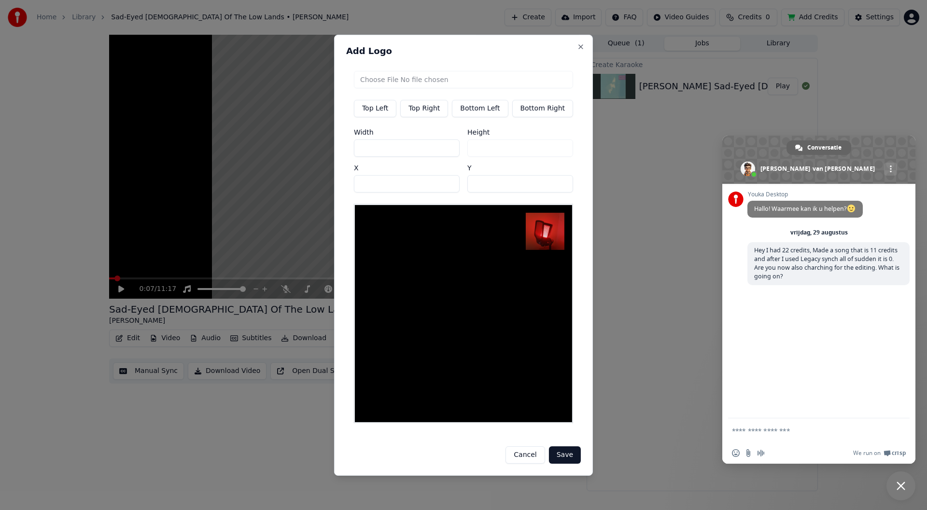
type input "**"
type input "***"
drag, startPoint x: 490, startPoint y: 187, endPoint x: 459, endPoint y: 190, distance: 31.6
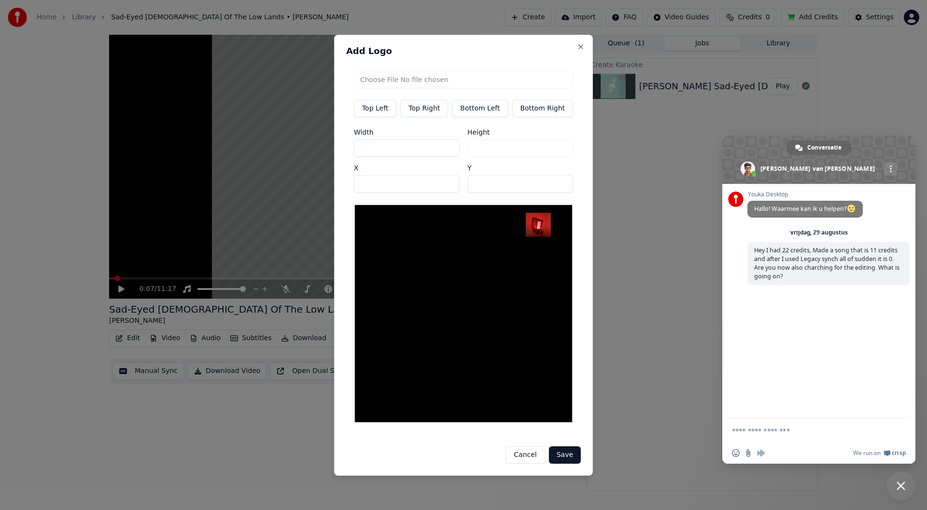
click at [459, 190] on div "Width *** Height *** X *** Y **" at bounding box center [463, 160] width 219 height 64
type input "**"
drag, startPoint x: 388, startPoint y: 192, endPoint x: 328, endPoint y: 191, distance: 60.4
click at [328, 191] on body "Home Library Sad-Eyed [DEMOGRAPHIC_DATA] Of The Low Lands • [PERSON_NAME] Creat…" at bounding box center [463, 255] width 927 height 510
type input "***"
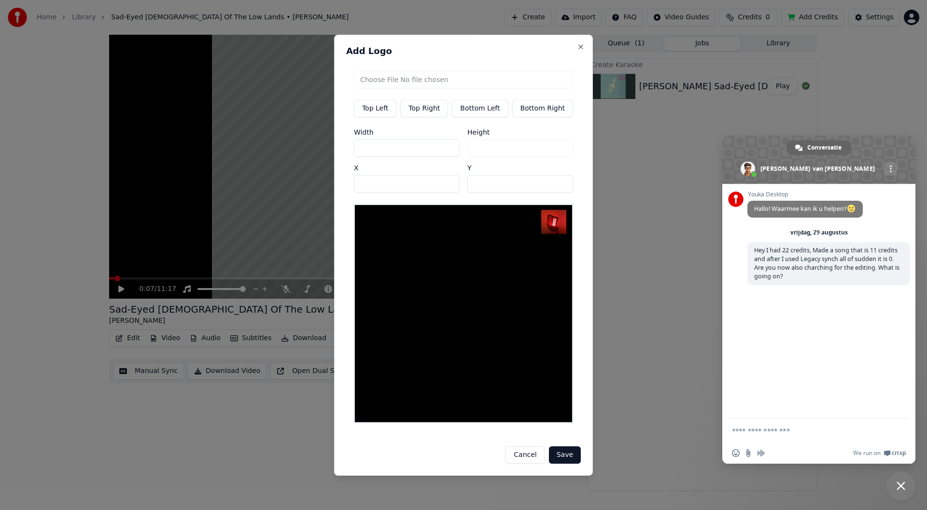
click at [564, 451] on button "Save" at bounding box center [565, 455] width 32 height 17
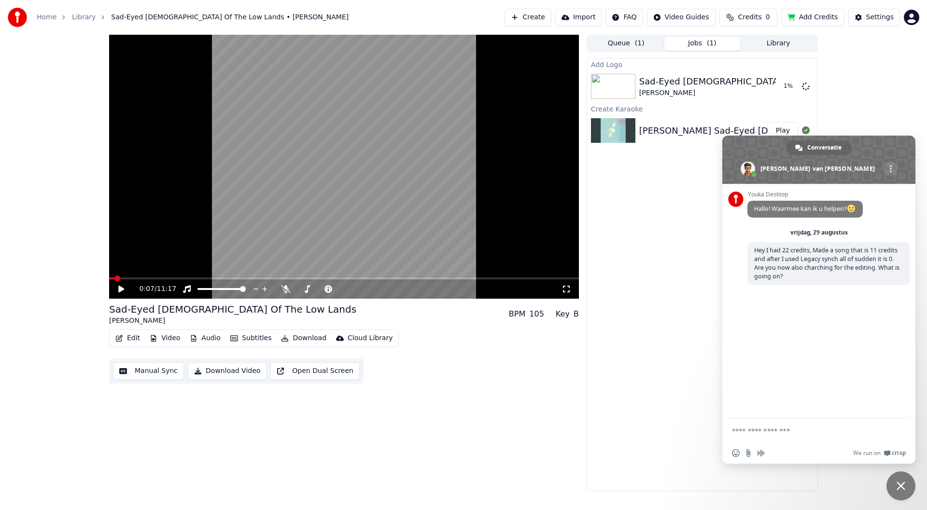
click at [755, 20] on span "Credits" at bounding box center [750, 18] width 24 height 10
click at [753, 109] on button "Refresh" at bounding box center [754, 106] width 50 height 17
click at [672, 211] on div "Add Logo Sad-Eyed [DEMOGRAPHIC_DATA] Of The Low Lands [PERSON_NAME] 2 % Create …" at bounding box center [702, 275] width 231 height 434
click at [810, 429] on textarea "Typ een bericht..." at bounding box center [809, 431] width 154 height 24
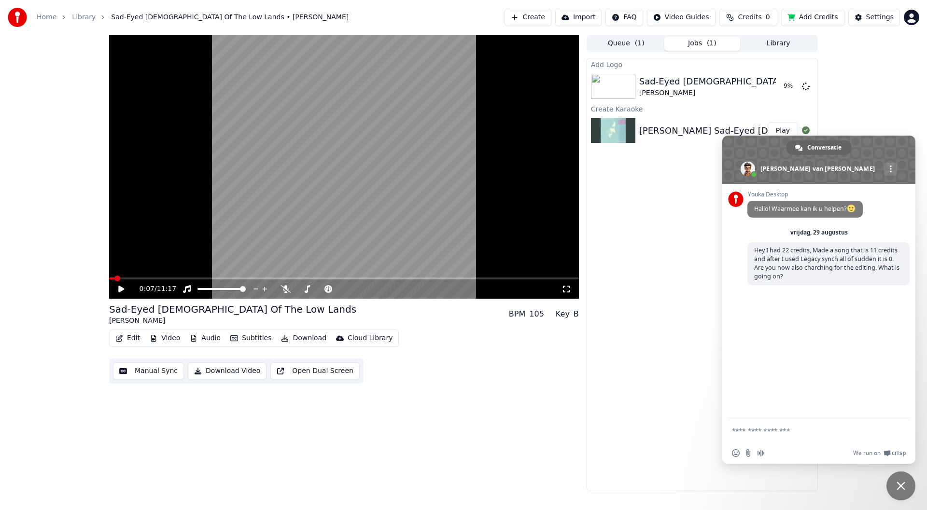
click at [897, 485] on span "Chat sluiten" at bounding box center [900, 486] width 9 height 9
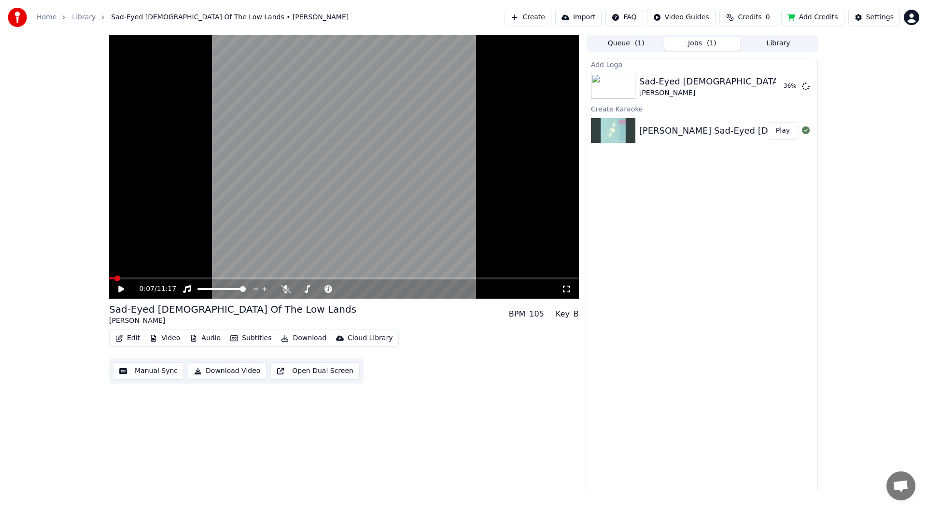
click at [900, 484] on span "Open de chat" at bounding box center [901, 487] width 16 height 14
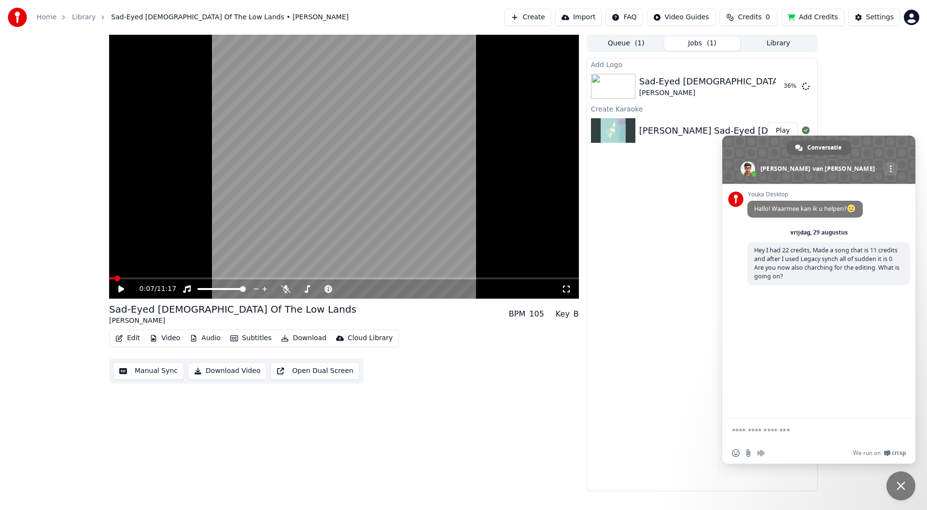
click at [906, 488] on span "Chat sluiten" at bounding box center [900, 486] width 29 height 29
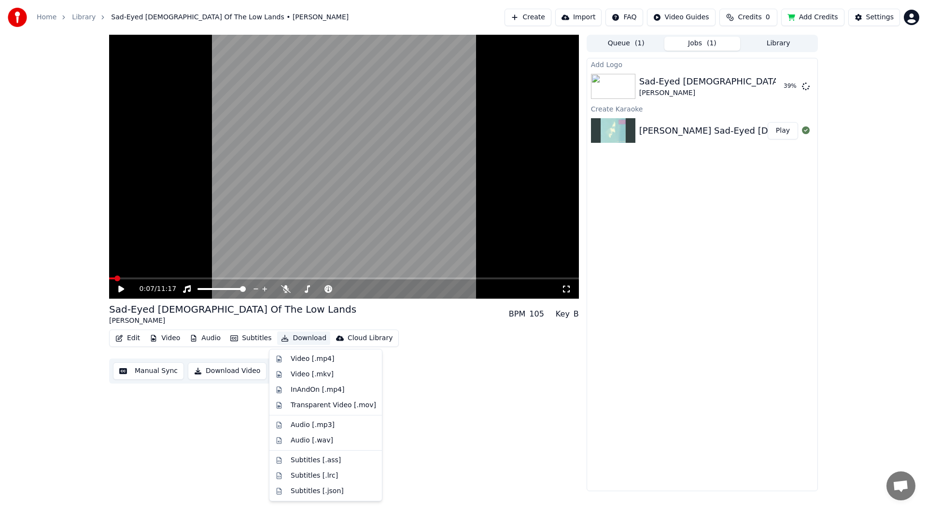
click at [301, 336] on button "Download" at bounding box center [303, 339] width 53 height 14
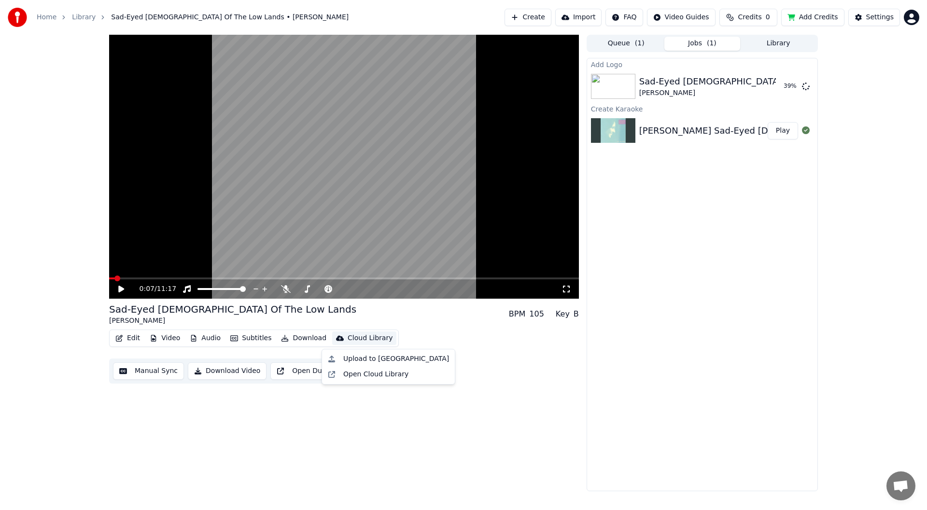
click at [736, 305] on div "Add Logo Sad-Eyed [DEMOGRAPHIC_DATA] Of The Low Lands [PERSON_NAME] 39 % Create…" at bounding box center [702, 275] width 231 height 434
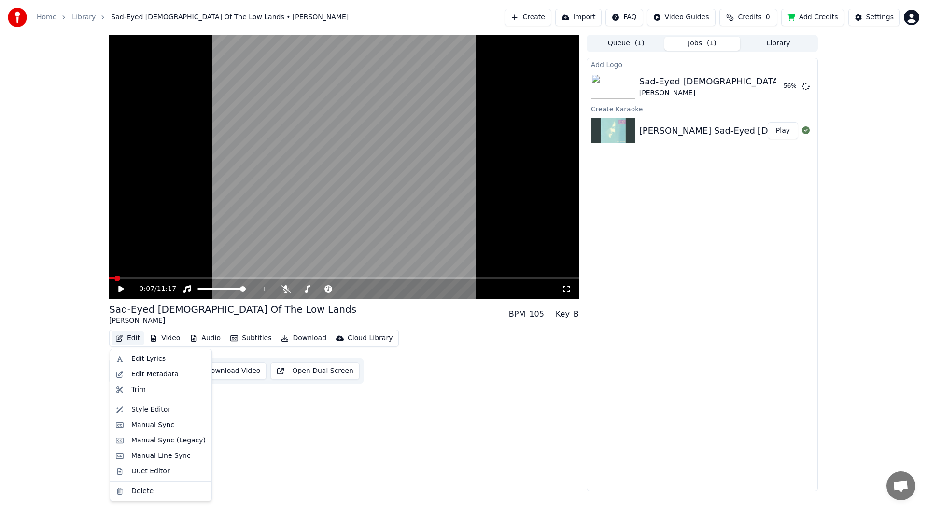
click at [138, 338] on button "Edit" at bounding box center [128, 339] width 32 height 14
click at [166, 439] on div "Manual Sync (Legacy)" at bounding box center [168, 441] width 74 height 10
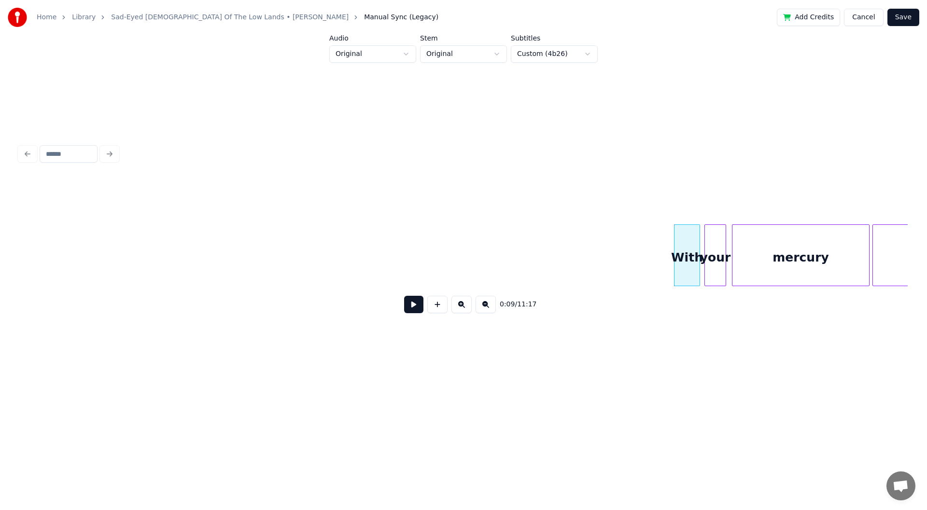
click at [866, 18] on button "Cancel" at bounding box center [863, 17] width 39 height 17
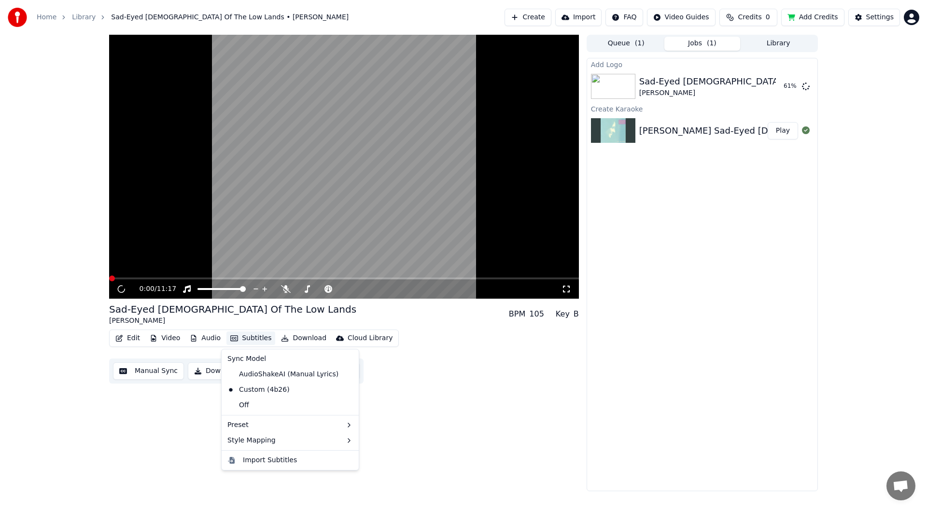
click at [255, 337] on button "Subtitles" at bounding box center [250, 339] width 49 height 14
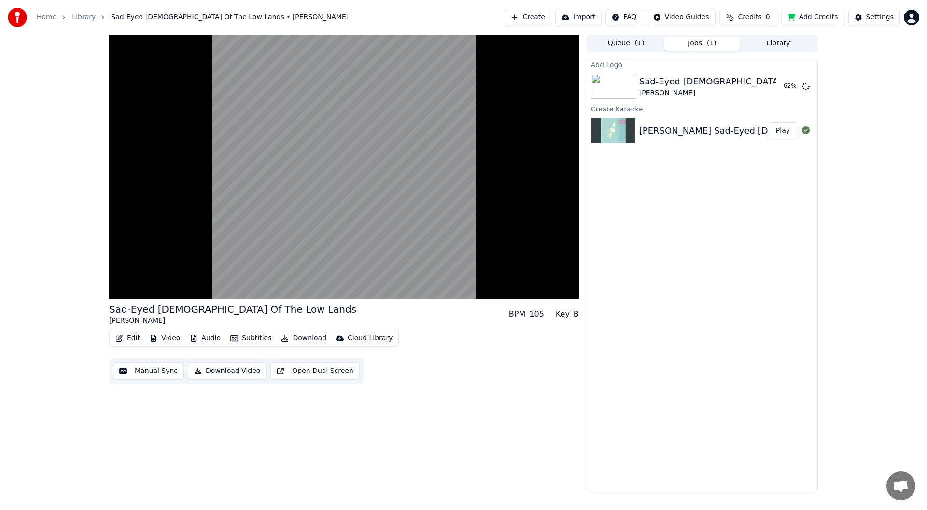
click at [768, 328] on div "Add Logo Sad-Eyed [DEMOGRAPHIC_DATA] Of The Low Lands [PERSON_NAME] 62 % Create…" at bounding box center [702, 275] width 231 height 434
click at [121, 287] on icon at bounding box center [128, 289] width 23 height 8
click at [900, 478] on span "Open de chat" at bounding box center [900, 486] width 29 height 29
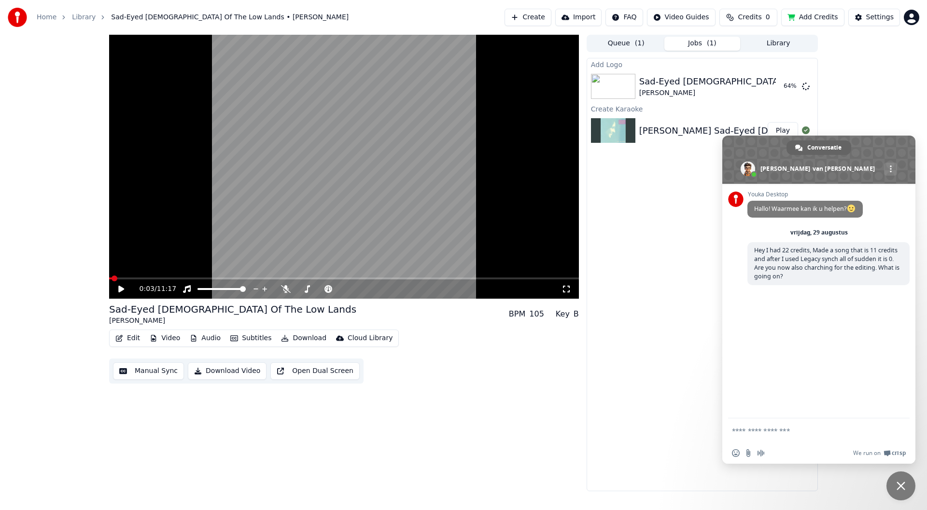
click at [808, 432] on textarea "Typ een bericht..." at bounding box center [809, 431] width 154 height 24
type textarea "*"
click at [896, 487] on span "Chat sluiten" at bounding box center [900, 486] width 29 height 29
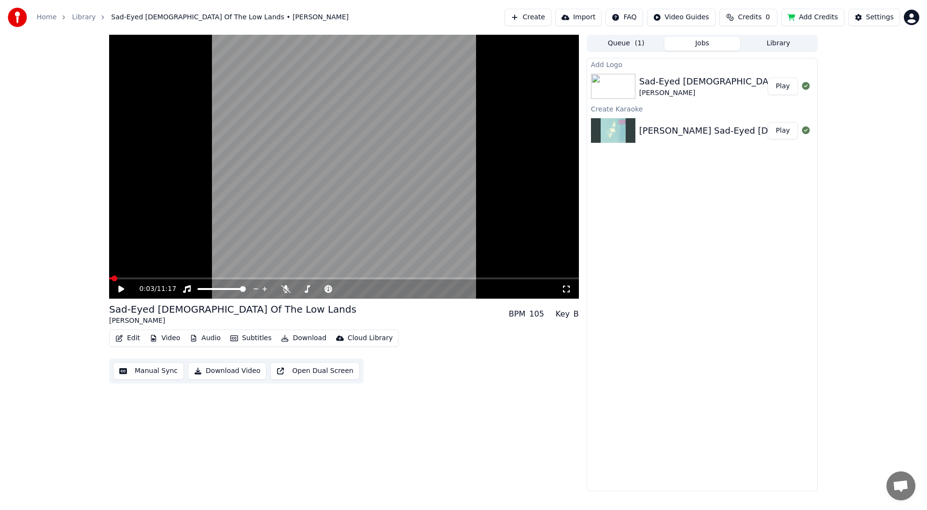
click at [785, 89] on button "Play" at bounding box center [783, 86] width 30 height 17
click at [121, 291] on icon at bounding box center [121, 289] width 5 height 6
click at [130, 338] on button "Edit" at bounding box center [128, 339] width 32 height 14
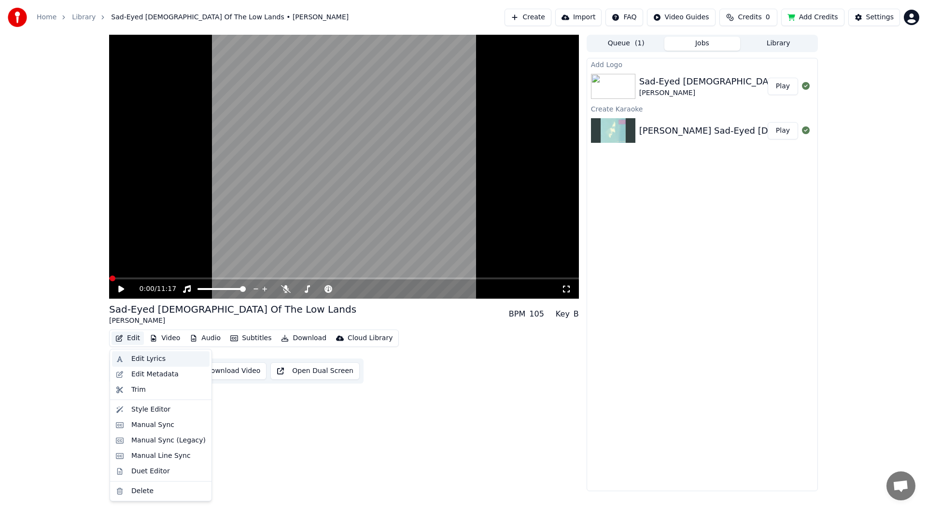
click at [139, 361] on div "Edit Lyrics" at bounding box center [148, 359] width 34 height 10
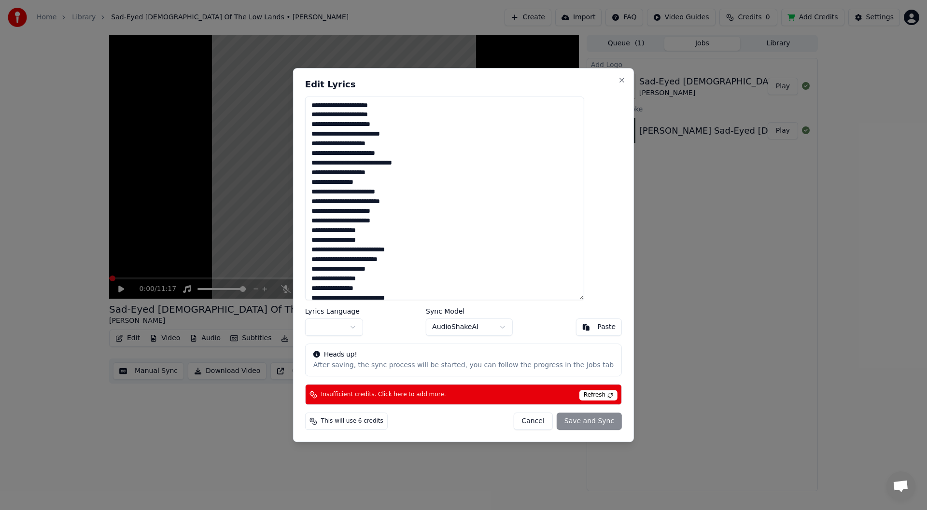
click at [528, 422] on button "Cancel" at bounding box center [532, 421] width 39 height 17
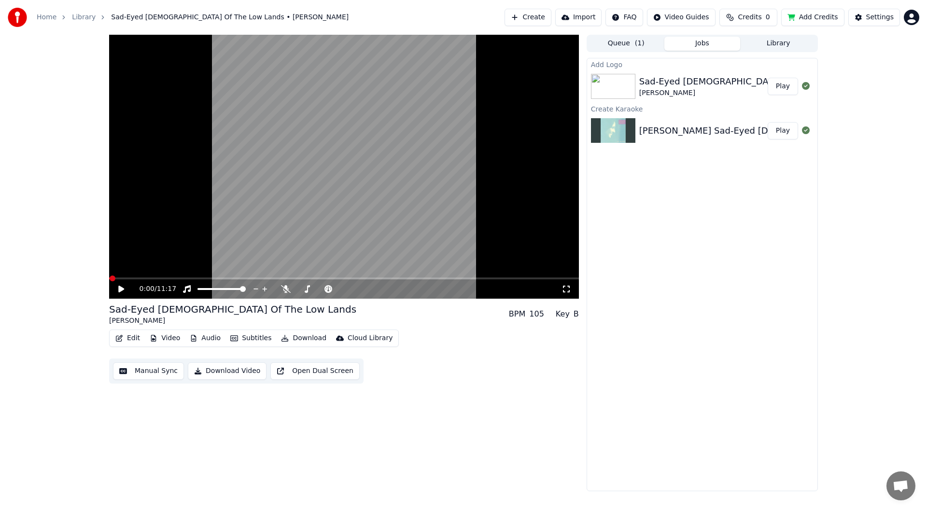
click at [770, 16] on span "0" at bounding box center [768, 18] width 4 height 10
click at [737, 251] on div "Add Logo Sad-Eyed [DEMOGRAPHIC_DATA] Of The Low Lands [PERSON_NAME] Play Create…" at bounding box center [702, 275] width 231 height 434
click at [308, 336] on button "Download" at bounding box center [303, 339] width 53 height 14
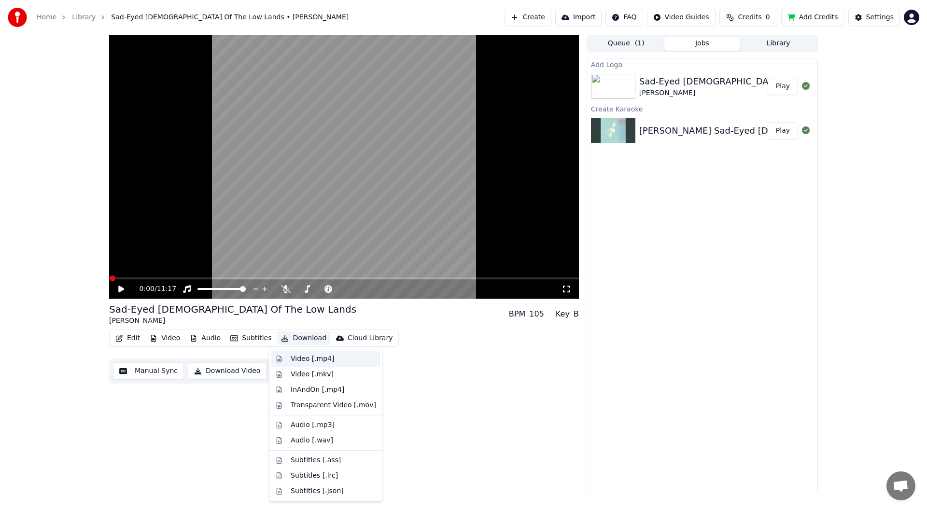
click at [306, 363] on div "Video [.mp4]" at bounding box center [312, 359] width 43 height 10
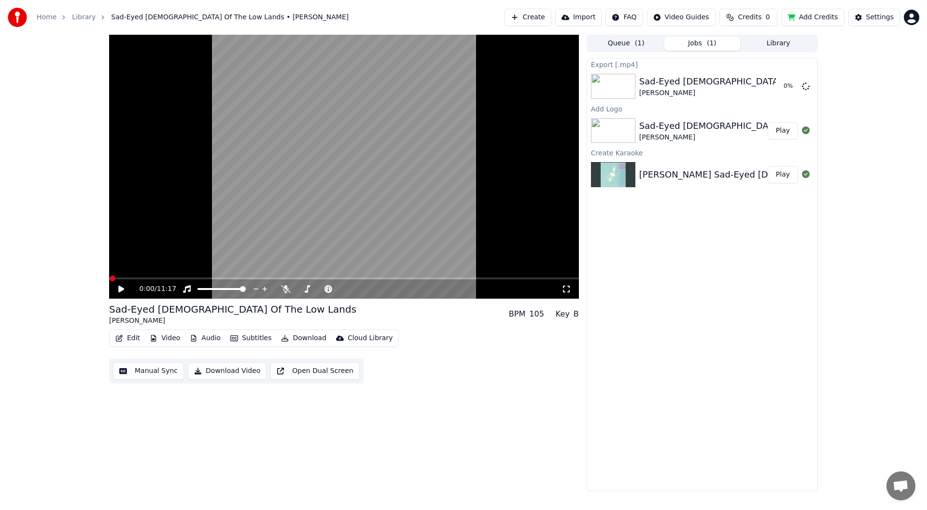
click at [772, 41] on button "Library" at bounding box center [778, 44] width 76 height 14
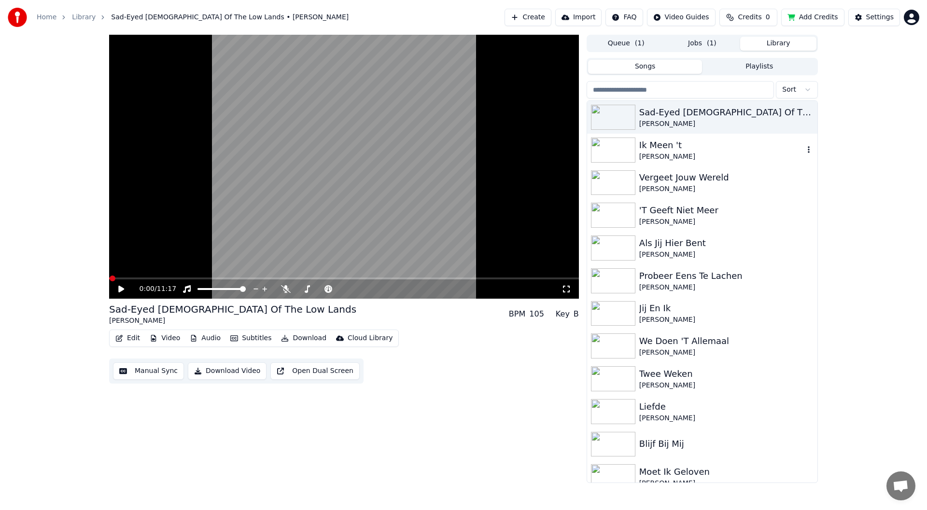
click at [661, 152] on div "[PERSON_NAME]" at bounding box center [721, 157] width 165 height 10
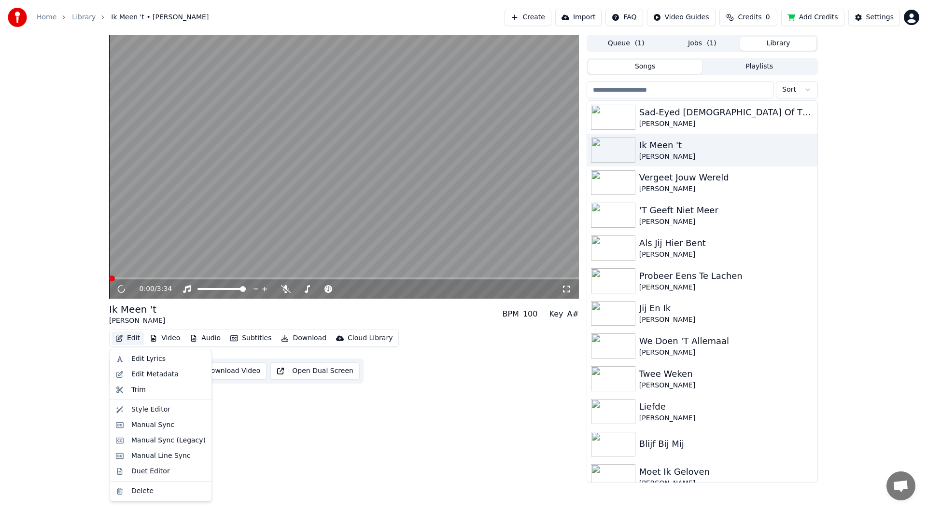
click at [120, 340] on icon "button" at bounding box center [119, 338] width 8 height 7
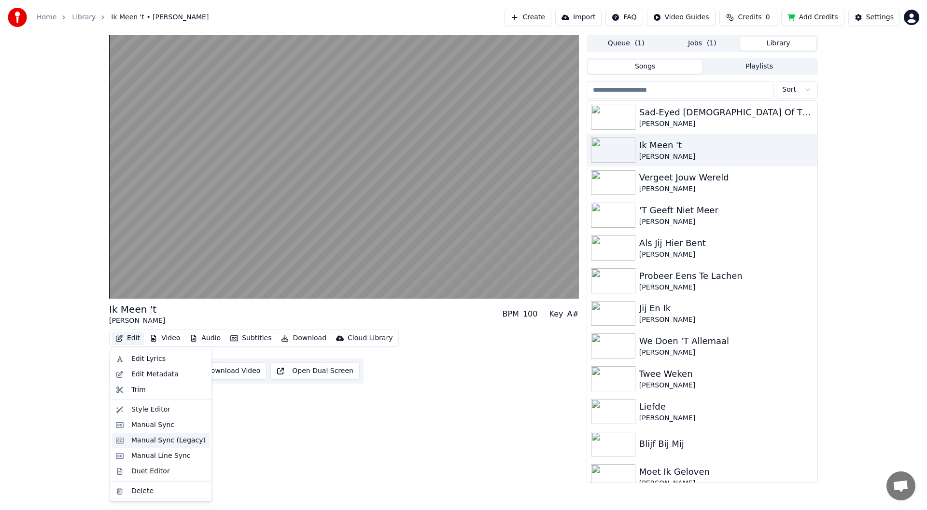
click at [152, 443] on div "Manual Sync (Legacy)" at bounding box center [168, 441] width 74 height 10
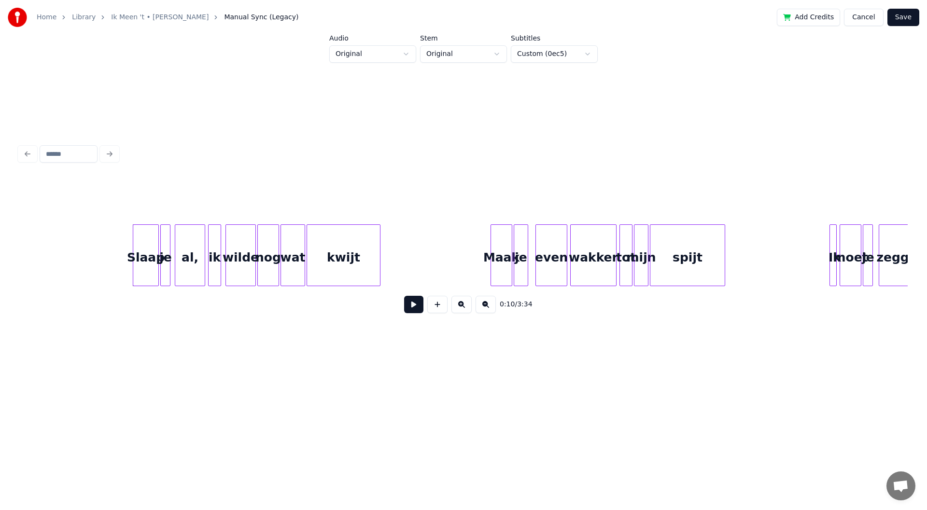
scroll to position [0, 676]
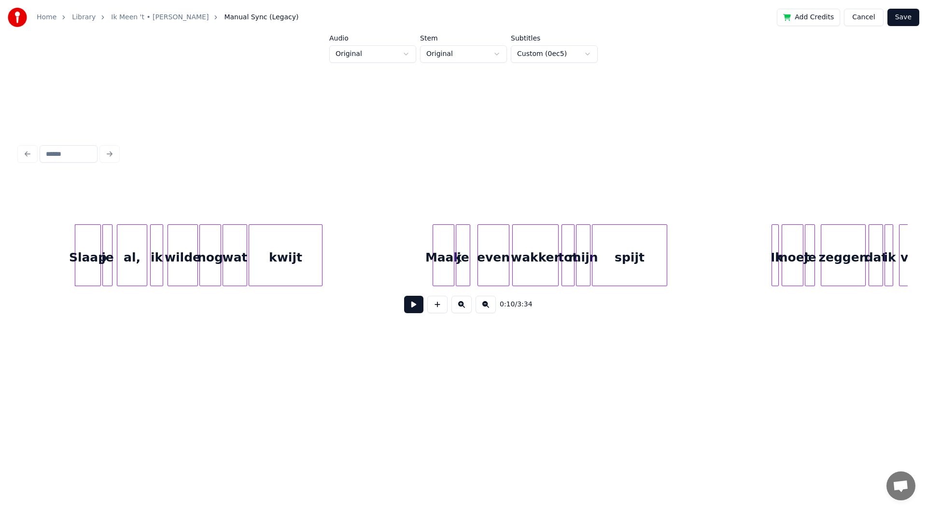
click at [903, 19] on button "Save" at bounding box center [903, 17] width 32 height 17
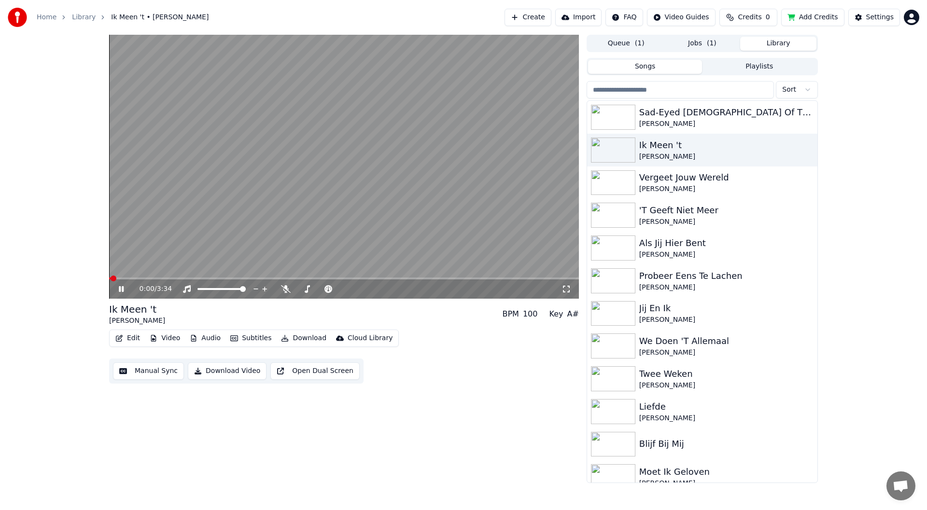
click at [122, 290] on icon at bounding box center [121, 289] width 5 height 6
click at [683, 45] on button "Jobs ( 1 )" at bounding box center [702, 44] width 76 height 14
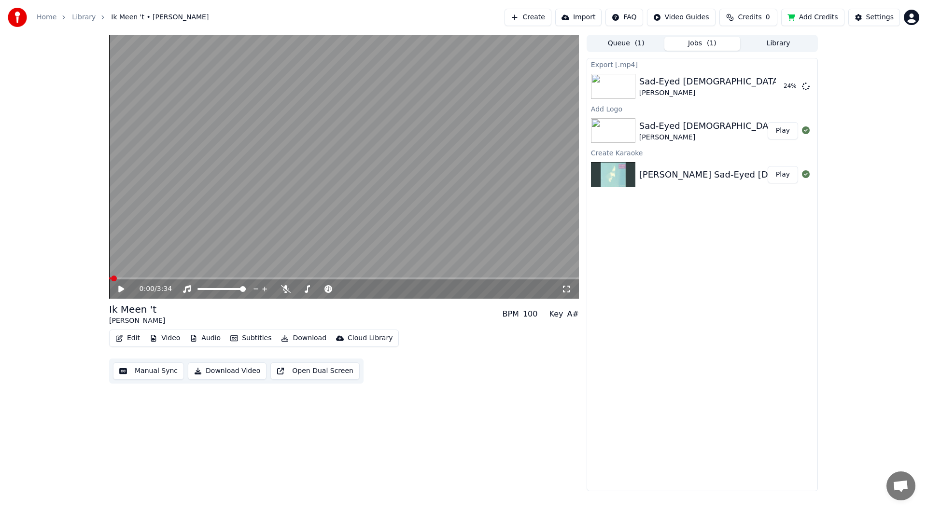
click at [905, 478] on span "Open de chat" at bounding box center [900, 486] width 29 height 29
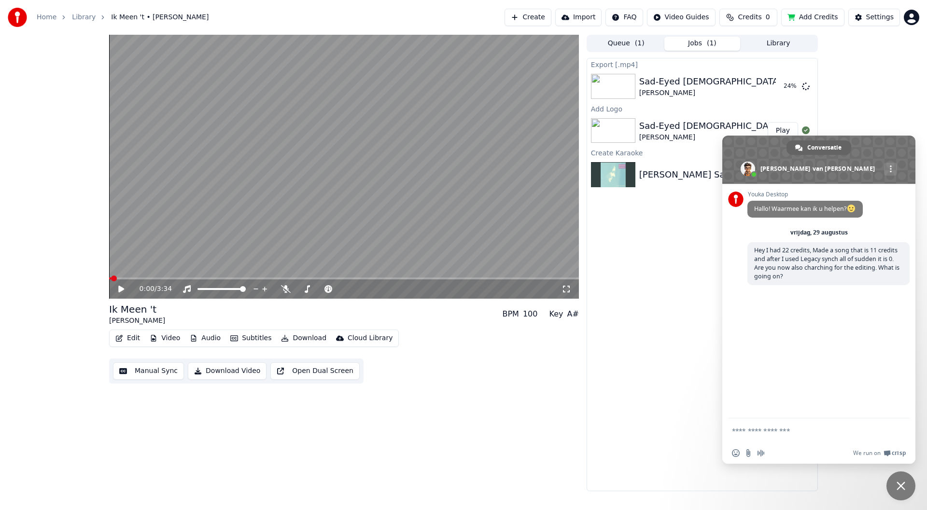
click at [696, 410] on div "Export [.mp4] Sad-Eyed [DEMOGRAPHIC_DATA] Of The Low Lands [PERSON_NAME] 24 % A…" at bounding box center [702, 275] width 231 height 434
click at [897, 479] on span "Chat sluiten" at bounding box center [900, 486] width 29 height 29
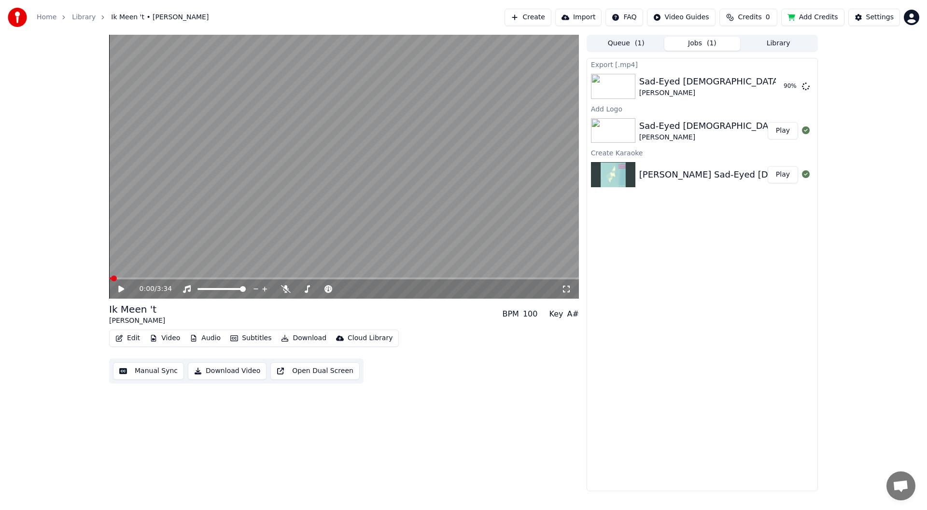
click at [130, 341] on button "Edit" at bounding box center [128, 339] width 32 height 14
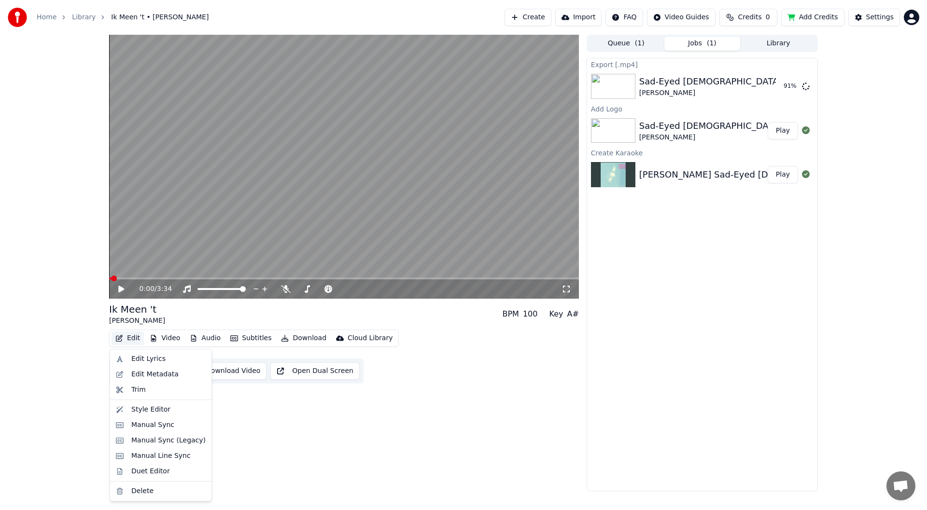
click at [587, 396] on div "Export [.mp4] Sad-Eyed [DEMOGRAPHIC_DATA] Of The Low Lands [PERSON_NAME] 91 % A…" at bounding box center [702, 275] width 231 height 434
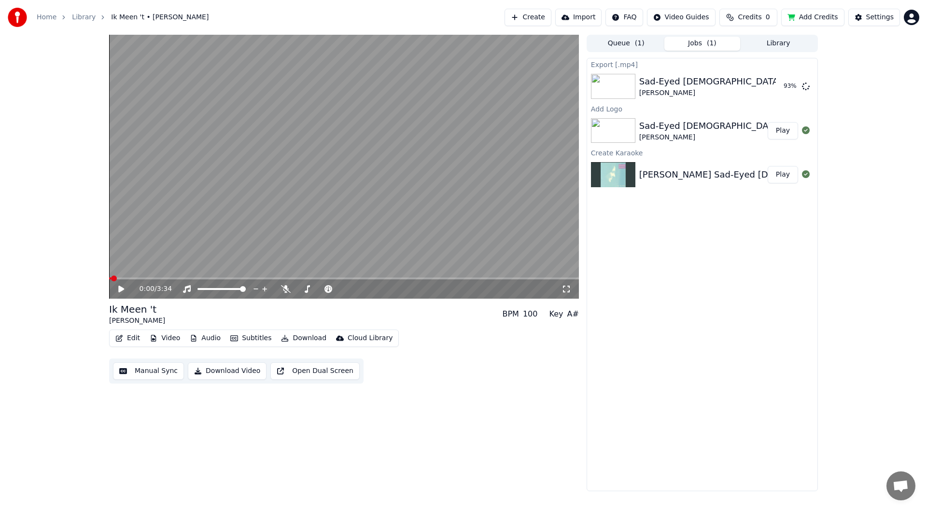
click at [48, 21] on link "Home" at bounding box center [47, 18] width 20 height 10
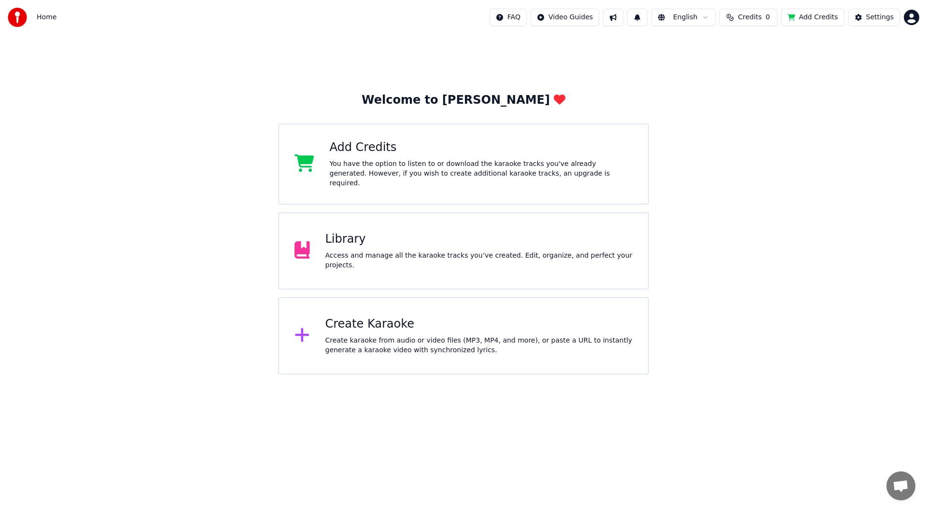
click at [623, 18] on button at bounding box center [613, 17] width 20 height 17
click at [824, 81] on div "Welcome to Youka Add Credits You have the option to listen to or download the k…" at bounding box center [463, 205] width 927 height 340
click at [403, 263] on div "Library Access and manage all the karaoke tracks you’ve created. Edit, organize…" at bounding box center [463, 250] width 371 height 77
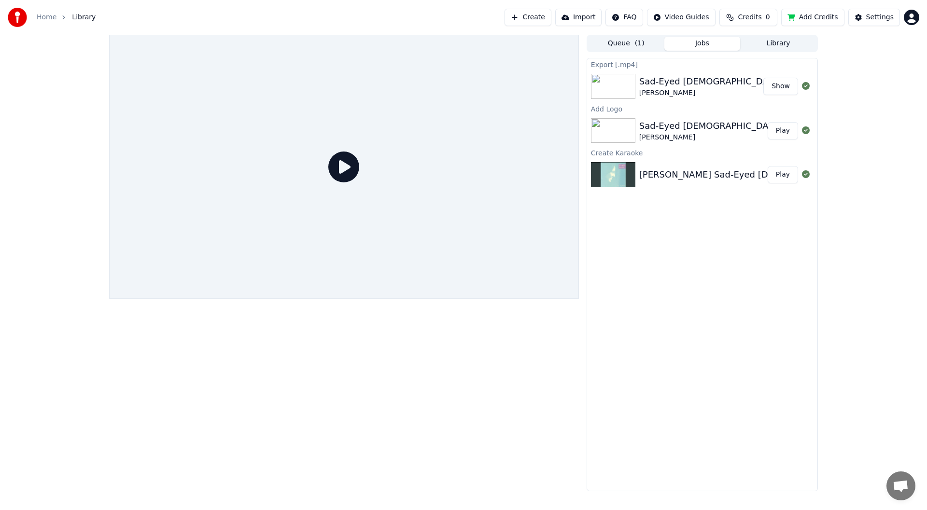
click at [788, 85] on button "Show" at bounding box center [780, 86] width 35 height 17
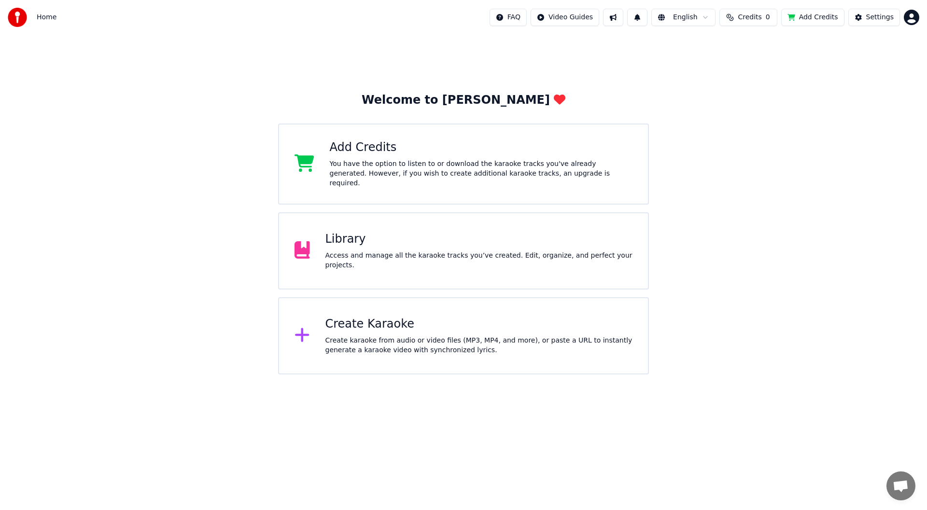
click at [759, 21] on span "Credits" at bounding box center [750, 18] width 24 height 10
click at [737, 61] on td "6" at bounding box center [735, 64] width 43 height 17
drag, startPoint x: 746, startPoint y: 64, endPoint x: 711, endPoint y: 65, distance: 35.3
click at [711, 65] on tr "24 6 316" at bounding box center [754, 64] width 137 height 17
click at [760, 70] on td "316" at bounding box center [789, 64] width 65 height 17
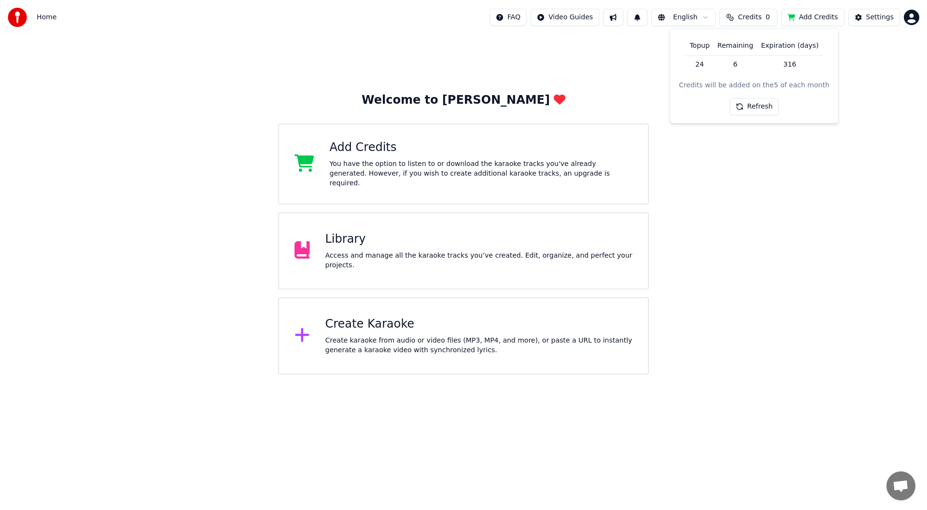
click at [762, 102] on button "Refresh" at bounding box center [754, 106] width 50 height 17
click at [761, 105] on button "Refresh" at bounding box center [754, 106] width 50 height 17
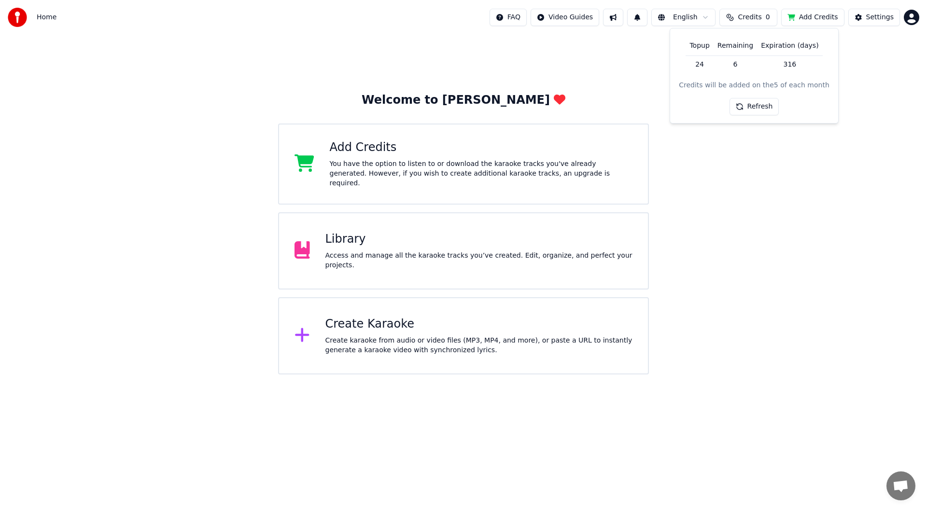
click at [761, 107] on button "Refresh" at bounding box center [754, 106] width 50 height 17
click at [769, 162] on div "Welcome to Youka Add Credits You have the option to listen to or download the k…" at bounding box center [463, 205] width 927 height 340
click at [898, 482] on span "Open de chat" at bounding box center [901, 487] width 16 height 14
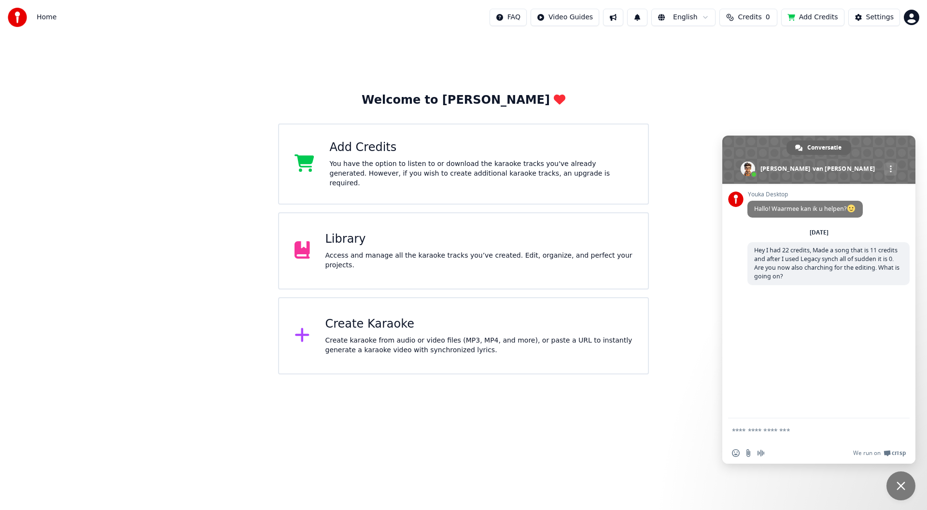
click at [798, 435] on textarea "Typ een bericht..." at bounding box center [809, 431] width 154 height 24
click at [449, 175] on div "You have the option to listen to or download the karaoke tracks you've already …" at bounding box center [481, 173] width 303 height 29
click at [809, 433] on textarea "Typ een bericht..." at bounding box center [809, 431] width 154 height 24
click at [755, 170] on span at bounding box center [748, 169] width 14 height 14
click at [903, 485] on span "Chat sluiten" at bounding box center [900, 486] width 9 height 9
